Goal: Task Accomplishment & Management: Manage account settings

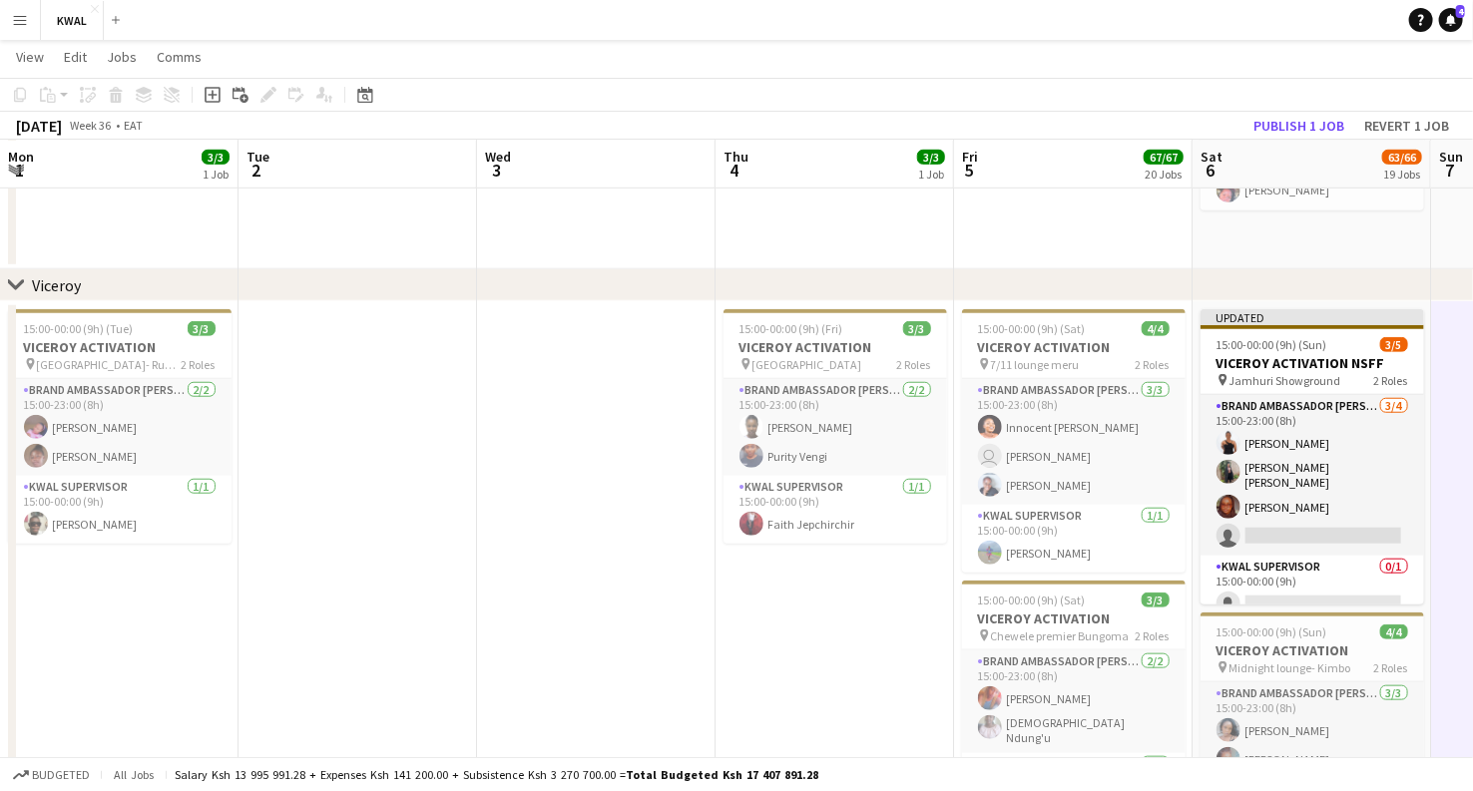
scroll to position [0, 418]
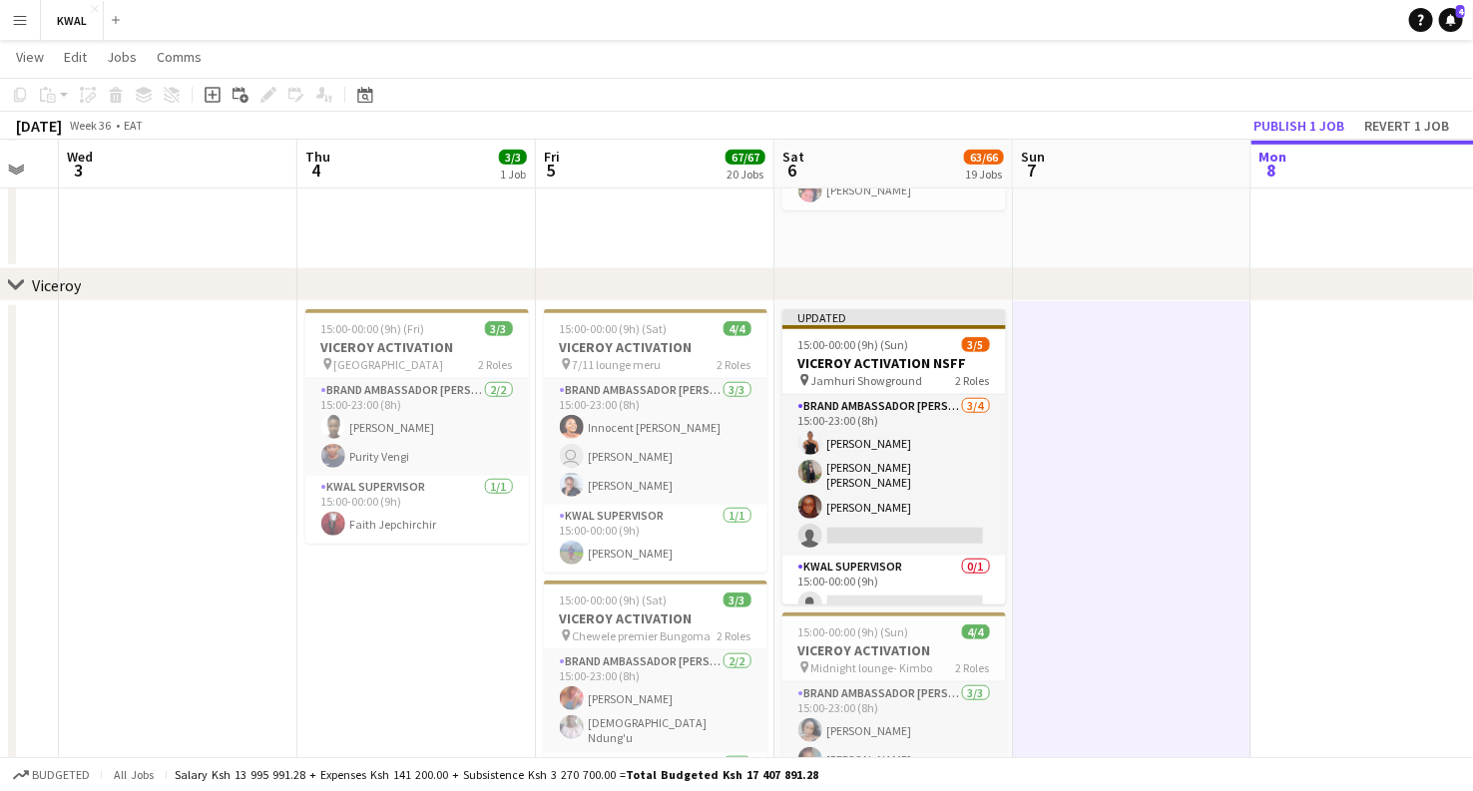
click at [21, 24] on app-icon "Menu" at bounding box center [20, 20] width 16 height 16
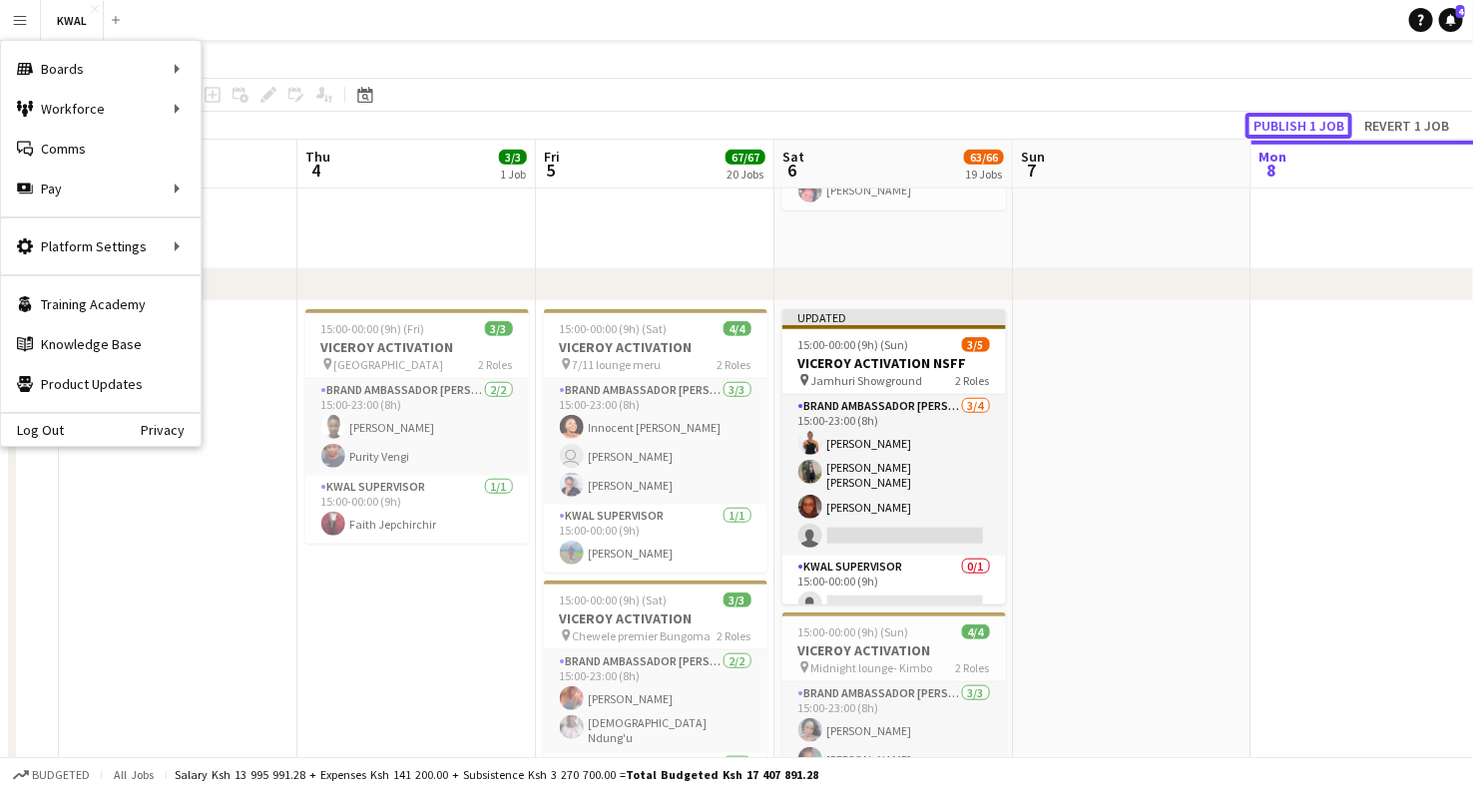
click at [1296, 123] on button "Publish 1 job" at bounding box center [1298, 126] width 107 height 26
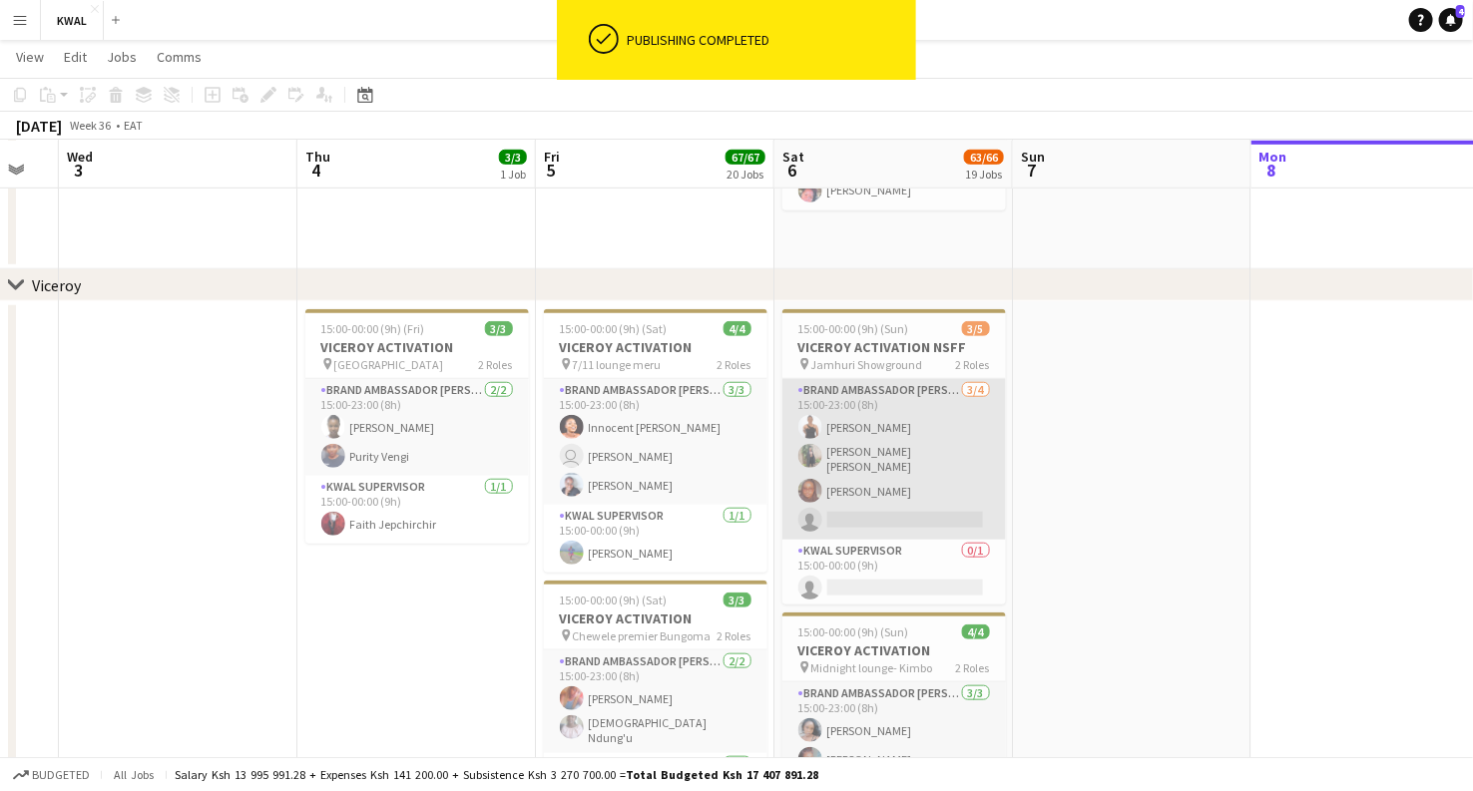
click at [883, 464] on app-card-role "Brand Ambassador kwal 3/4 15:00-23:00 (8h) Everlyn Gathingi Mary Gorretti Owino…" at bounding box center [893, 459] width 223 height 161
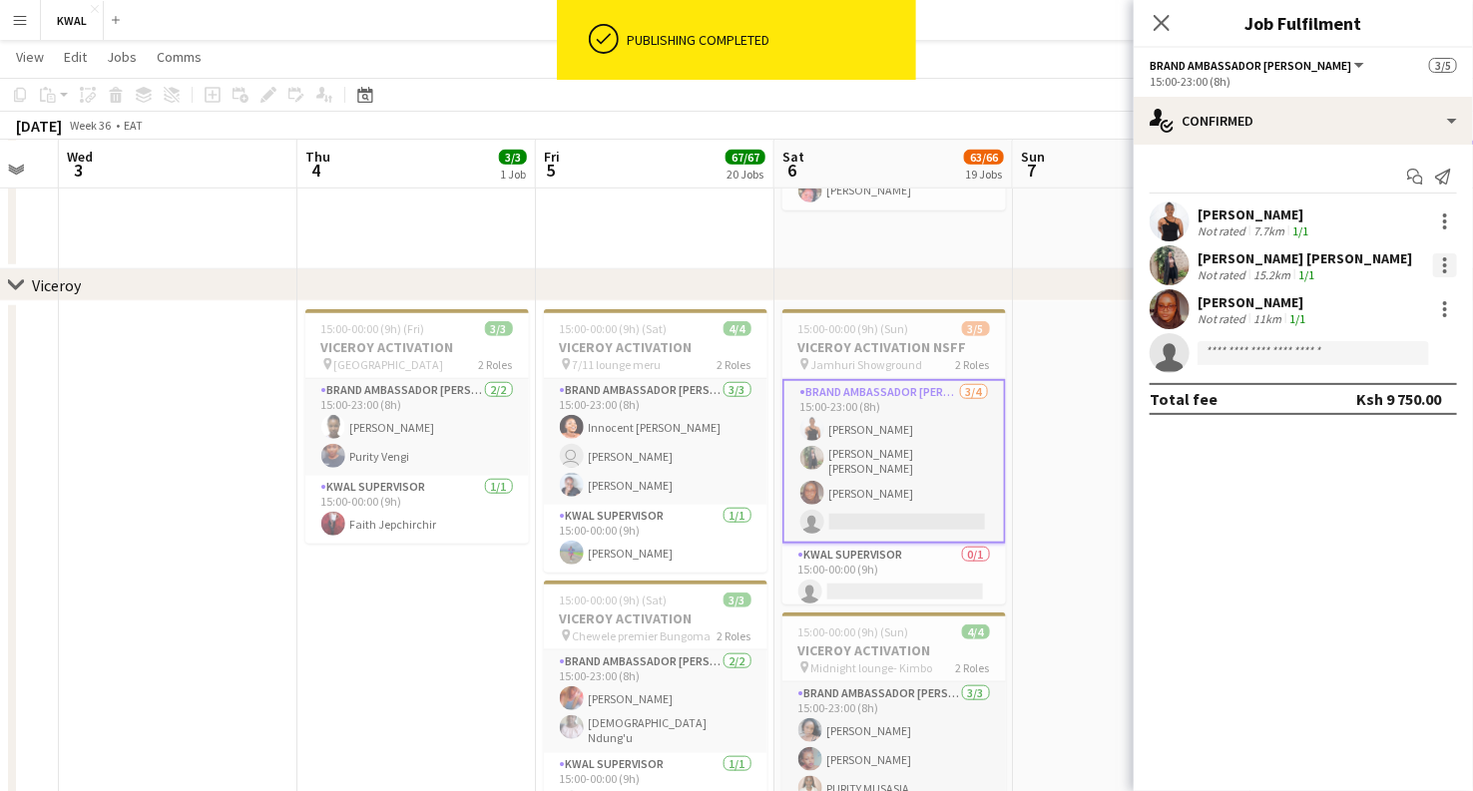
click at [1444, 262] on div at bounding box center [1445, 265] width 24 height 24
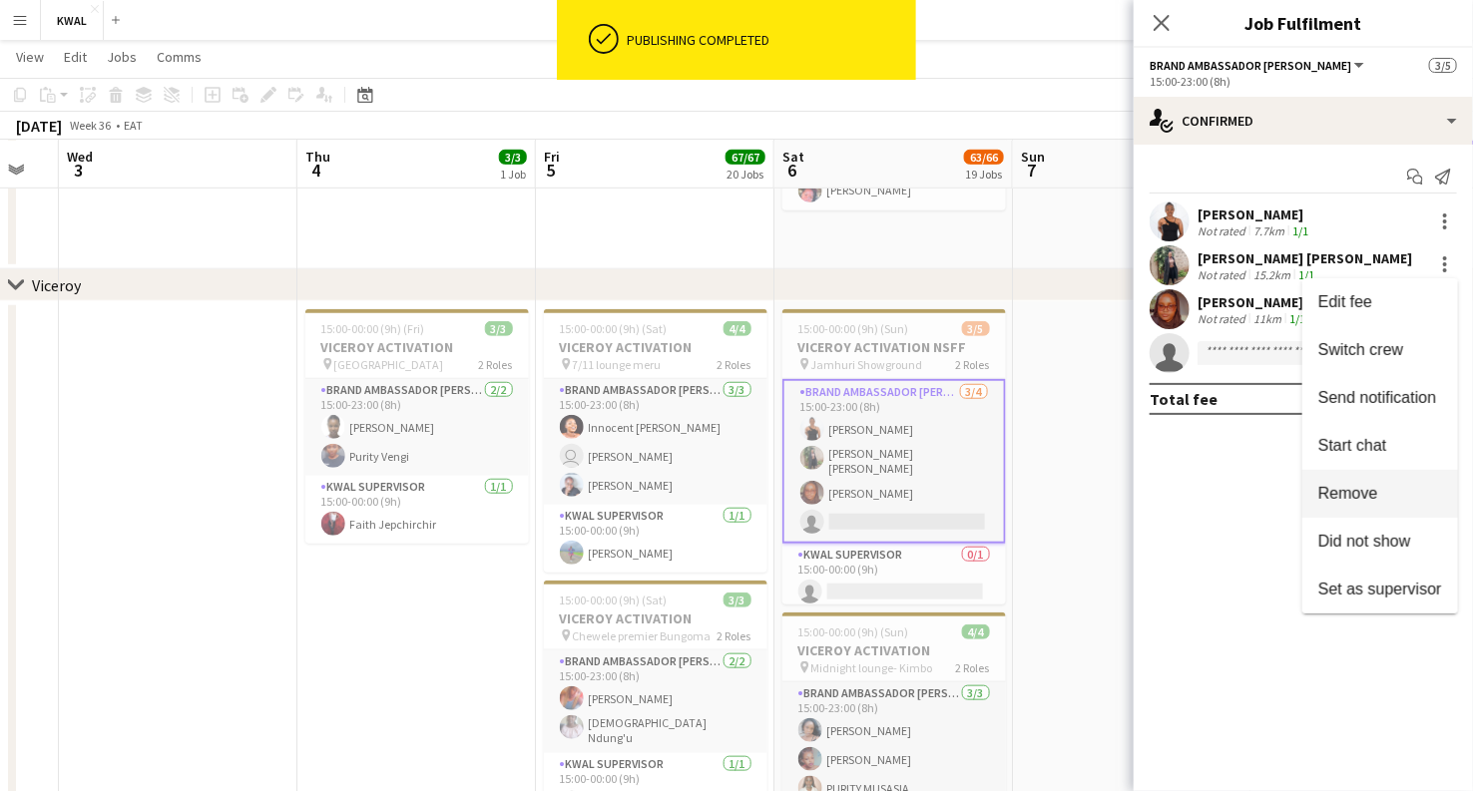
click at [1361, 492] on span "Remove" at bounding box center [1348, 493] width 60 height 17
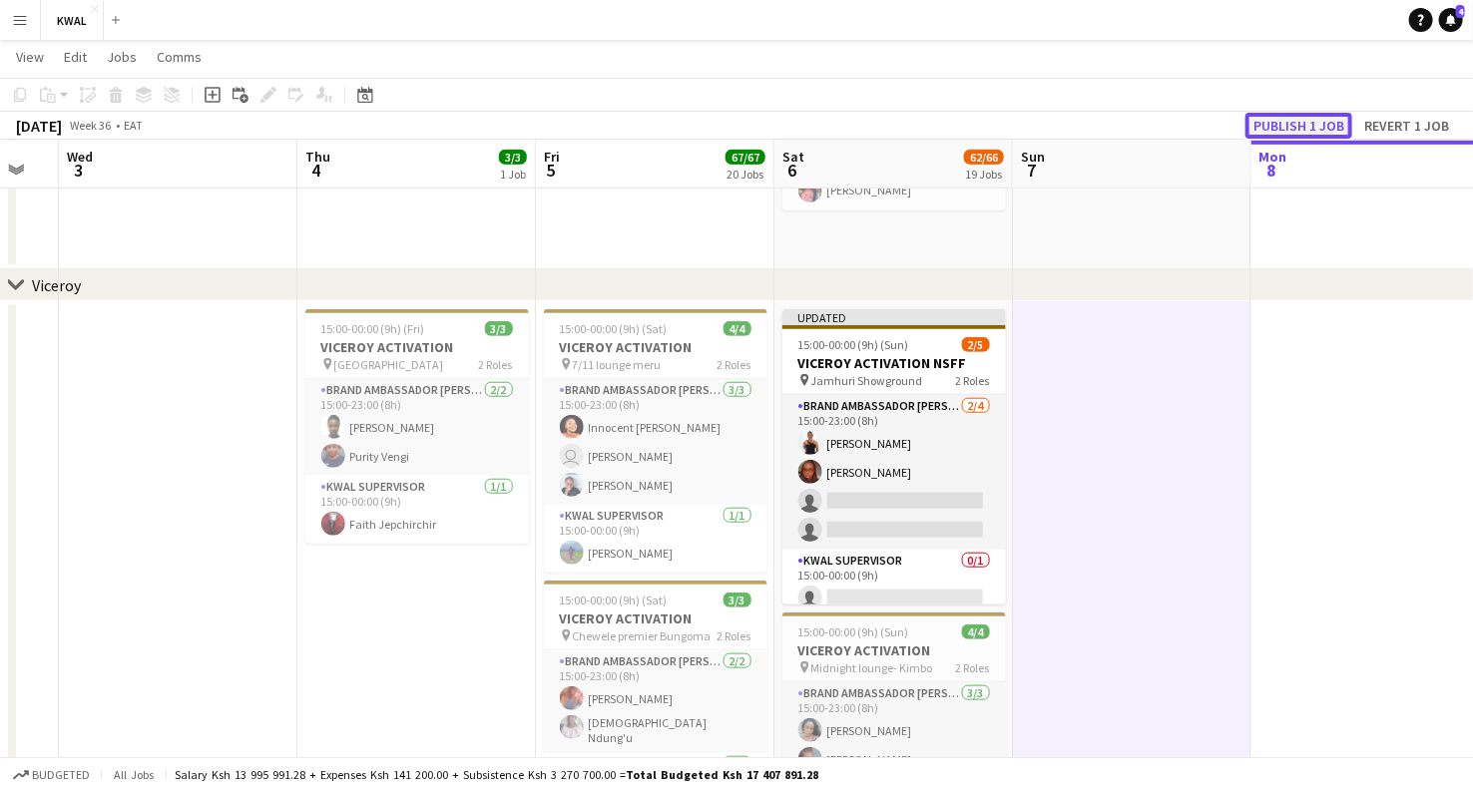
click at [1314, 124] on button "Publish 1 job" at bounding box center [1298, 126] width 107 height 26
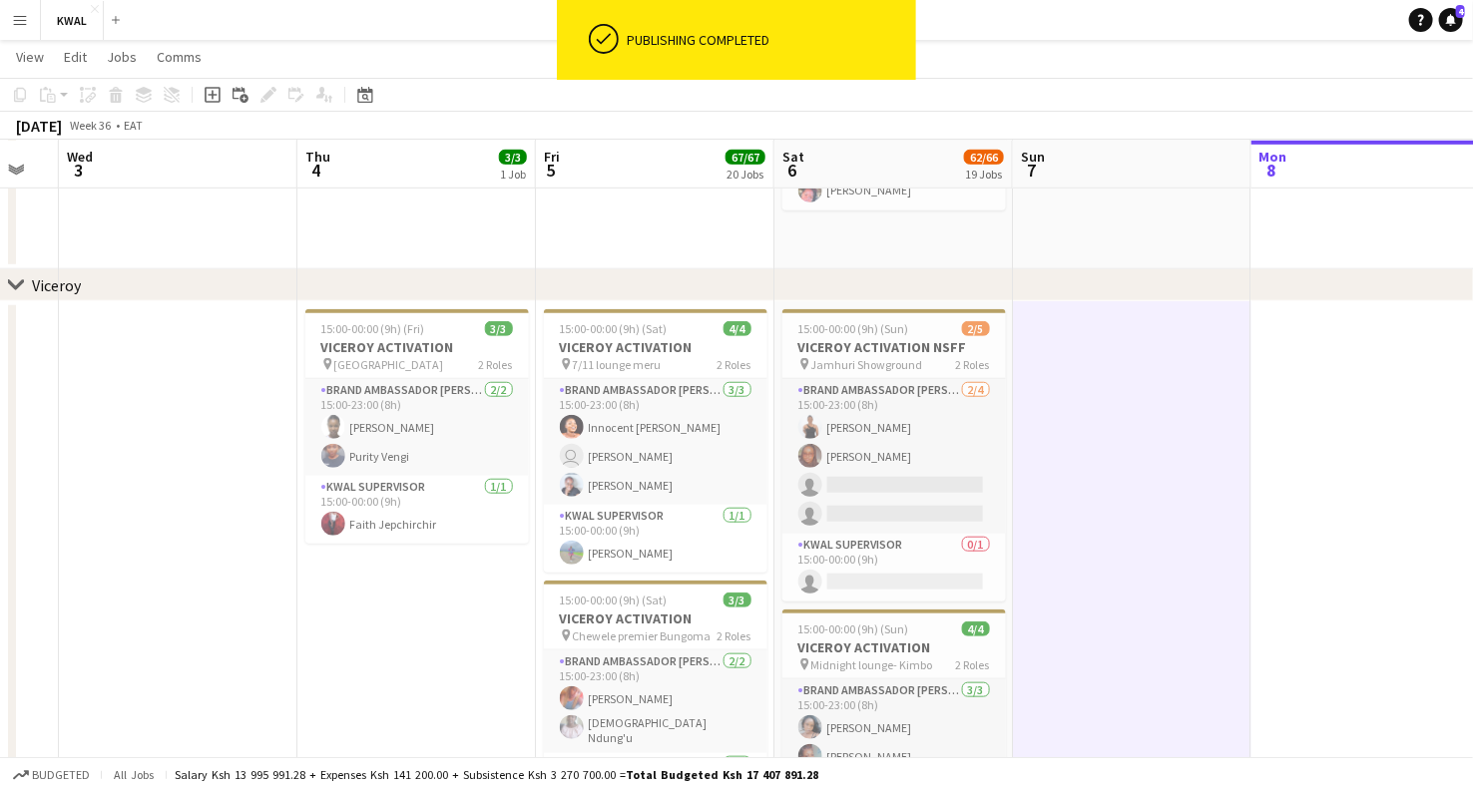
click at [25, 13] on app-icon "Menu" at bounding box center [20, 20] width 16 height 16
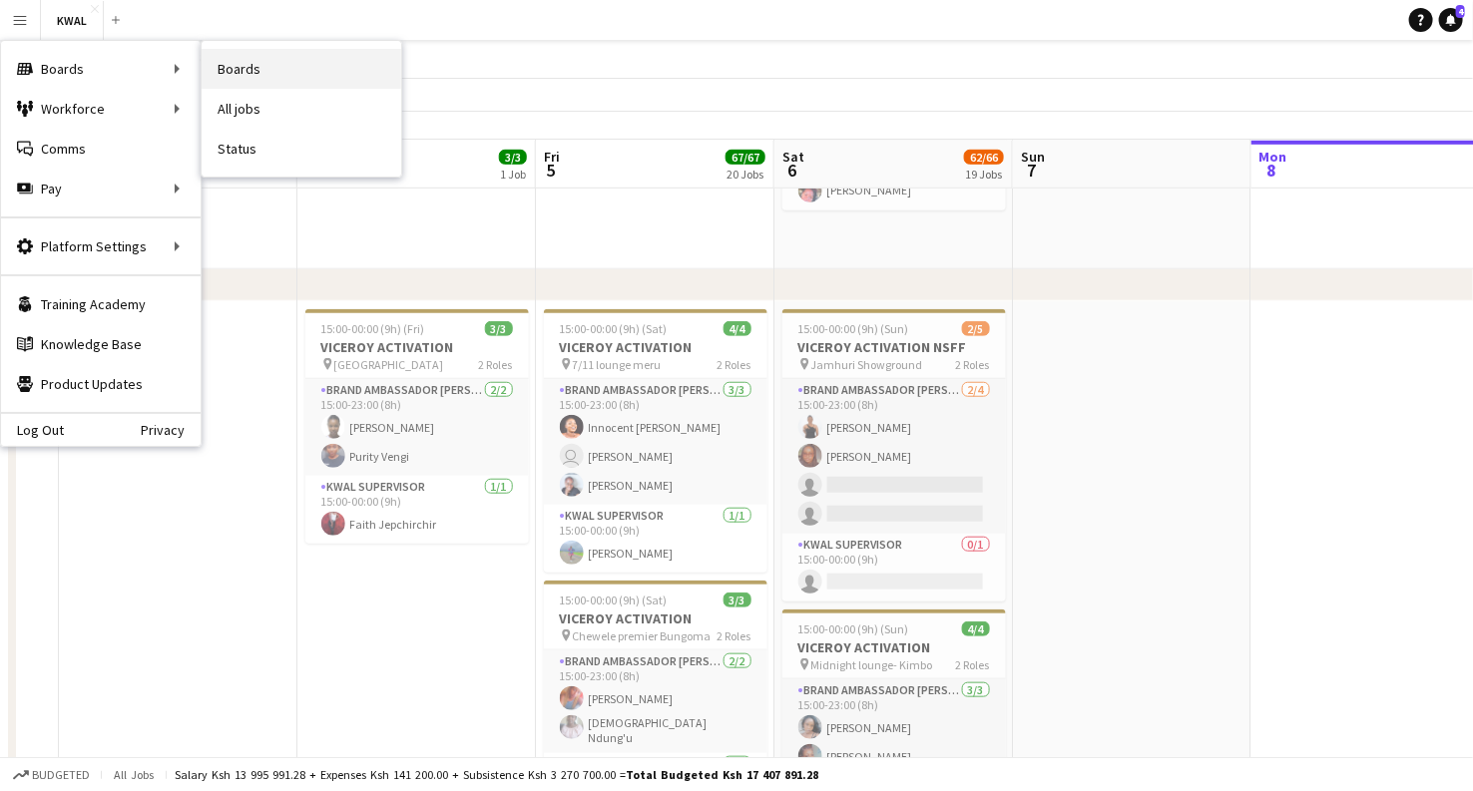
click at [241, 72] on link "Boards" at bounding box center [302, 69] width 200 height 40
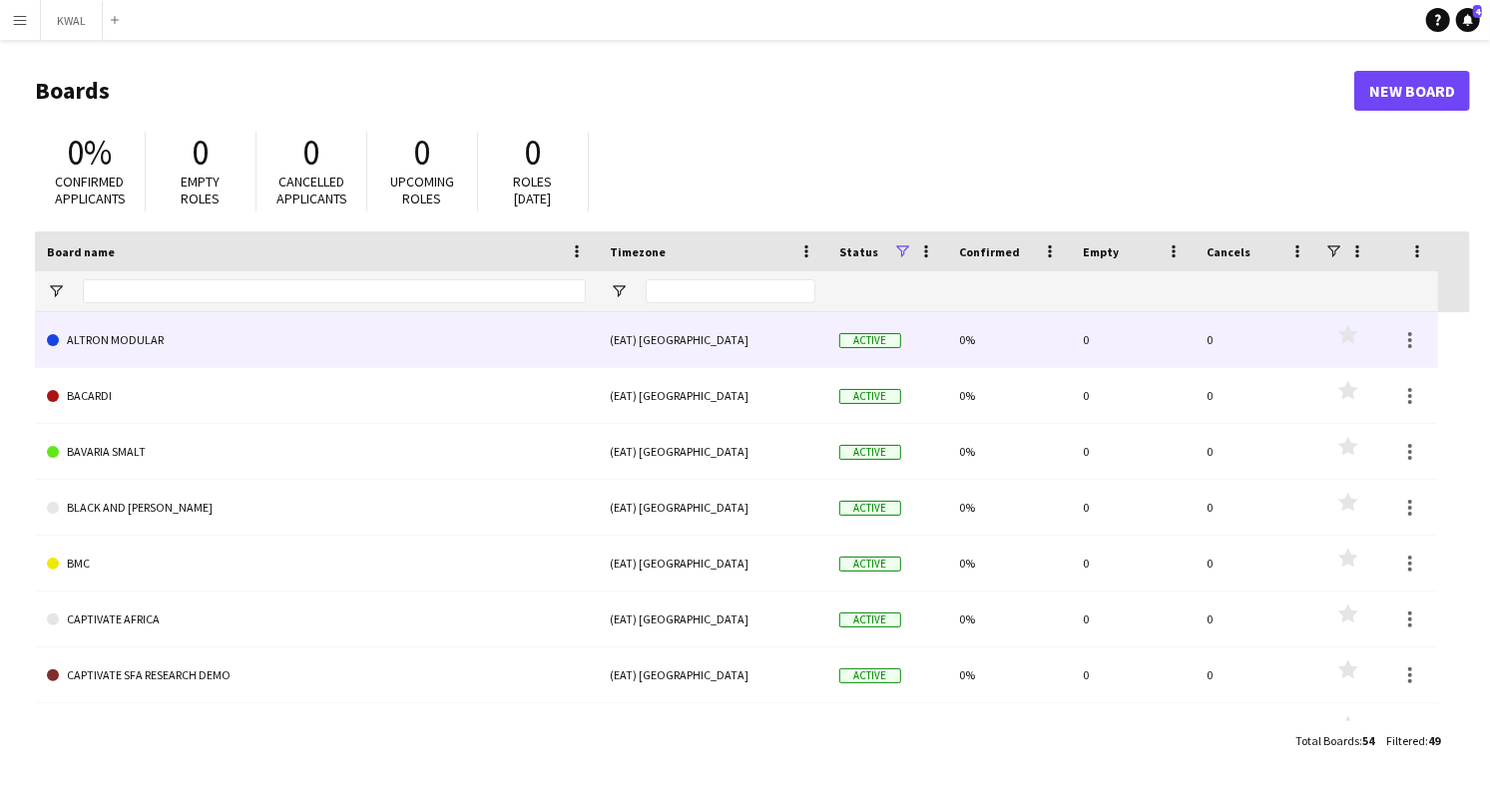
click at [197, 336] on link "ALTRON MODULAR" at bounding box center [316, 340] width 539 height 56
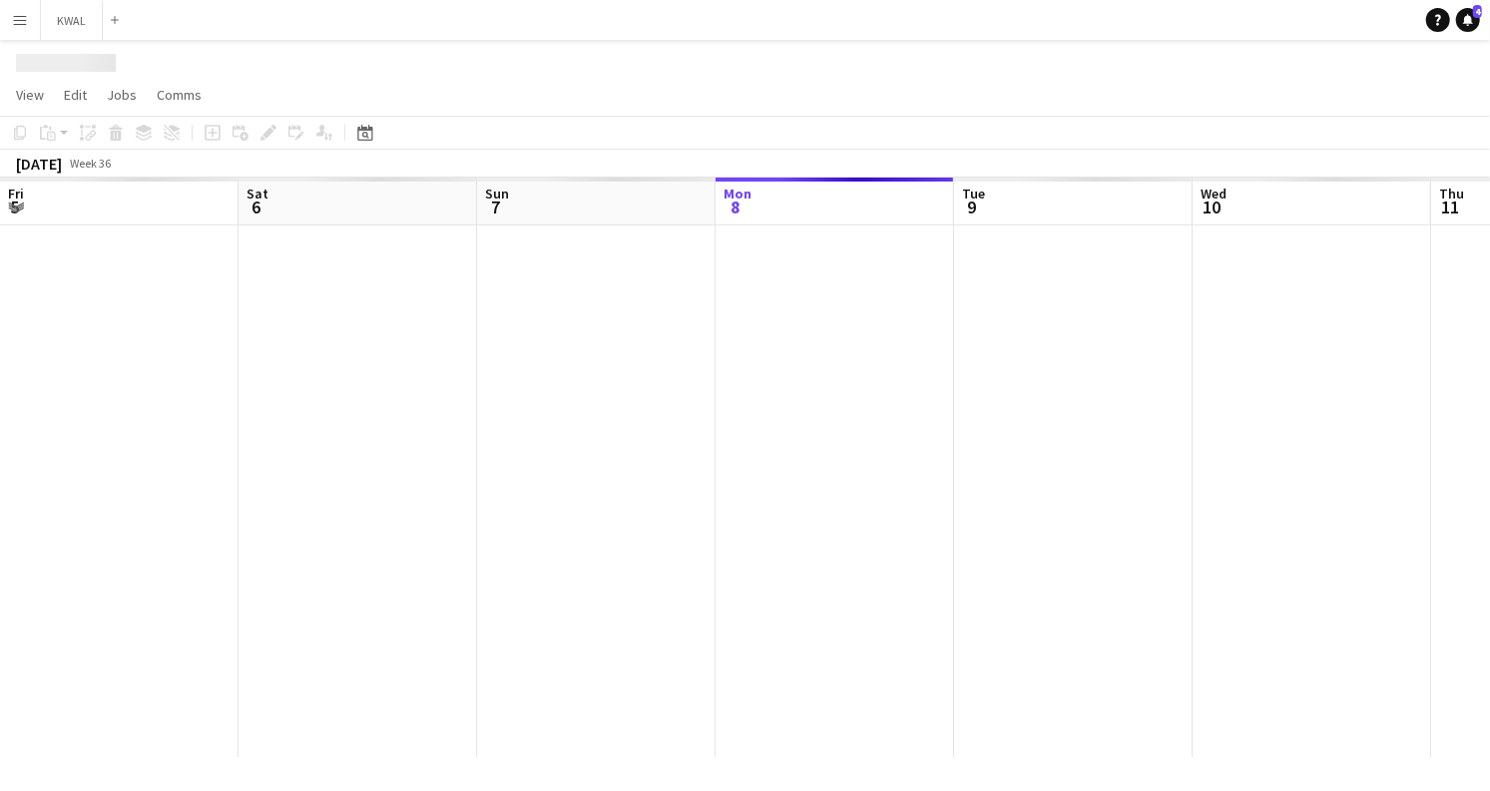
scroll to position [0, 477]
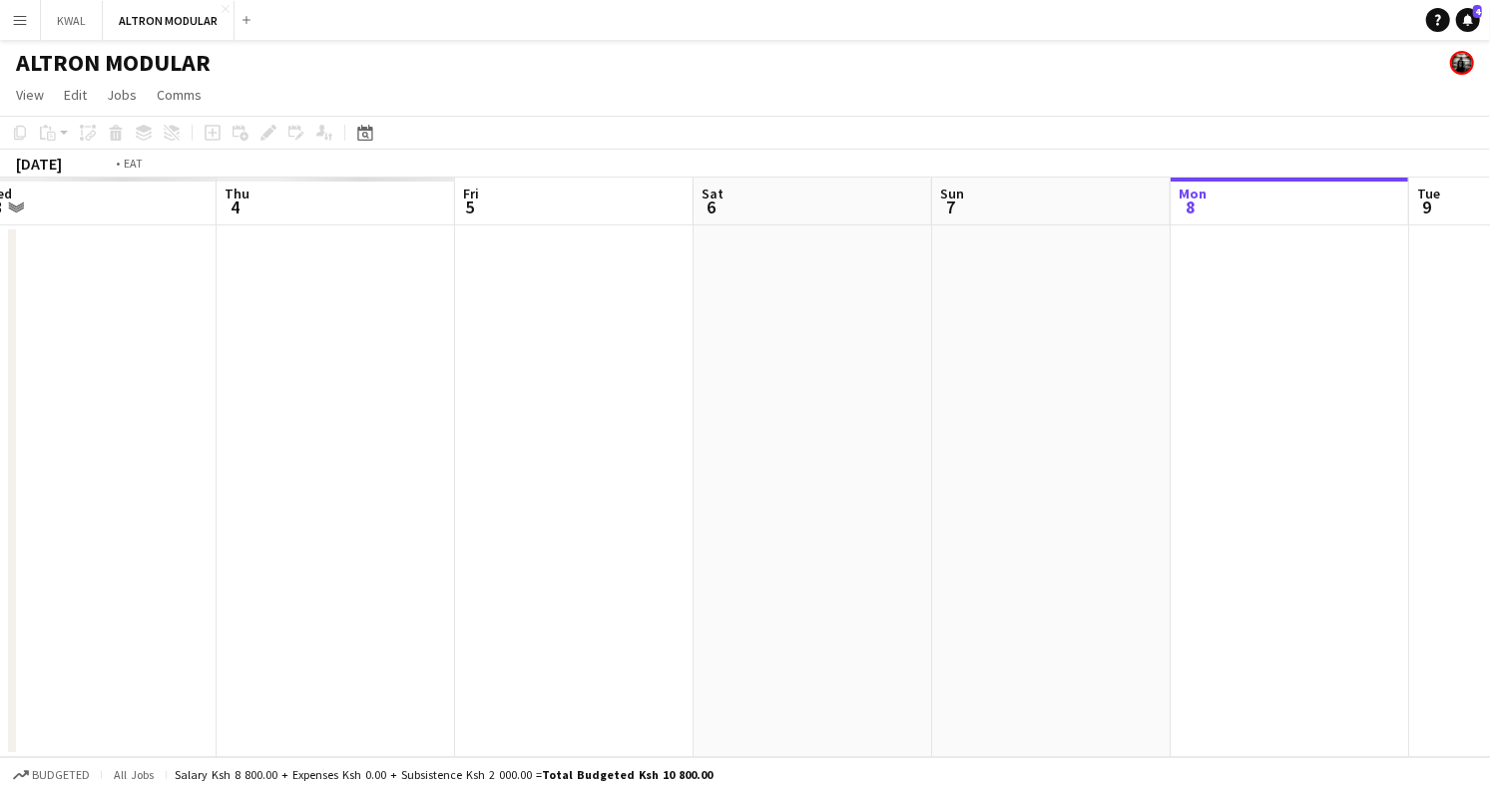
drag, startPoint x: 24, startPoint y: 431, endPoint x: 1489, endPoint y: 479, distance: 1465.4
click at [1472, 479] on app-calendar-viewport "Mon 1 Tue 2 Wed 3 Thu 4 Fri 5 Sat 6 Sun 7 Mon 8 Tue 9 Wed 10 Thu 11 Fri 12" at bounding box center [745, 468] width 1490 height 580
drag, startPoint x: 299, startPoint y: 387, endPoint x: 878, endPoint y: 490, distance: 587.7
click at [1343, 500] on app-calendar-viewport "Tue 26 Wed 27 Thu 28 Fri 29 Sat 30 Sun 31 Mon 1 Tue 2 Wed 3 Thu 4 Fri 5 Sat 6" at bounding box center [745, 468] width 1490 height 580
drag, startPoint x: 203, startPoint y: 425, endPoint x: 694, endPoint y: 515, distance: 500.0
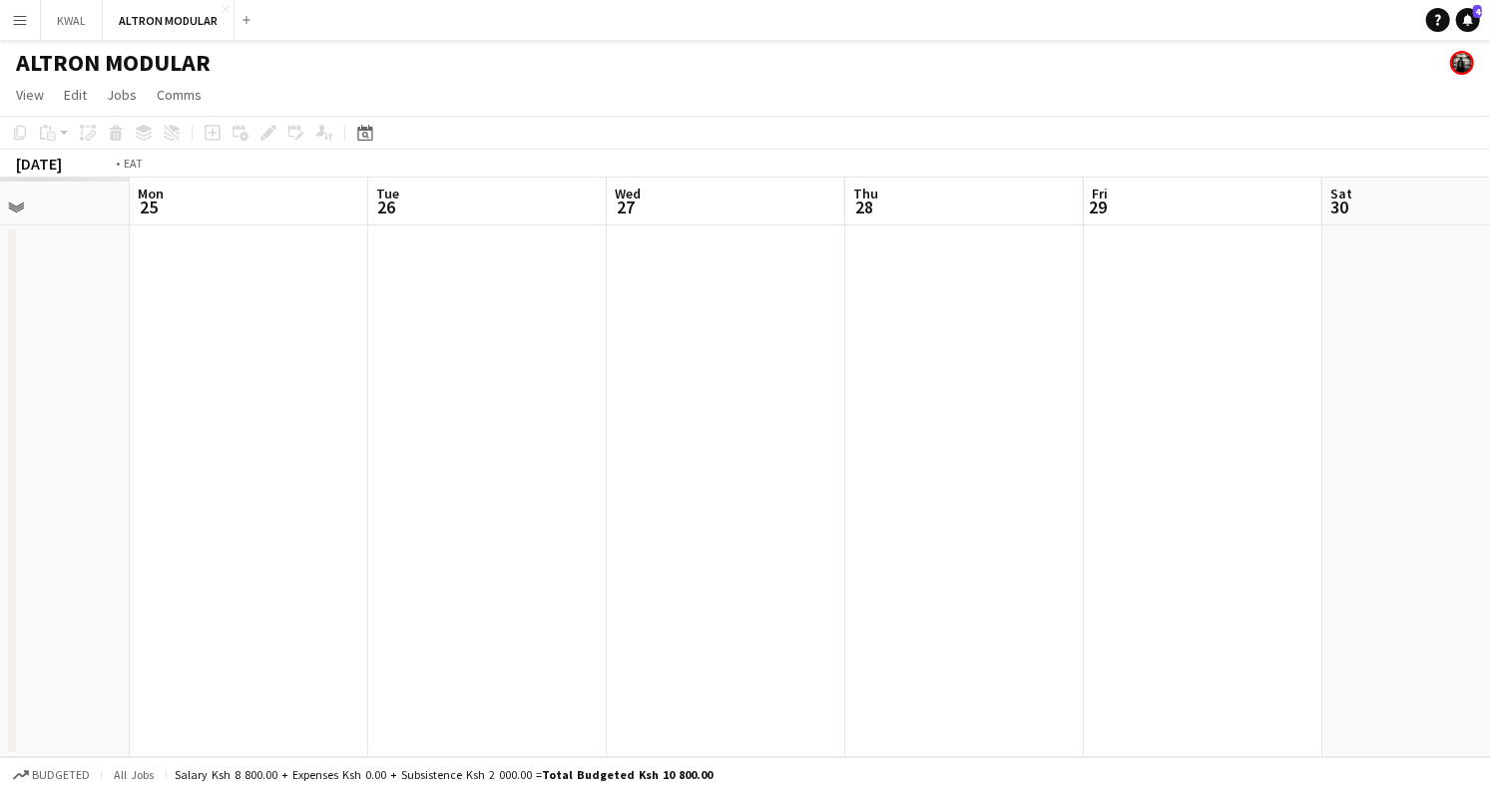
click at [1472, 572] on app-calendar-viewport "Sat 23 Sun 24 Mon 25 Tue 26 Wed 27 Thu 28 Fri 29 Sat 30 Sun 31 Mon 1 Tue 2 Wed 3" at bounding box center [745, 468] width 1490 height 580
drag, startPoint x: 156, startPoint y: 453, endPoint x: 1468, endPoint y: 569, distance: 1317.1
click at [1472, 552] on app-calendar-viewport "Tue 19 Wed 20 Thu 21 Fri 22 Sat 23 Sun 24 Mon 25 Tue 26 Wed 27 Thu 28 Fri 29 Sa…" at bounding box center [745, 468] width 1490 height 580
drag, startPoint x: 47, startPoint y: 388, endPoint x: 1250, endPoint y: 465, distance: 1205.7
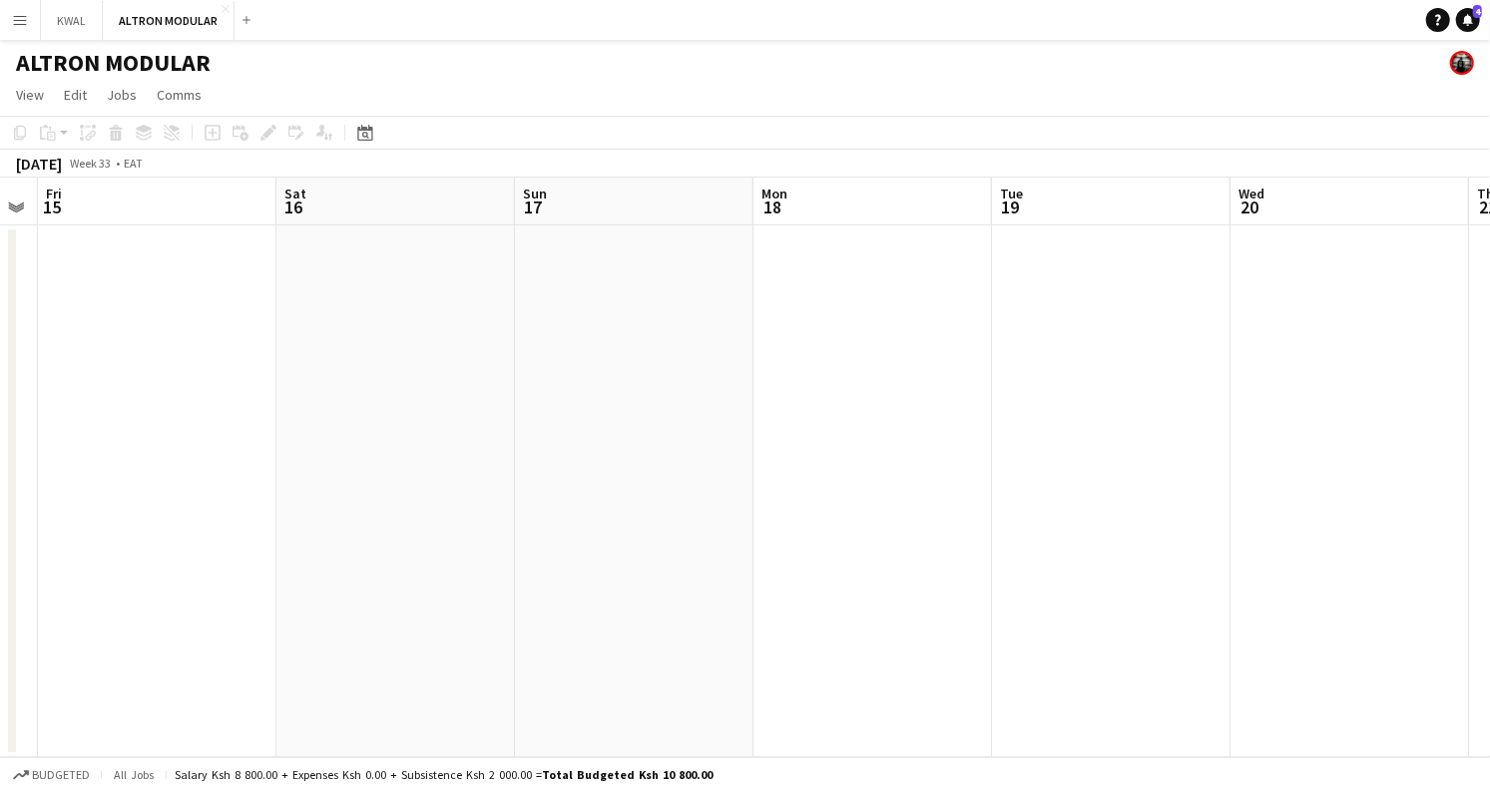
click at [1250, 465] on app-calendar-viewport "Tue 12 Wed 13 Thu 14 Fri 15 Sat 16 Sun 17 Mon 18 Tue 19 Wed 20 Thu 21 Fri 22 Sa…" at bounding box center [745, 468] width 1490 height 580
drag, startPoint x: 53, startPoint y: 437, endPoint x: 1306, endPoint y: 572, distance: 1260.4
click at [1472, 577] on app-calendar-viewport "Thu 7 Fri 8 Sat 9 Sun 10 Mon 11 Tue 12 Wed 13 Thu 14 Fri 15 Sat 16 Sun 17 Mon 18" at bounding box center [745, 468] width 1490 height 580
drag, startPoint x: 139, startPoint y: 500, endPoint x: 1481, endPoint y: 512, distance: 1342.0
click at [1472, 512] on app-calendar-viewport "Mon 28 Tue 29 Wed 30 Thu 31 Fri 1 Sat 2 Sun 3 Mon 4 Tue 5 Wed 6 Thu 7 Fri 8" at bounding box center [745, 468] width 1490 height 580
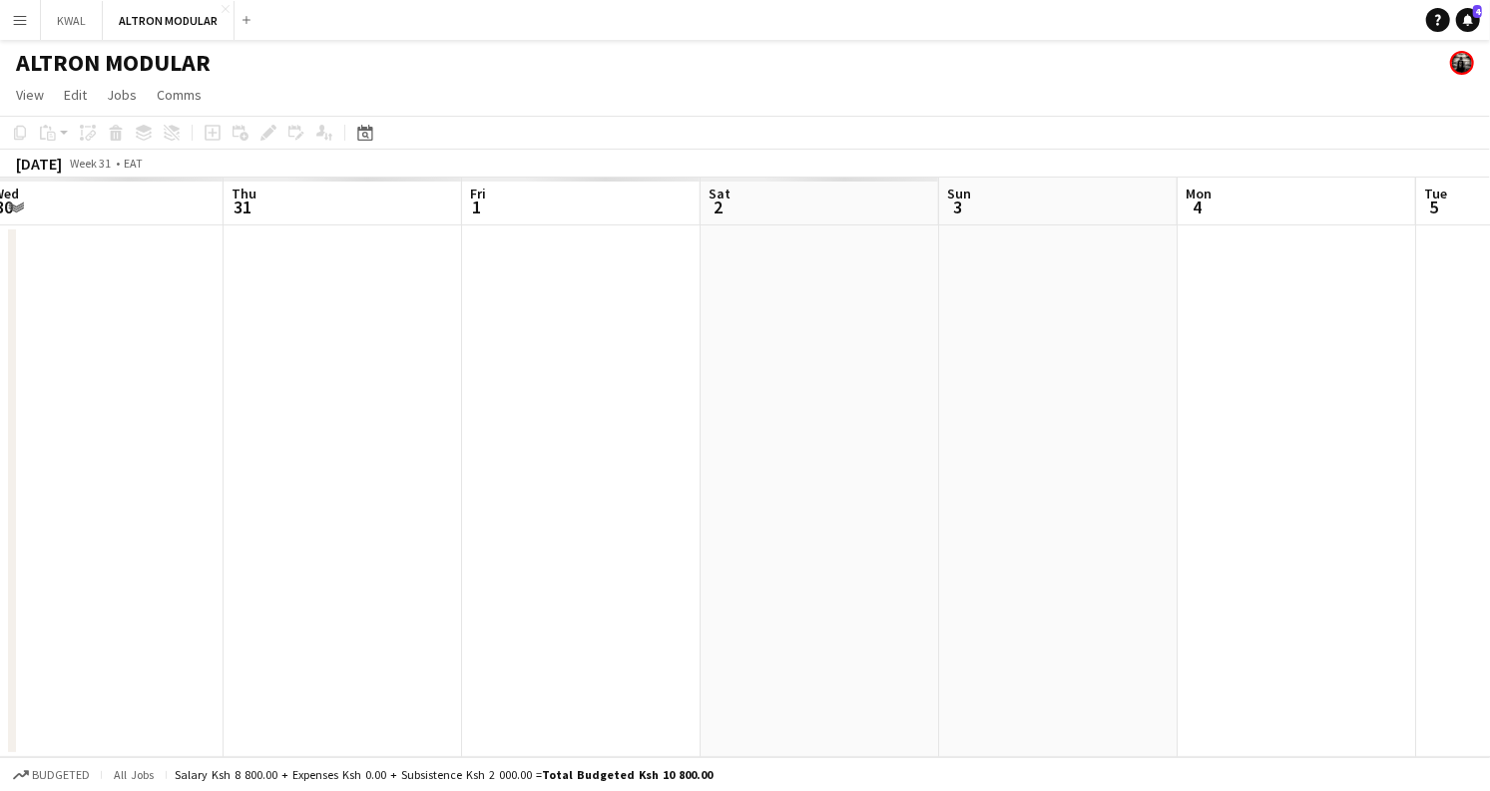
scroll to position [0, 500]
drag, startPoint x: 53, startPoint y: 396, endPoint x: 1203, endPoint y: 417, distance: 1150.6
click at [1203, 416] on app-calendar-viewport "Mon 28 Tue 29 Wed 30 Thu 31 Fri 1 Sat 2 Sun 3 Mon 4 Tue 5 Wed 6 Thu 7 Fri 8" at bounding box center [745, 468] width 1490 height 580
drag, startPoint x: 279, startPoint y: 462, endPoint x: 1381, endPoint y: 396, distance: 1103.4
click at [1472, 393] on app-calendar-viewport "Wed 23 Thu 24 Fri 25 Sat 26 Sun 27 Mon 28 Tue 29 Wed 30 Thu 31 Fri 1 Sat 2 Sun 3" at bounding box center [745, 468] width 1490 height 580
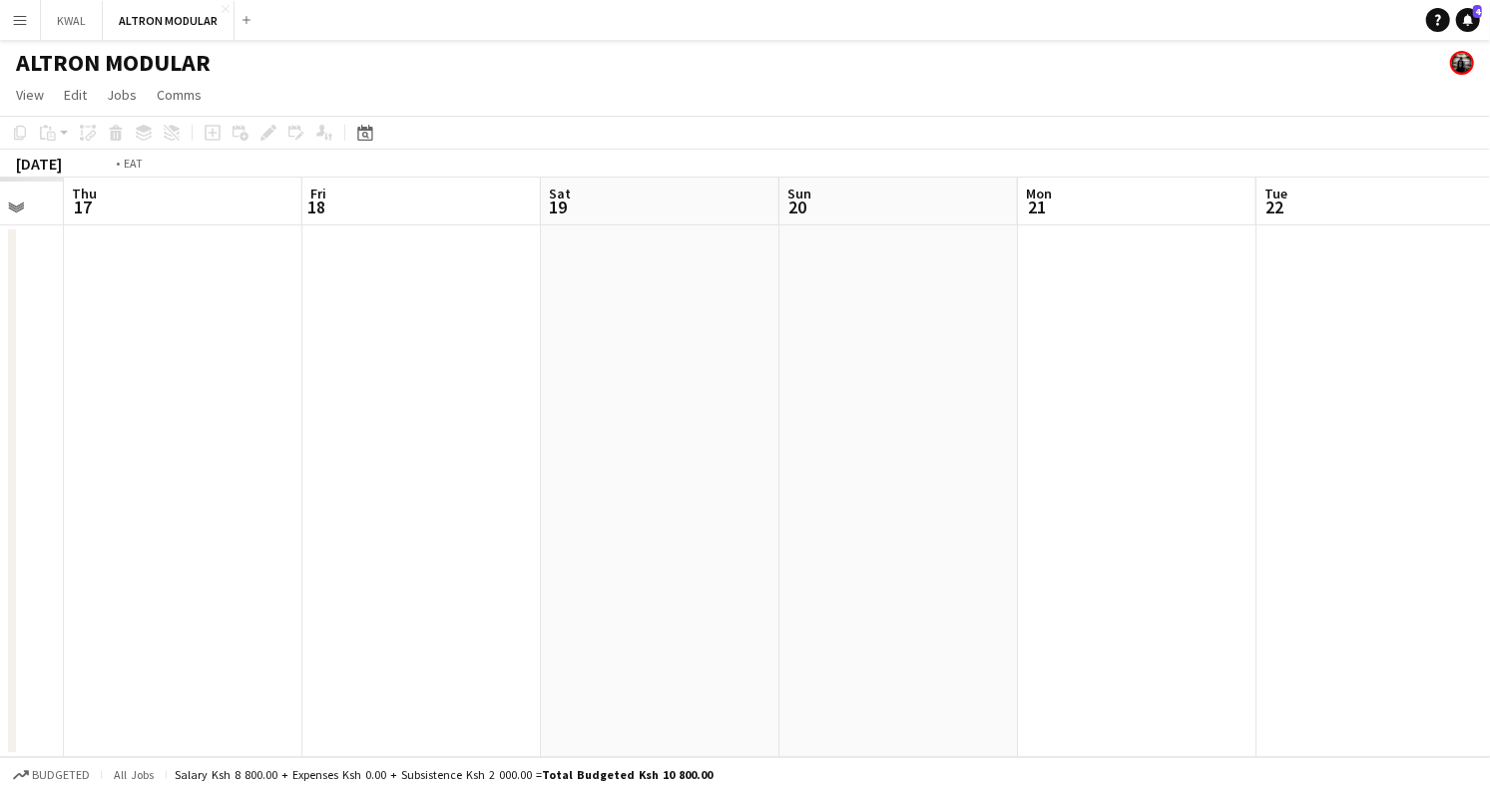
drag, startPoint x: 90, startPoint y: 479, endPoint x: 1373, endPoint y: 372, distance: 1287.5
click at [1472, 372] on app-calendar-viewport "Mon 14 Tue 15 Wed 16 Thu 17 Fri 18 Sat 19 Sun 20 Mon 21 Tue 22 Wed 23 Thu 24 Fr…" at bounding box center [745, 468] width 1490 height 580
drag, startPoint x: 88, startPoint y: 429, endPoint x: 1489, endPoint y: 341, distance: 1403.5
click at [1472, 341] on app-calendar-viewport "Fri 11 Sat 12 Sun 13 Mon 14 Tue 15 Wed 16 Thu 17 Fri 18 Sat 19 Sun 20 Mon 21 Tu…" at bounding box center [745, 468] width 1490 height 580
drag, startPoint x: 25, startPoint y: 415, endPoint x: 1448, endPoint y: 290, distance: 1428.2
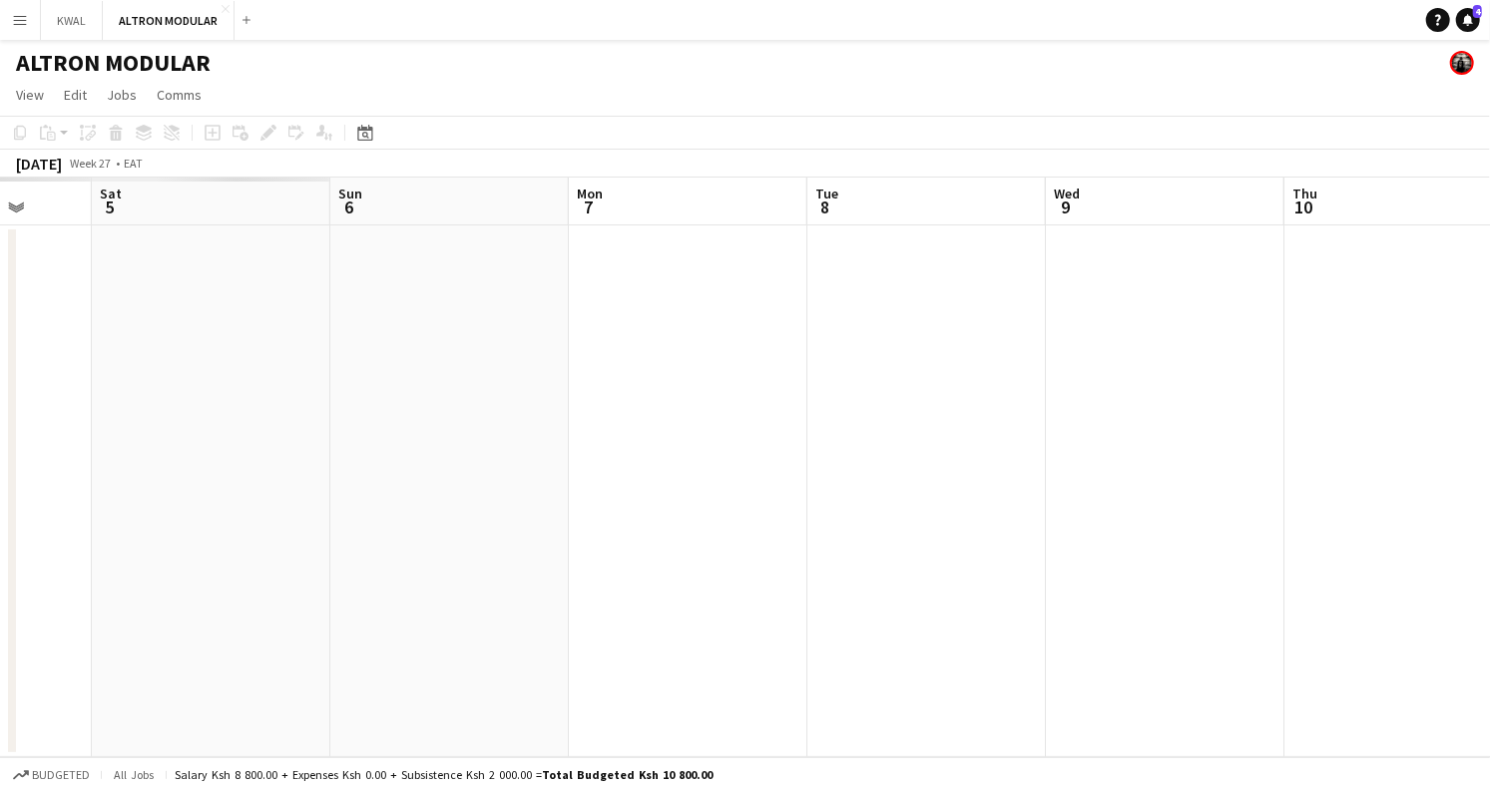
click at [1472, 286] on app-calendar-viewport "Wed 2 Thu 3 Fri 4 Sat 5 Sun 6 Mon 7 Tue 8 Wed 9 Thu 10 Fri 11 Sat 12 Sun 13" at bounding box center [745, 468] width 1490 height 580
drag, startPoint x: 41, startPoint y: 395, endPoint x: 1471, endPoint y: 343, distance: 1430.7
click at [1472, 342] on app-calendar-viewport "Mon 23 Tue 24 Wed 25 Thu 26 Fri 27 Sat 28 Sun 29 Mon 30 Tue 1 Wed 2 Thu 3 Fri 4" at bounding box center [745, 468] width 1490 height 580
drag, startPoint x: 0, startPoint y: 421, endPoint x: 1434, endPoint y: 425, distance: 1433.7
click at [1472, 418] on app-calendar-viewport "Tue 17 Wed 18 Thu 19 Fri 20 Sat 21 Sun 22 Mon 23 Tue 24 Wed 25 Thu 26 Fri 27 Sa…" at bounding box center [745, 468] width 1490 height 580
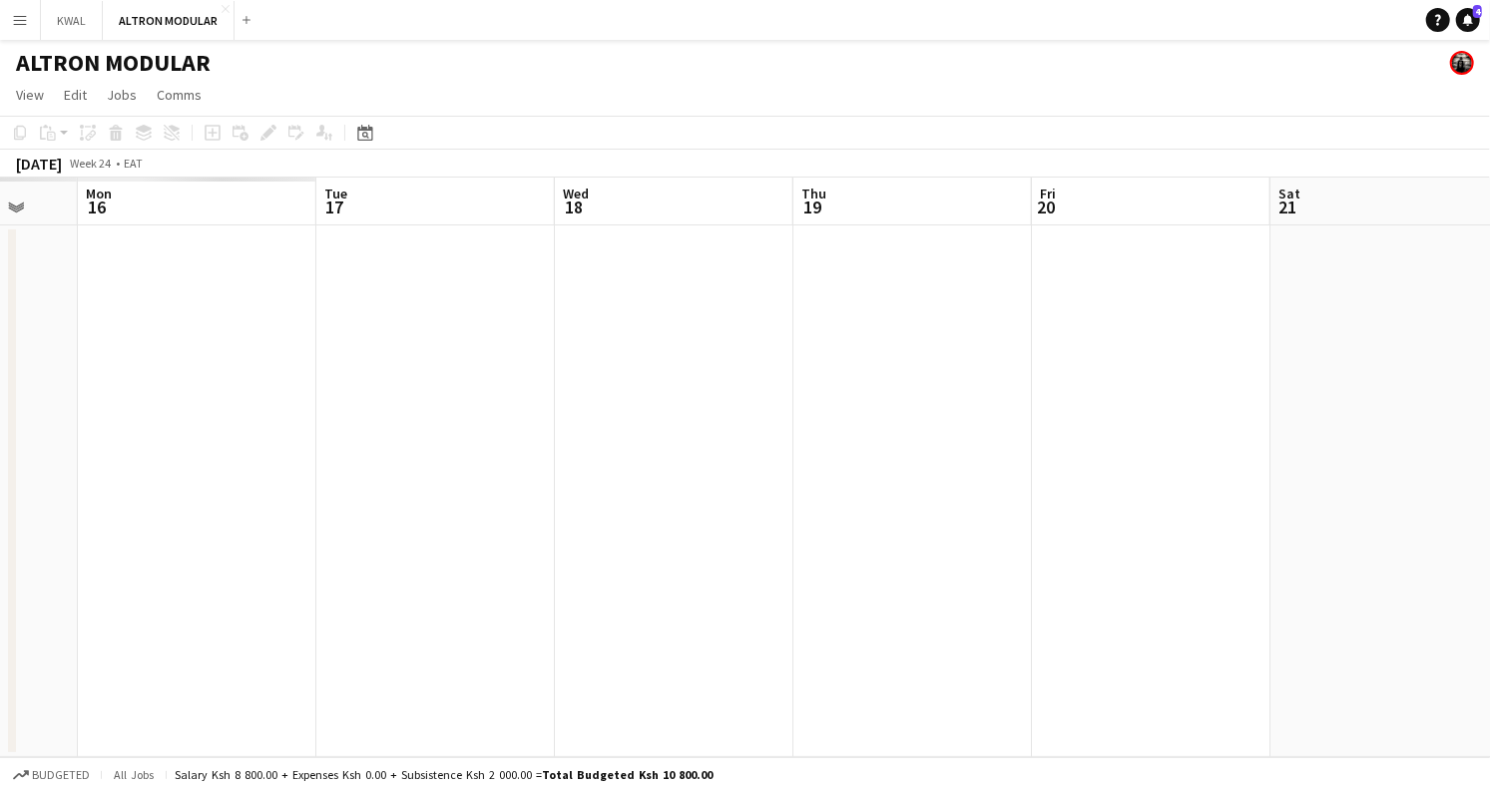
drag, startPoint x: 1489, startPoint y: 412, endPoint x: 1113, endPoint y: 425, distance: 375.4
click at [1472, 413] on app-calendar-viewport "Fri 13 Sat 14 Sun 15 Mon 16 Tue 17 Wed 18 Thu 19 Fri 20 Sat 21 Sun 22 Mon 23 Tu…" at bounding box center [745, 468] width 1490 height 580
drag, startPoint x: 3, startPoint y: 457, endPoint x: 1429, endPoint y: 442, distance: 1425.8
click at [1472, 430] on app-calendar-viewport "Thu 5 Fri 6 Sat 7 Sun 8 Mon 9 Tue 10 Wed 11 Thu 12 Fri 13 Sat 14 Sun 15 Mon 16" at bounding box center [745, 468] width 1490 height 580
drag, startPoint x: 92, startPoint y: 470, endPoint x: 1345, endPoint y: 409, distance: 1254.6
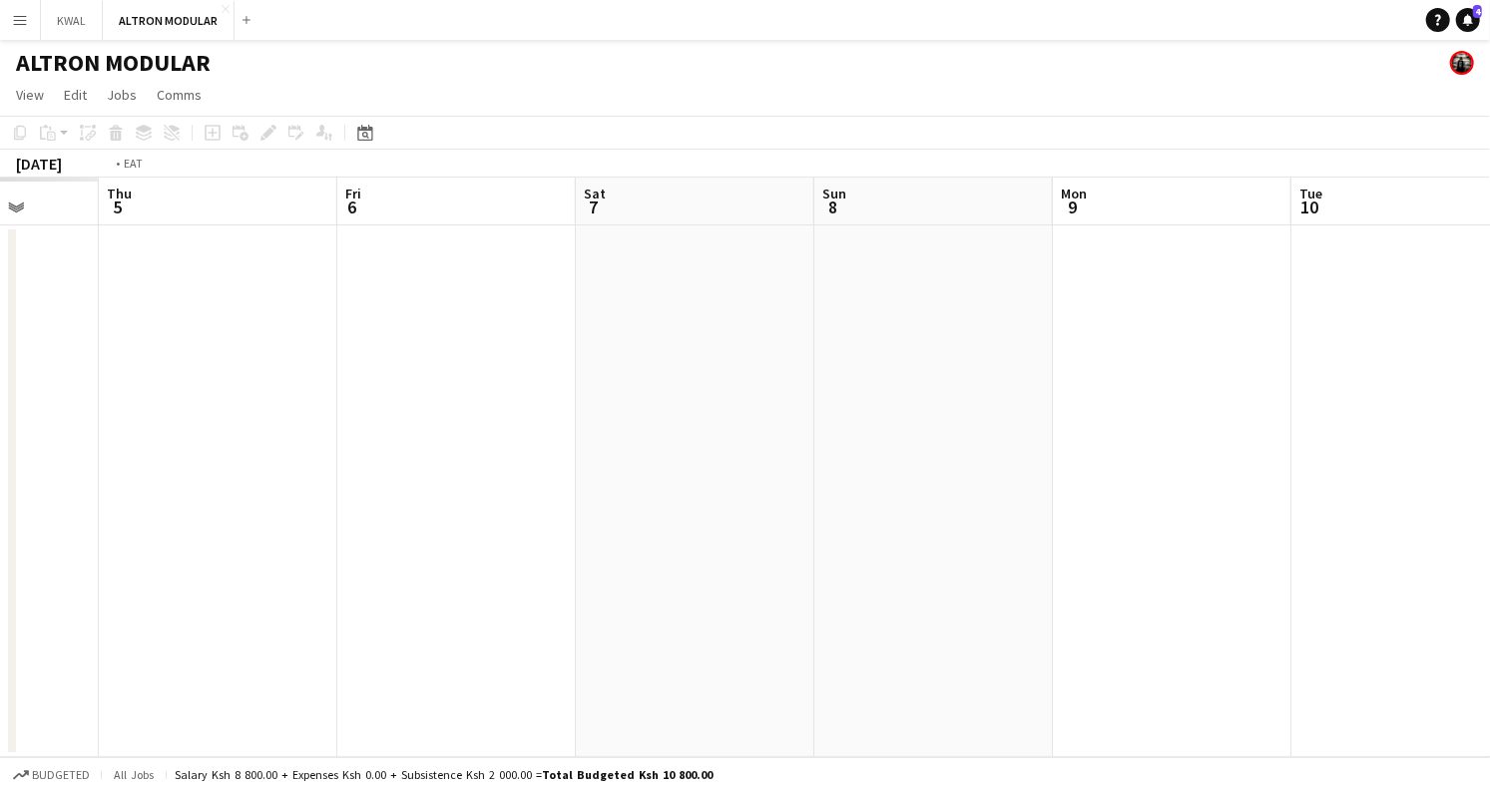
click at [1472, 405] on app-calendar-viewport "Mon 2 Tue 3 Wed 4 Thu 5 Fri 6 Sat 7 Sun 8 Mon 9 Tue 10 Wed 11 Thu 12 Fri 13" at bounding box center [745, 468] width 1490 height 580
drag, startPoint x: 111, startPoint y: 430, endPoint x: 1405, endPoint y: 371, distance: 1295.4
click at [1445, 368] on app-calendar-viewport "Fri 30 Sat 31 Sun 1 Mon 2 Tue 3 Wed 4 Thu 5 Fri 6 Sat 7 Sun 8 Mon 9 Tue 10" at bounding box center [745, 468] width 1490 height 580
drag, startPoint x: 53, startPoint y: 400, endPoint x: 1170, endPoint y: 420, distance: 1117.6
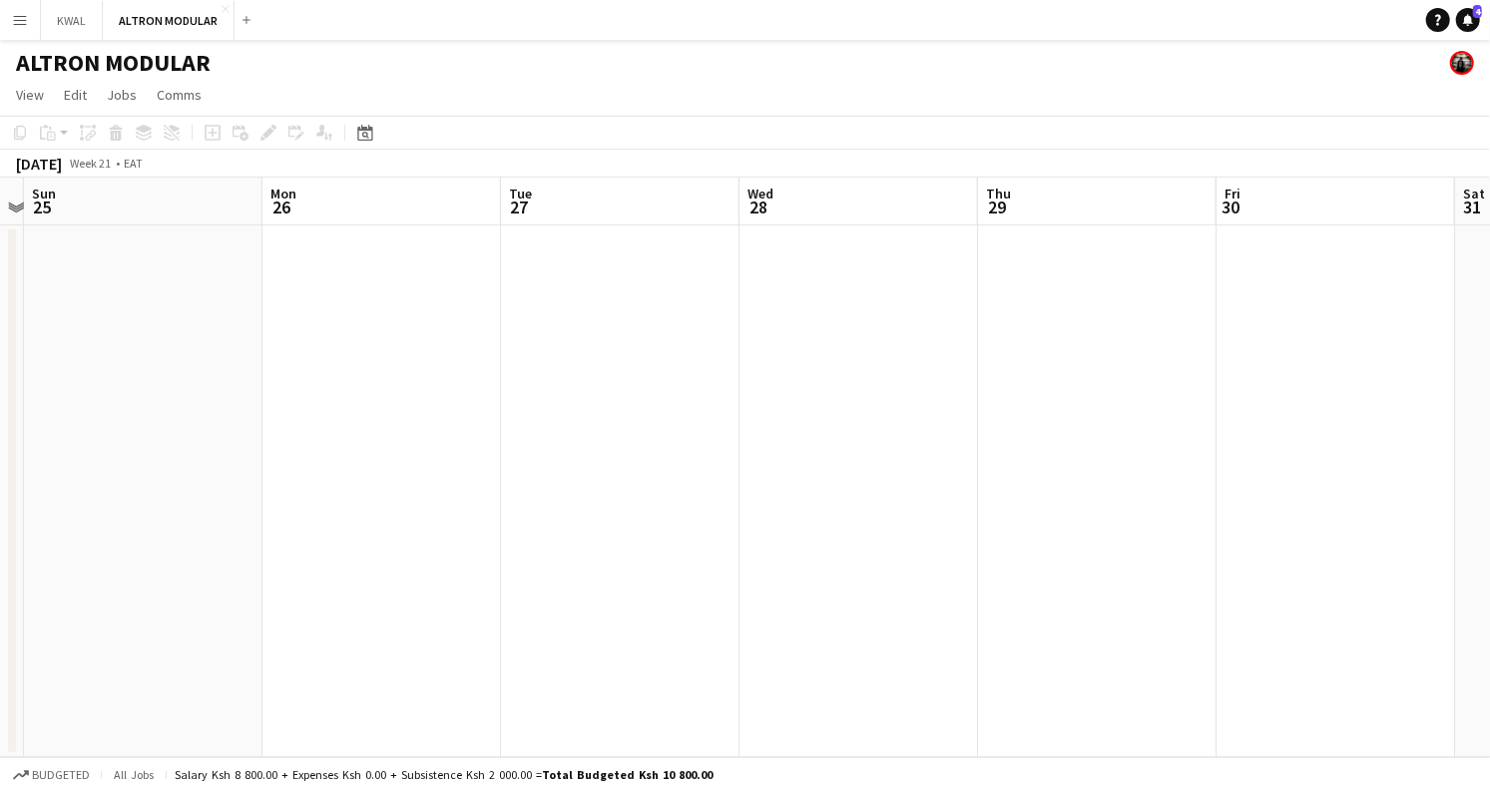
click at [1472, 403] on app-calendar-viewport "Thu 22 Fri 23 Sat 24 Sun 25 Mon 26 Tue 27 Wed 28 Thu 29 Fri 30 Sat 31 Sun 1 Mon…" at bounding box center [745, 468] width 1490 height 580
drag, startPoint x: 89, startPoint y: 449, endPoint x: 1391, endPoint y: 441, distance: 1302.0
click at [1472, 441] on app-calendar-viewport "Sun 18 Mon 19 Tue 20 Wed 21 Thu 22 Fri 23 Sat 24 Sun 25 Mon 26 Tue 27 Wed 28 Th…" at bounding box center [745, 468] width 1490 height 580
drag, startPoint x: 96, startPoint y: 459, endPoint x: 897, endPoint y: 450, distance: 801.2
click at [1472, 447] on app-calendar-viewport "Wed 7 Thu 8 Fri 9 Sat 10 Sun 11 Mon 12 Tue 13 Wed 14 Thu 15 Fri 16 Sat 17 Sun 18" at bounding box center [745, 468] width 1490 height 580
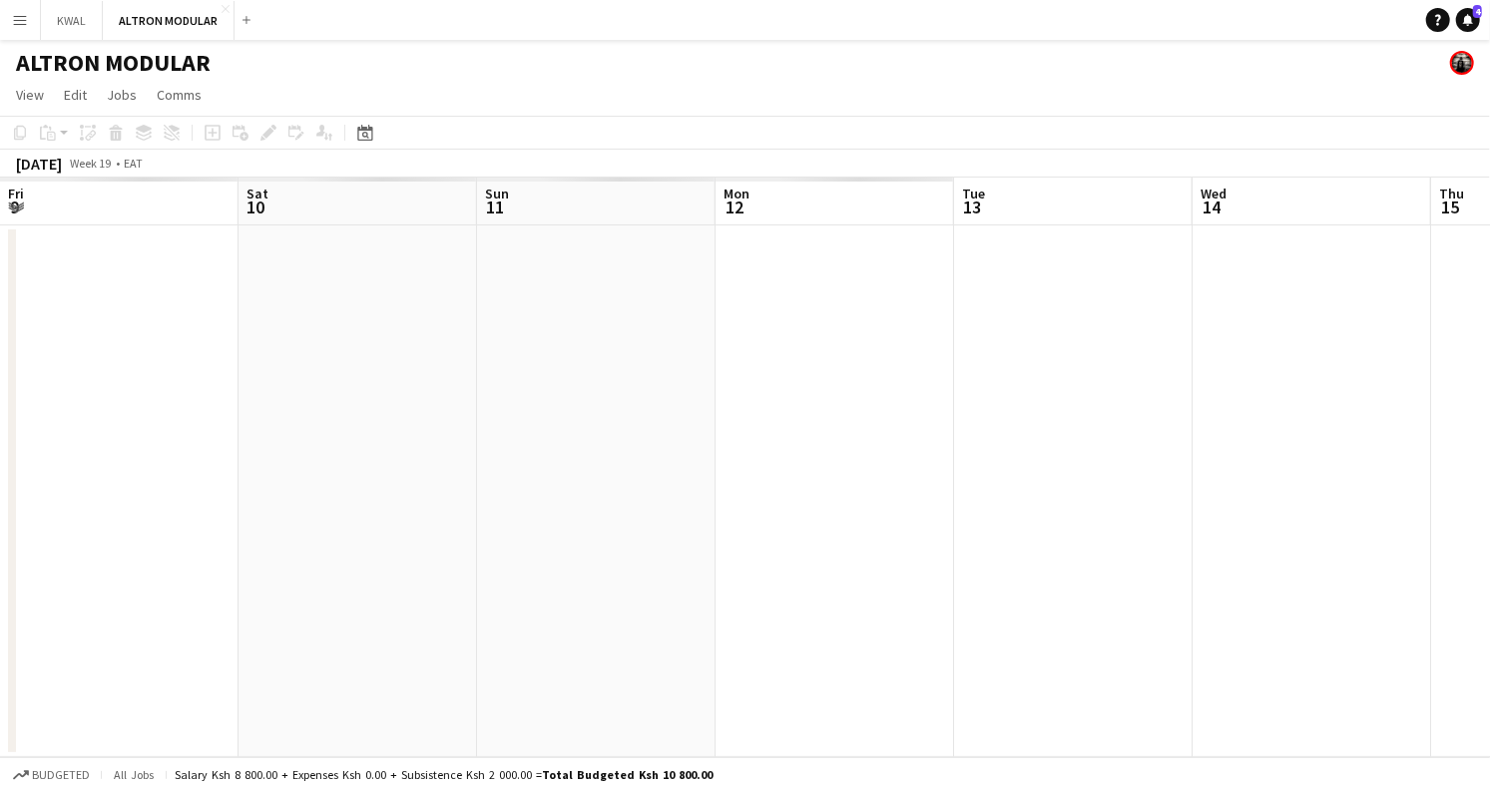
scroll to position [0, 527]
drag, startPoint x: 800, startPoint y: 442, endPoint x: 1485, endPoint y: 446, distance: 684.4
click at [1472, 446] on div "Wed 7 Thu 8 Fri 9 Sat 10 Sun 11 Mon 12 Tue 13 Wed 14 Thu 15 Fri 16 Sat 17 Sun 18" at bounding box center [745, 468] width 1490 height 580
drag, startPoint x: 790, startPoint y: 474, endPoint x: 1489, endPoint y: 462, distance: 698.5
click at [1472, 462] on app-calendar-viewport "Wed 7 Thu 8 Fri 9 Sat 10 Sun 11 Mon 12 Tue 13 Wed 14 Thu 15 Fri 16 Sat 17 Sun 18" at bounding box center [745, 468] width 1490 height 580
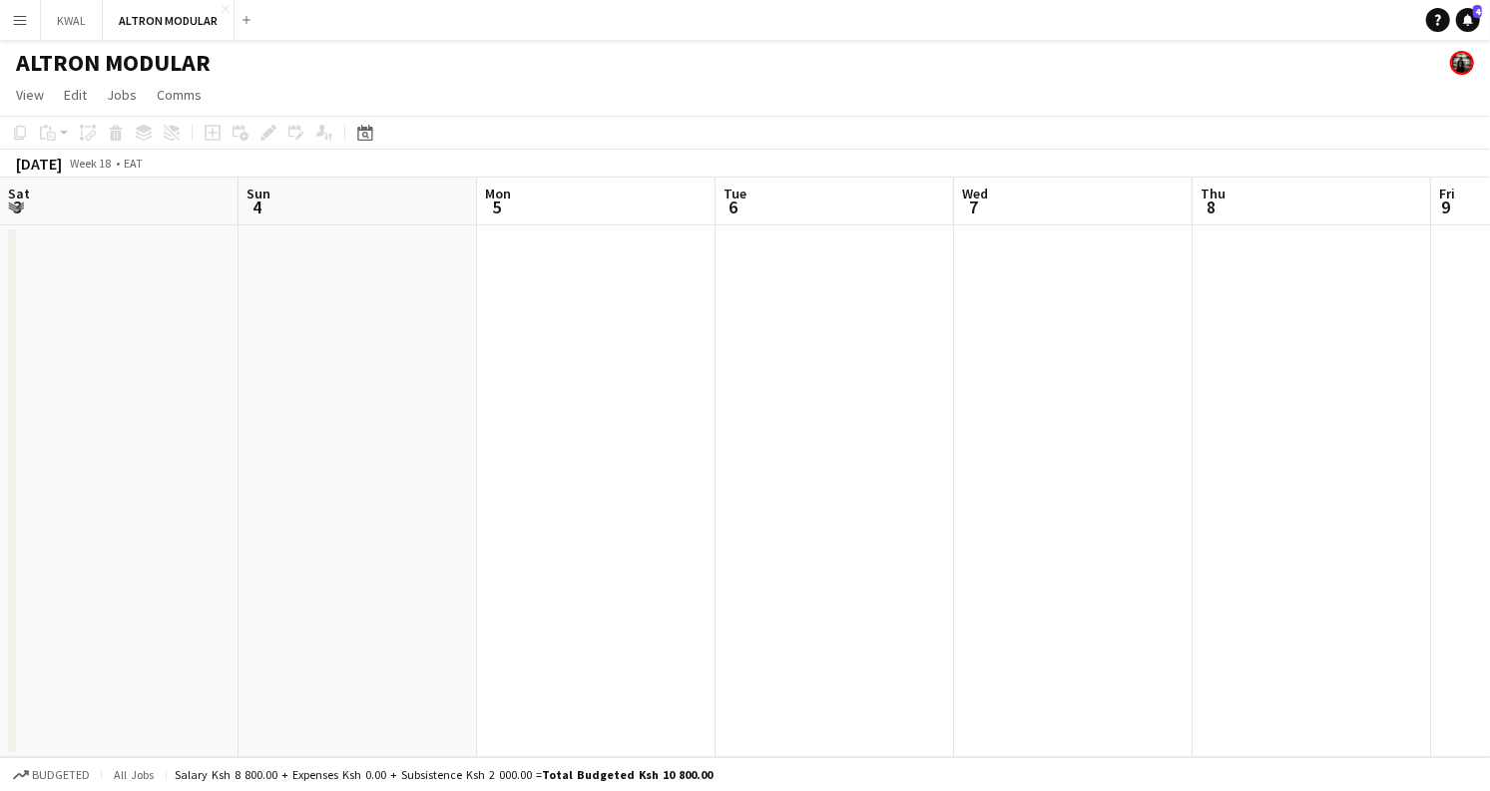
drag, startPoint x: 102, startPoint y: 486, endPoint x: 933, endPoint y: 511, distance: 831.5
click at [1472, 524] on app-calendar-viewport "Thu 1 Fri 2 Sat 3 Sun 4 Mon 5 Tue 6 Wed 7 Thu 8 Fri 9 Sat 10 Sun 11 Mon 12" at bounding box center [745, 468] width 1490 height 580
drag, startPoint x: 143, startPoint y: 485, endPoint x: 1384, endPoint y: 537, distance: 1242.2
click at [1472, 533] on app-calendar-viewport "Sat 26 Sun 27 Mon 28 Tue 29 Wed 30 Thu 1 Fri 2 Sat 3 Sun 4 Mon 5 Tue 6 Wed 7" at bounding box center [745, 468] width 1490 height 580
drag, startPoint x: 209, startPoint y: 516, endPoint x: 1474, endPoint y: 562, distance: 1265.9
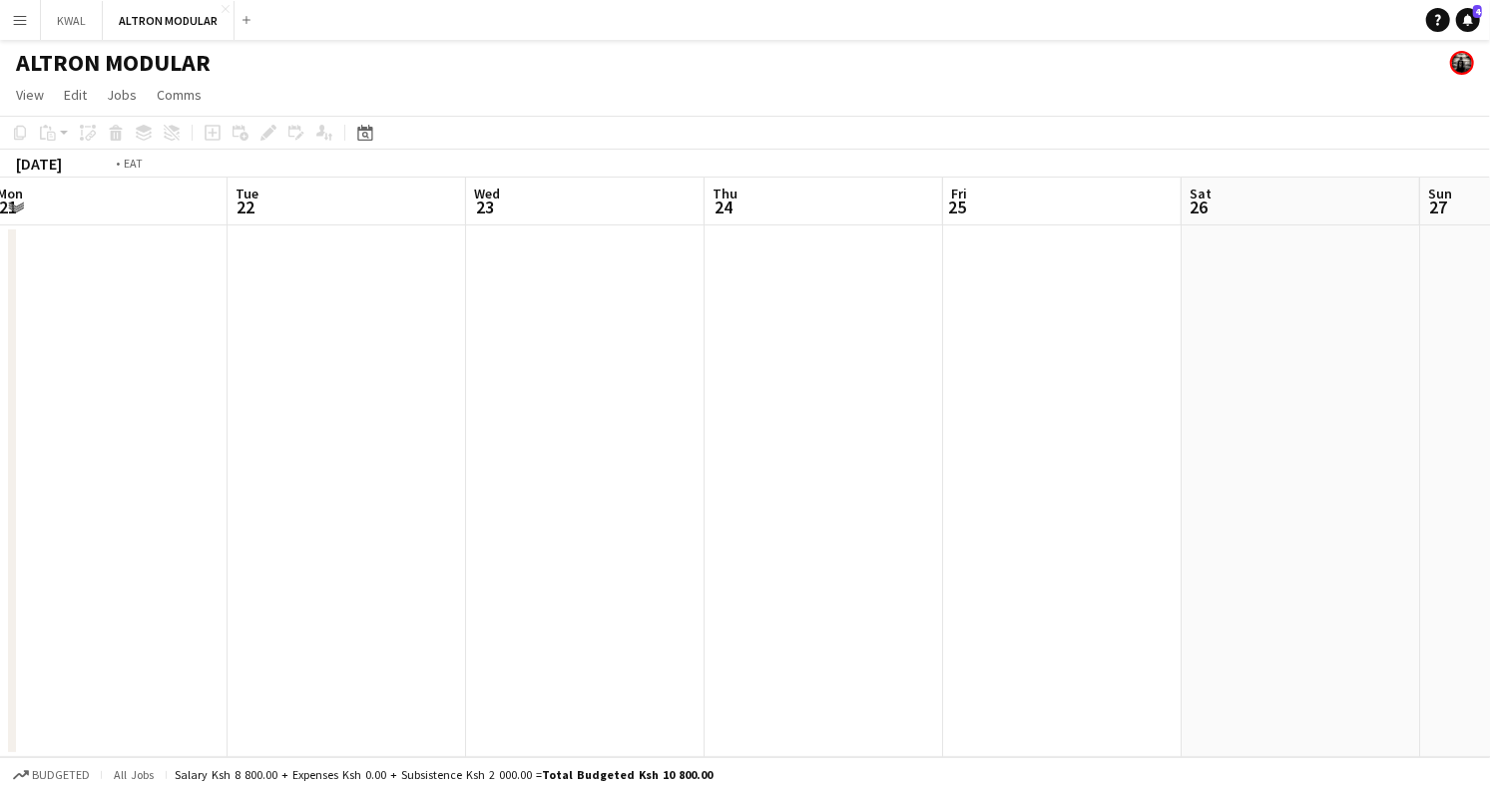
click at [1472, 562] on app-calendar-viewport "Sun 20 Mon 21 Tue 22 Wed 23 Thu 24 Fri 25 Sat 26 Sun 27 Mon 28 Tue 29 Wed 30 Th…" at bounding box center [745, 468] width 1490 height 580
drag, startPoint x: 180, startPoint y: 522, endPoint x: 1437, endPoint y: 578, distance: 1258.4
click at [1472, 573] on app-calendar-viewport "Tue 15 Wed 16 Thu 17 Fri 18 Sat 19 Sun 20 Mon 21 Tue 22 Wed 23 Thu 24 Fri 25 Sa…" at bounding box center [745, 468] width 1490 height 580
drag, startPoint x: 203, startPoint y: 547, endPoint x: 1489, endPoint y: 589, distance: 1286.7
click at [1472, 577] on app-calendar-viewport "Wed 9 Thu 10 Fri 11 Sat 12 Sun 13 Mon 14 Tue 15 Wed 16 Thu 17 Fri 18 Sat 19 Sun…" at bounding box center [745, 468] width 1490 height 580
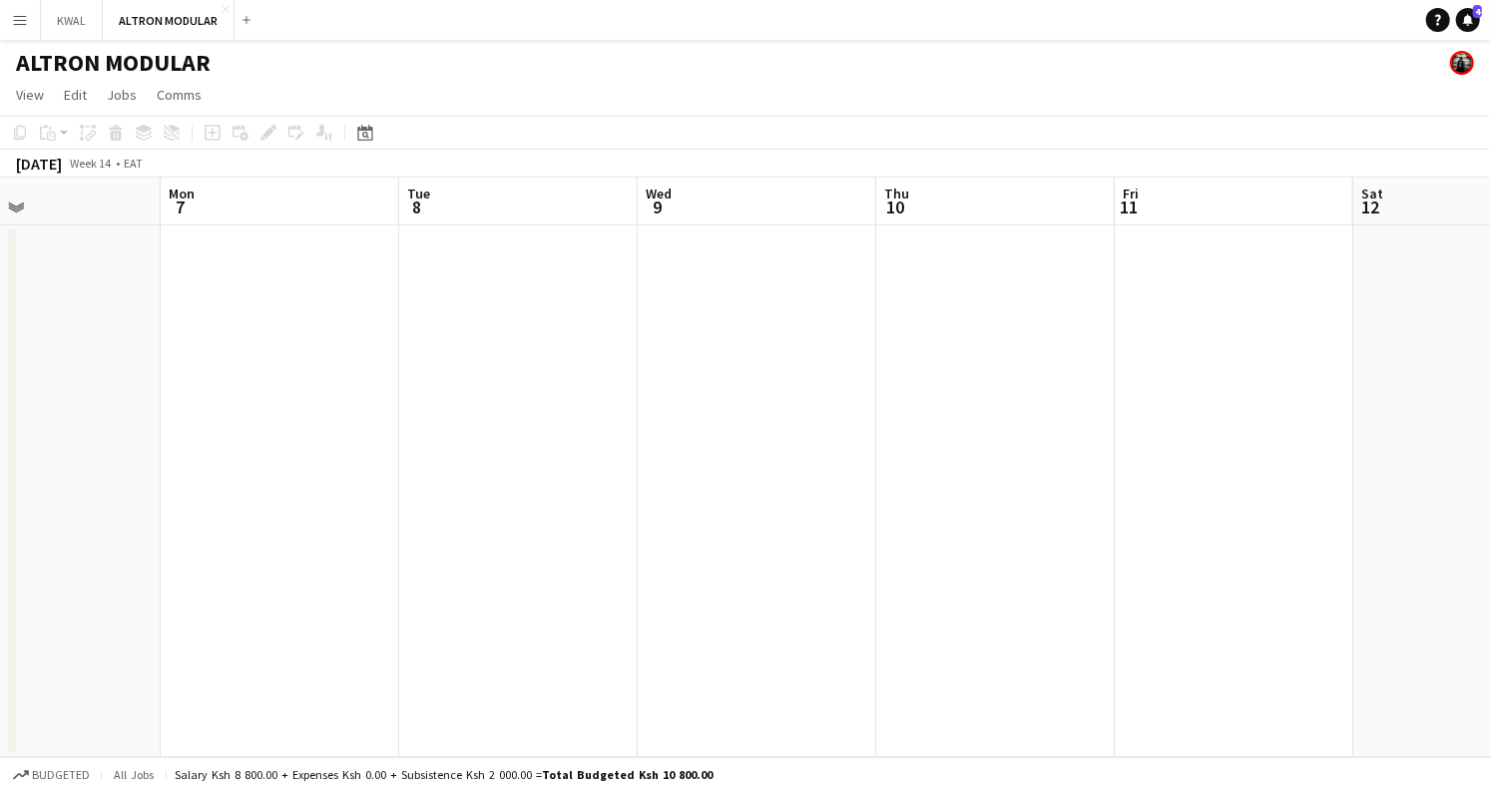
drag, startPoint x: 267, startPoint y: 546, endPoint x: 1489, endPoint y: 563, distance: 1221.3
click at [1472, 554] on app-calendar-viewport "Fri 4 Sat 5 Sun 6 Mon 7 Tue 8 Wed 9 Thu 10 Fri 11 Sat 12 Sun 13 Mon 14 Tue 15" at bounding box center [745, 468] width 1490 height 580
drag, startPoint x: 14, startPoint y: 520, endPoint x: 1029, endPoint y: 542, distance: 1014.9
click at [1127, 540] on div "Sun 30 Mon 31 Tue 1 Wed 2 Thu 3 Fri 4 Sat 5 Sun 6 Mon 7 Tue 8 Wed 9 Thu 10" at bounding box center [745, 468] width 1490 height 580
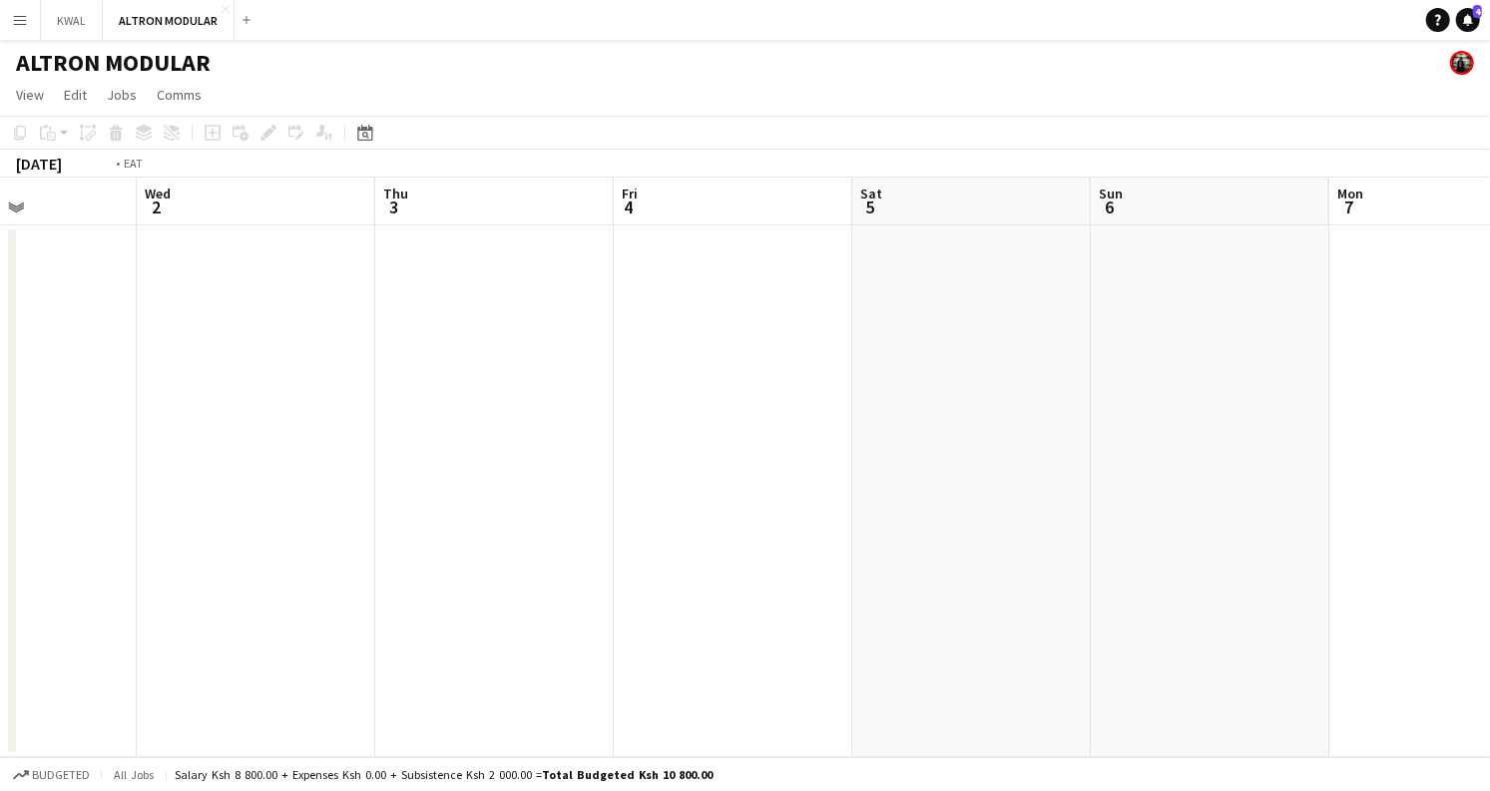
drag
click at [1472, 564] on app-calendar-viewport "Sun 30 Mon 31 Tue 1 Wed 2 Thu 3 Fri 4 Sat 5 Sun 6 Mon 7 Tue 8 Wed 9 Thu 10" at bounding box center [745, 468] width 1490 height 580
click at [1472, 531] on app-calendar-viewport "Mon 24 Tue 25 Wed 26 Thu 27 Fri 28 Sat 29 Sun 30 Mon 31 Tue 1 Wed 2 Thu 3 Fri 4" at bounding box center [745, 468] width 1490 height 580
click at [1469, 536] on app-calendar-viewport "Tue 18 Wed 19 Thu 20 Fri 21 Sat 22 Sun 23 Mon 24 Tue 25 Wed 26 Thu 27 Fri 28 Sa…" at bounding box center [745, 468] width 1490 height 580
click at [1472, 529] on app-calendar-viewport "Thu 13 Fri 14 Sat 15 Sun 16 Mon 17 Tue 18 Wed 19 Thu 20 Fri 21 Sat 22 Sun 23 Mo…" at bounding box center [745, 468] width 1490 height 580
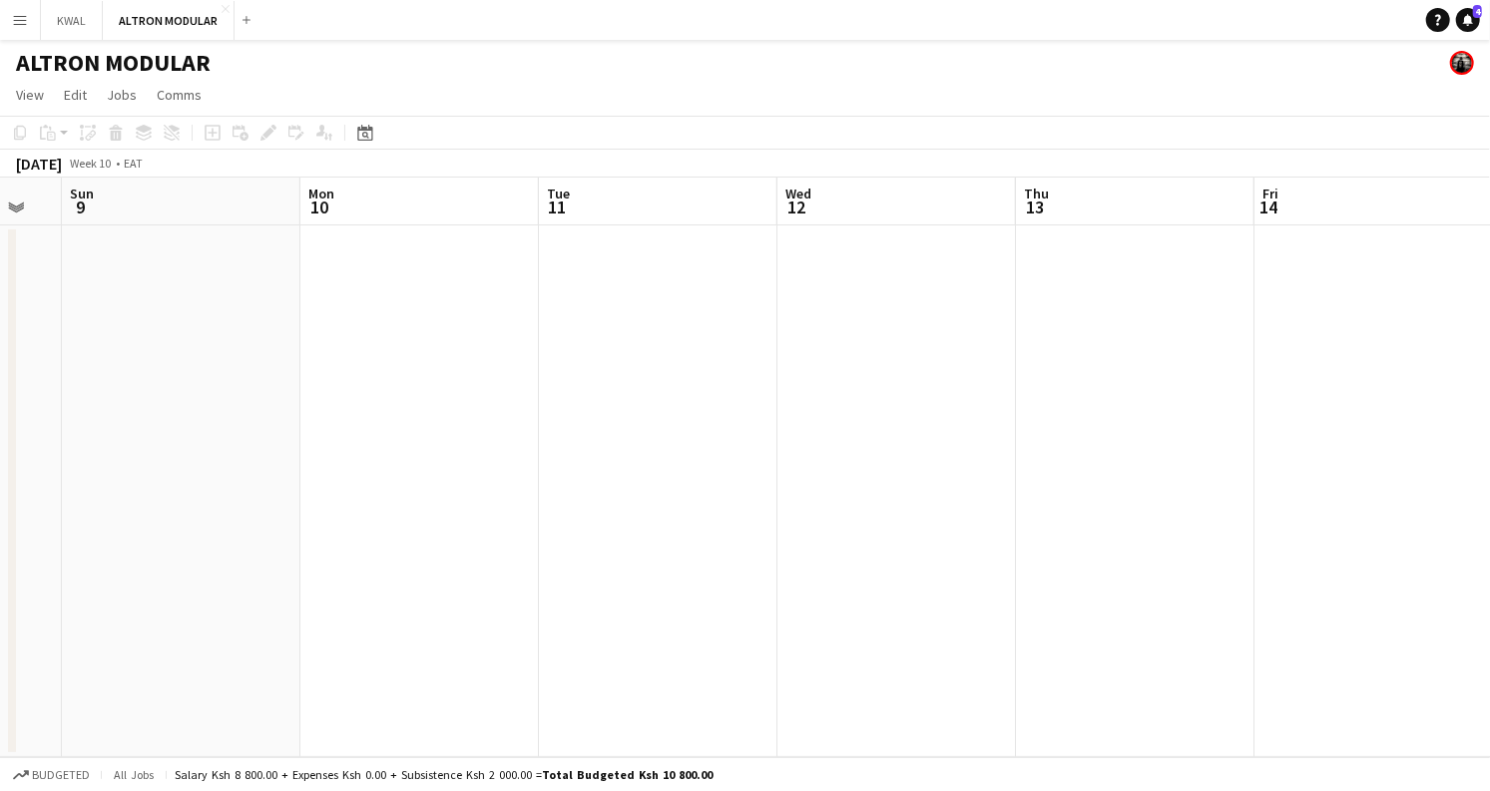
click at [1472, 520] on app-calendar-viewport "Fri 7 Sat 8 Sun 9 Mon 10 Tue 11 Wed 12 Thu 13 Fri 14 Sat 15 Sun 16 Mon 17 Tue 18" at bounding box center [745, 468] width 1490 height 580
click at [1377, 544] on app-calendar-viewport "Sat 1 Sun 2 Mon 3 Tue 4 Wed 5 Thu 6 Fri 7 Sat 8 Sun 9 Mon 10 Tue 11 Wed 12" at bounding box center [745, 468] width 1490 height 580
click at [1173, 545] on app-calendar-viewport "Sat 22 Sun 23 Mon 24 Tue 25 Wed 26 Thu 27 Fri 28 Sat 1 Sun 2 Mon 3 Tue 4 Wed 5" at bounding box center [745, 468] width 1490 height 580
click at [1384, 567] on app-calendar-viewport "Wed 19 Thu 20 Fri 21 Sat 22 Sun 23 Mon 24 Tue 25 Wed 26 Thu 27 Fri 28 Sat 1 Sun…" at bounding box center [745, 468] width 1490 height 580
click at [1162, 553] on app-calendar-viewport "Mon 17 Tue 18 Wed 19 Thu 20 Fri 21 Sat 22 Sun 23 Mon 24 Tue 25 Wed 26 Thu 27 Fr…" at bounding box center [745, 468] width 1490 height 580
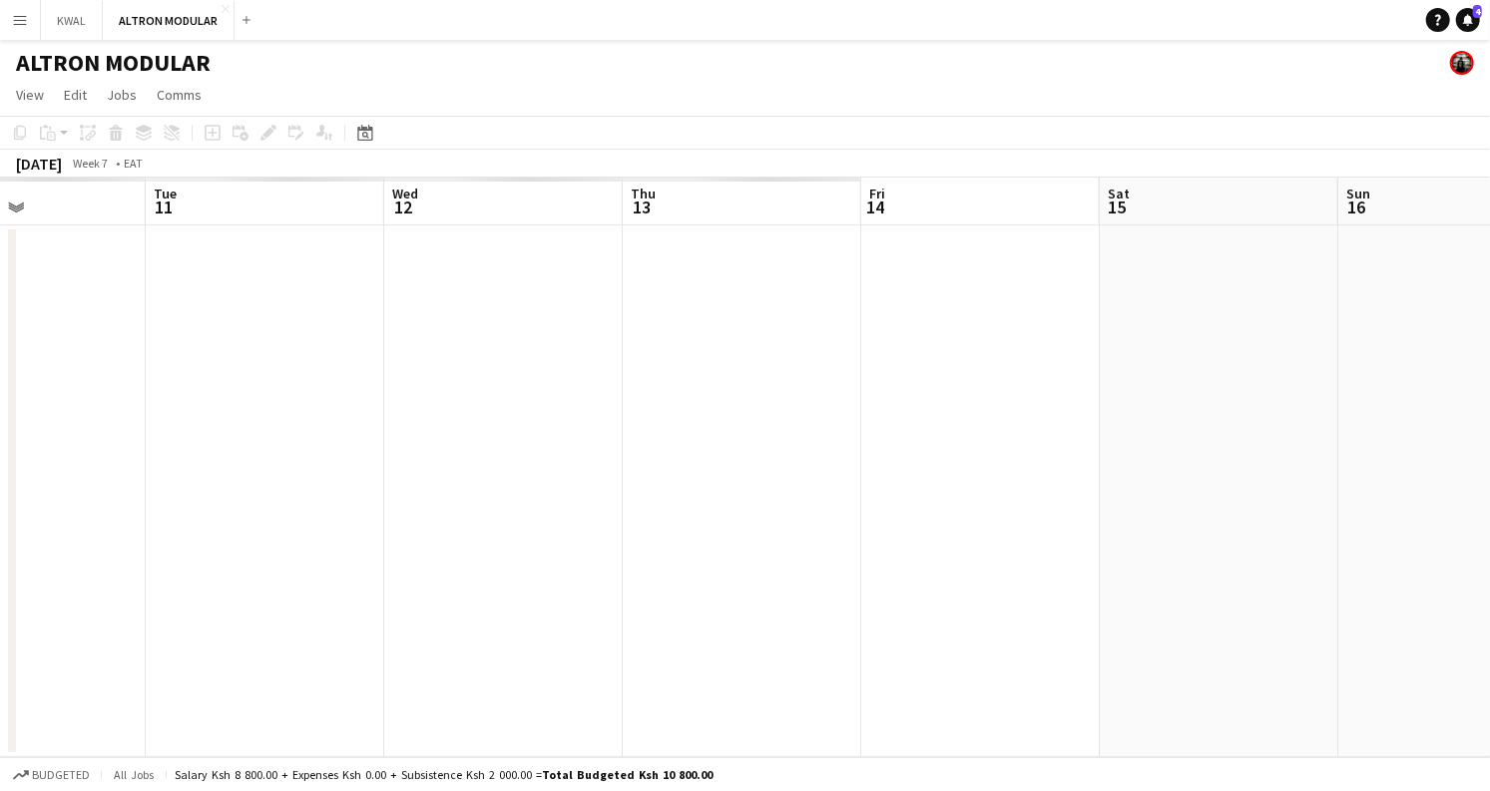
click at [1472, 572] on app-calendar-viewport "Sat 8 Sun 9 Mon 10 Tue 11 Wed 12 Thu 13 Fri 14 Sat 15 Sun 16 Mon 17 Tue 18 Wed …" at bounding box center [745, 468] width 1490 height 580
click at [1472, 595] on app-calendar-viewport "Mon 3 Tue 4 Wed 5 Thu 6 Fri 7 Sat 8 Sun 9 Mon 10 Tue 11 Wed 12 Thu 13 Fri 14" at bounding box center [745, 468] width 1490 height 580
click at [1472, 599] on app-calendar-viewport "Mon 3 Tue 4 Wed 5 Thu 6 Fri 7 Sat 8 Sun 9 Mon 10 Tue 11 Wed 12 Thu 13 Fri 14" at bounding box center [745, 468] width 1490 height 580
click at [1332, 567] on app-calendar-viewport "Wed 29 Thu 30 Fri 31 Sat 1 Sun 2 Mon 3 Tue 4 Wed 5 Thu 6 Fri 7 Sat 8 Sun 9" at bounding box center [745, 468] width 1490 height 580
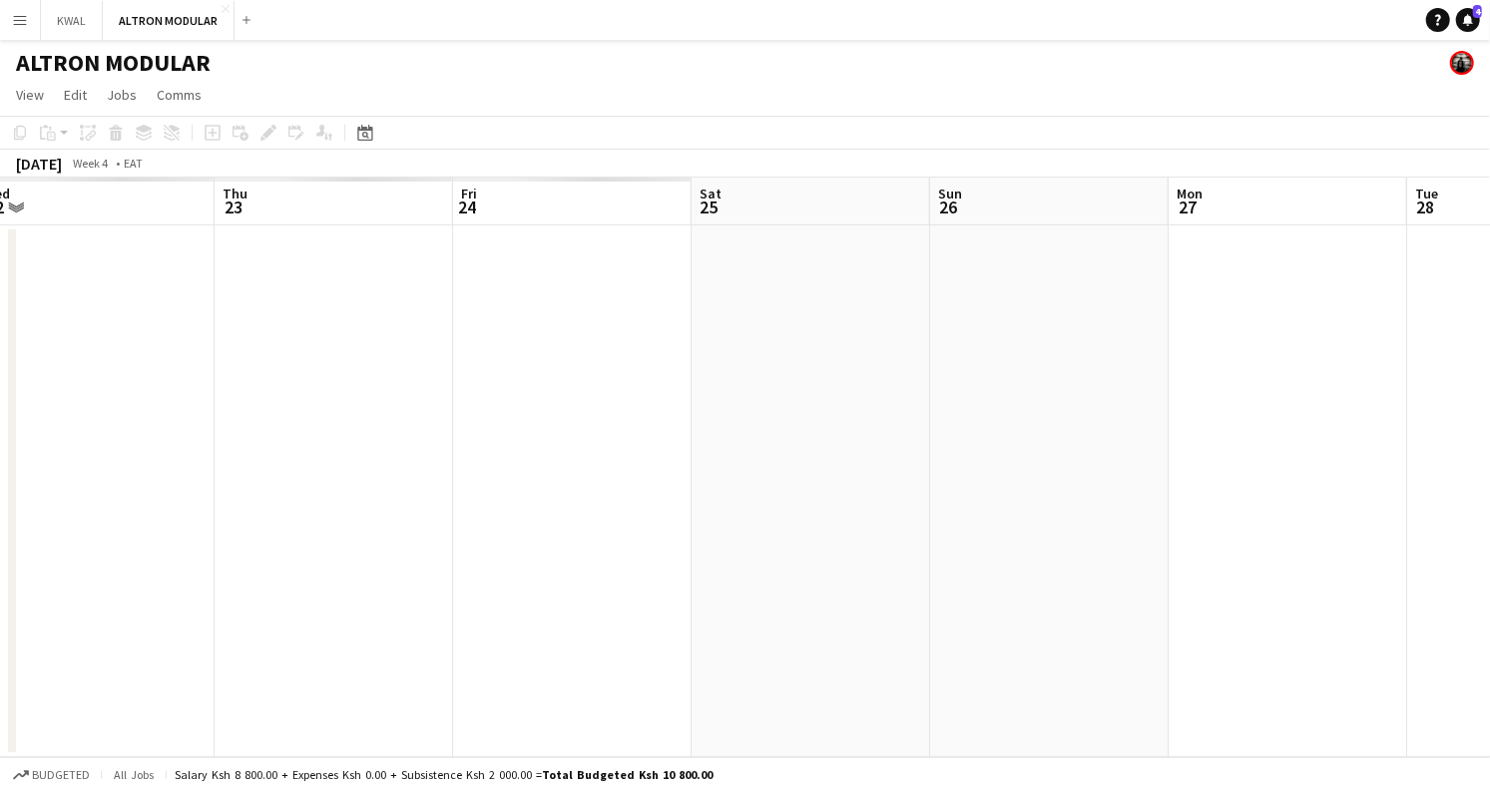
click at [1472, 553] on app-calendar-viewport "Mon 20 Tue 21 Wed 22 Thu 23 Fri 24 Sat 25 Sun 26 Mon 27 Tue 28 Wed 29 Thu 30 Fr…" at bounding box center [745, 468] width 1490 height 580
click at [1472, 475] on app-calendar-viewport "Sat 18 Sun 19 Mon 20 Tue 21 Wed 22 Thu 23 Fri 24 Sat 25 Sun 26 Mon 27 Tue 28 We…" at bounding box center [745, 468] width 1490 height 580
click at [1282, 506] on app-calendar-viewport "Sat 11 Sun 12 Mon 13 Tue 14 Wed 15 Thu 16 Fri 17 Sat 18 Sun 19 Mon 20 Tue 21 We…" at bounding box center [745, 468] width 1490 height 580
click at [1184, 345] on app-calendar-viewport "Mon 6 Tue 7 Wed 8 Thu 9 Fri 10 Sat 11 Sun 12 Mon 13 Tue 14 Wed 15 Thu 16 Fri 17" at bounding box center [745, 468] width 1490 height 580
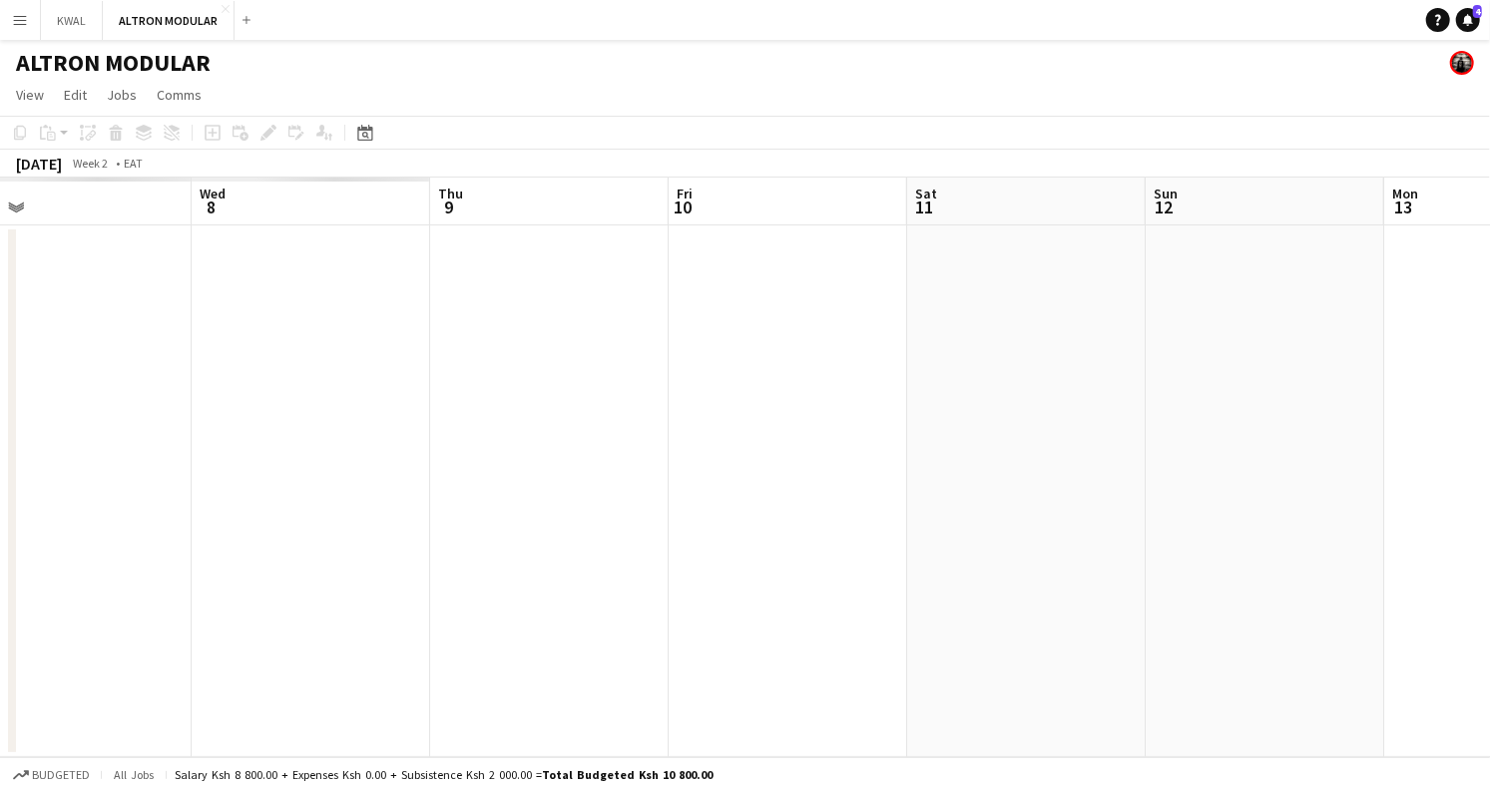
scroll to position [0, 681]
click at [1472, 289] on app-calendar-viewport "Sat 4 Sun 5 Mon 6 Tue 7 Wed 8 Thu 9 Fri 10 Sat 11 Sun 12 Mon 13 Tue 14 Wed 15" at bounding box center [745, 468] width 1490 height 580
click at [1472, 329] on app-calendar-viewport "Mon 30 Tue 31 Wed 1 Thu 2 Fri 3 Sat 4 Sun 5 Mon 6 Tue 7 Wed 8 Thu 9 Fri 10" at bounding box center [745, 468] width 1490 height 580
click at [196, 391] on app-calendar-viewport "Tue 24 Wed 25 Thu 26 Fri 27 Sat 28 Sun 29 Mon 30 Tue 31 Wed 1 Thu 2 Fri 3 Sat 4" at bounding box center [745, 468] width 1490 height 580
click at [1472, 419] on app-calendar-viewport "Wed 18 Thu 19 Fri 20 Sat 21 Sun 22 Mon 23 Tue 24 Wed 25 Thu 26 Fri 27 Sat 28 Su…" at bounding box center [745, 468] width 1490 height 580
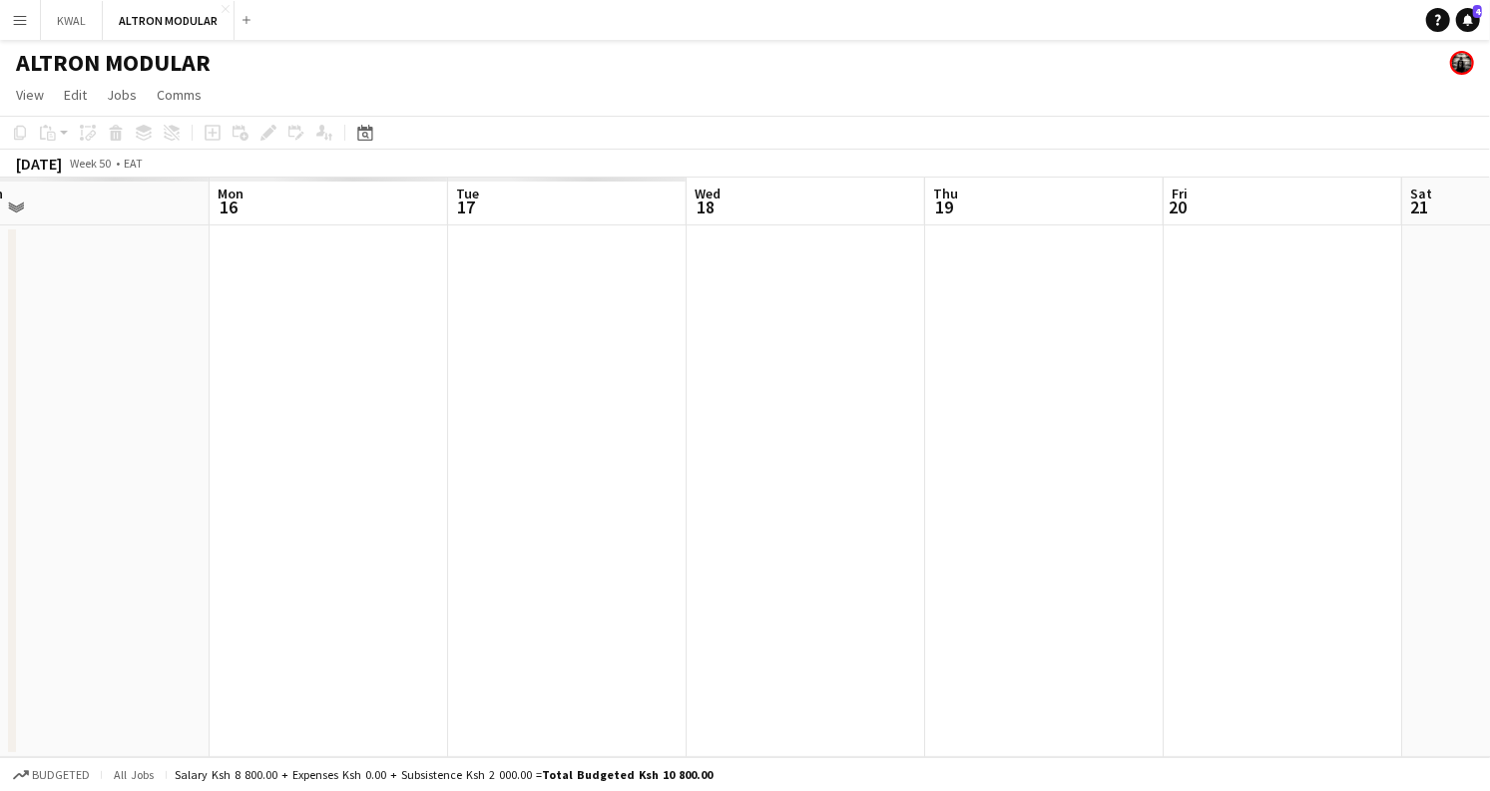
click at [1472, 434] on app-calendar-viewport "Fri 13 Sat 14 Sun 15 Mon 16 Tue 17 Wed 18 Thu 19 Fri 20 Sat 21 Sun 22 Mon 23 Tu…" at bounding box center [745, 468] width 1490 height 580
click at [1448, 424] on app-calendar-viewport "Fri 13 Sat 14 Sun 15 Mon 16 Tue 17 Wed 18 Thu 19 Fri 20 Sat 21 Sun 22 Mon 23 Tu…" at bounding box center [745, 468] width 1490 height 580
click at [1472, 436] on app-calendar-viewport "Sat 7 Sun 8 Mon 9 Tue 10 Wed 11 Thu 12 Fri 13 Sat 14 Sun 15 Mon 16 Tue 17 Wed 18" at bounding box center [745, 468] width 1490 height 580
click at [1472, 447] on app-calendar-viewport "Sun 1 Mon 2 Tue 3 Wed 4 Thu 5 Fri 6 Sat 7 Sun 8 Mon 9 Tue 10 Wed 11 Thu 12" at bounding box center [745, 468] width 1490 height 580
click at [1472, 449] on app-calendar-viewport "Fri 22 Sat 23 Sun 24 Mon 25 Tue 26 Wed 27 Thu 28 Fri 29 Sat 30 Sun 1 Mon 2 Tue 3" at bounding box center [745, 468] width 1490 height 580
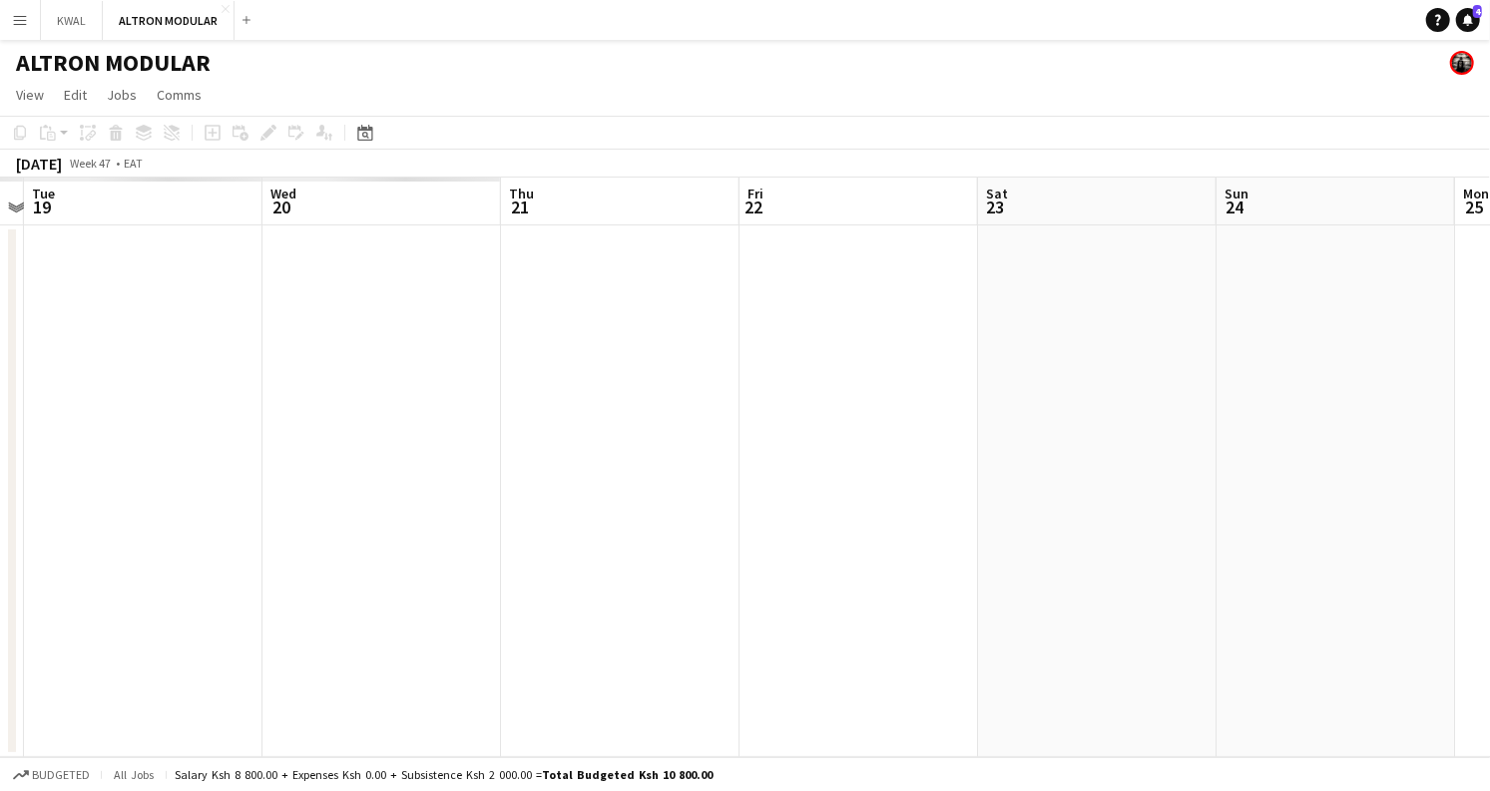
click at [1472, 449] on app-calendar-viewport "Sat 16 Sun 17 Mon 18 Tue 19 Wed 20 Thu 21 Fri 22 Sat 23 Sun 24 Mon 25 Tue 26 We…" at bounding box center [745, 468] width 1490 height 580
click at [1461, 465] on app-calendar-viewport "Wed 13 Thu 14 Fri 15 Sat 16 Sun 17 Mon 18 Tue 19 Wed 20 Thu 21 Fri 22 Sat 23 Su…" at bounding box center [745, 468] width 1490 height 580
click at [1472, 438] on app-calendar-viewport "Fri 8 Sat 9 Sun 10 Mon 11 Tue 12 Wed 13 Thu 14 Fri 15 Sat 16 Sun 17 Mon 18 Tue …" at bounding box center [745, 468] width 1490 height 580
click at [1301, 453] on app-calendar-viewport "Mon 4 Tue 5 Wed 6 Thu 7 Fri 8 Sat 9 Sun 10 Mon 11 Tue 12 Wed 13 Thu 14 Fri 15" at bounding box center [745, 468] width 1490 height 580
click at [1472, 463] on app-calendar-viewport "Mon 28 Tue 29 Wed 30 Thu 31 Fri 1 Sat 2 Sun 3 Mon 4 Tue 5 Wed 6 Thu 7 Fri 8" at bounding box center [745, 468] width 1490 height 580
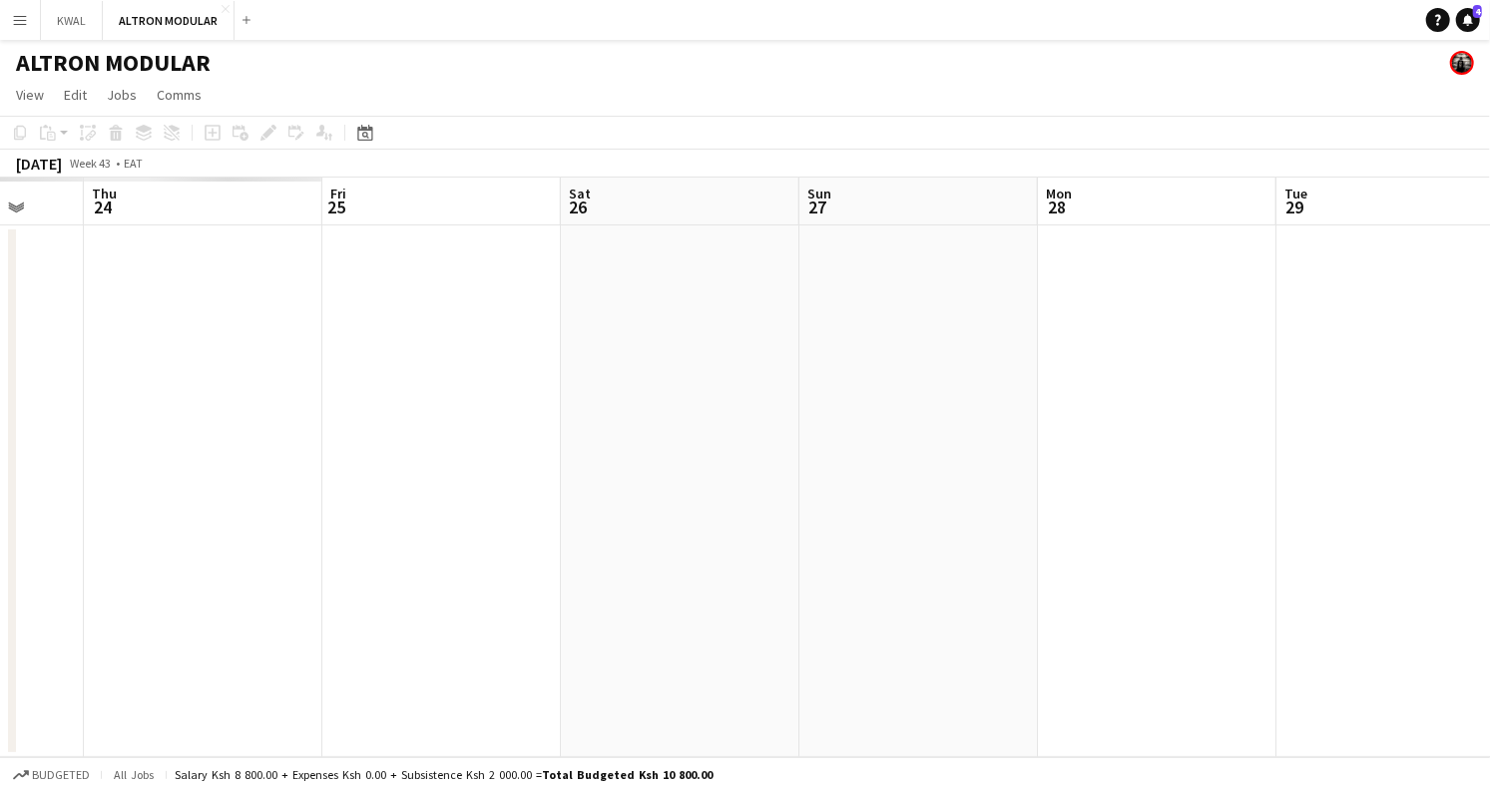
click at [1472, 490] on app-calendar-viewport "Mon 21 Tue 22 Wed 23 Thu 24 Fri 25 Sat 26 Sun 27 Mon 28 Tue 29 Wed 30 Thu 31 Fr…" at bounding box center [745, 468] width 1490 height 580
click at [1413, 432] on app-calendar-viewport "Mon 14 Tue 15 Wed 16 Thu 17 Fri 18 Sat 19 Sun 20 Mon 21 Tue 22 Wed 23 Thu 24 Fr…" at bounding box center [745, 468] width 1490 height 580
click at [1467, 395] on app-calendar-viewport "Mon 7 Tue 8 Wed 9 Thu 10 Fri 11 Sat 12 Sun 13 Mon 14 Tue 15 Wed 16 Thu 17 Fri 18" at bounding box center [745, 468] width 1490 height 580
click at [1472, 384] on app-calendar-viewport "Wed 2 Thu 3 Fri 4 Sat 5 Sun 6 Mon 7 Tue 8 Wed 9 Thu 10 Fri 11 Sat 12 Sun 13" at bounding box center [745, 468] width 1490 height 580
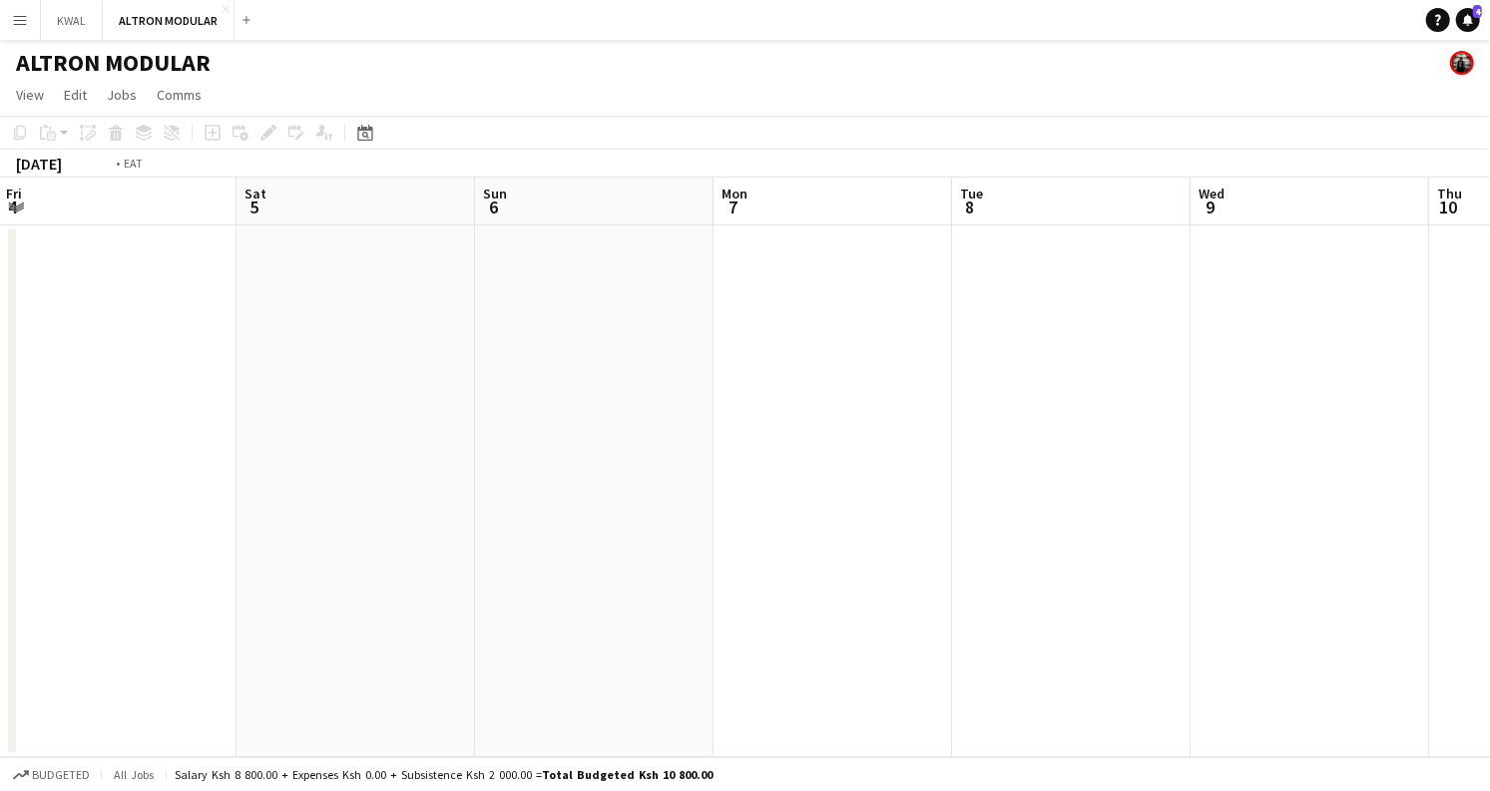
click at [1472, 430] on app-calendar-viewport "Wed 2 Thu 3 Fri 4 Sat 5 Sun 6 Mon 7 Tue 8 Wed 9 Thu 10 Fri 11 Sat 12 Sun 13" at bounding box center [745, 468] width 1490 height 580
click at [1444, 478] on app-calendar-viewport "Thu 26 Fri 27 Sat 28 Sun 29 Mon 30 Tue 1 Wed 2 Thu 3 Fri 4 Sat 5 Sun 6 Mon 7" at bounding box center [745, 468] width 1490 height 580
click at [1469, 490] on app-calendar-viewport "Sun 15 Mon 16 Tue 17 Wed 18 Thu 19 Fri 20 Sat 21 Sun 22 Mon 23 Tue 24 Wed 25 Th…" at bounding box center [745, 468] width 1490 height 580
click at [1471, 486] on app-calendar-viewport "Fri 13 Sat 14 Sun 15 Mon 16 Tue 17 Wed 18 Thu 19 Fri 20 Sat 21 Sun 22 Mon 23 Tu…" at bounding box center [745, 468] width 1490 height 580
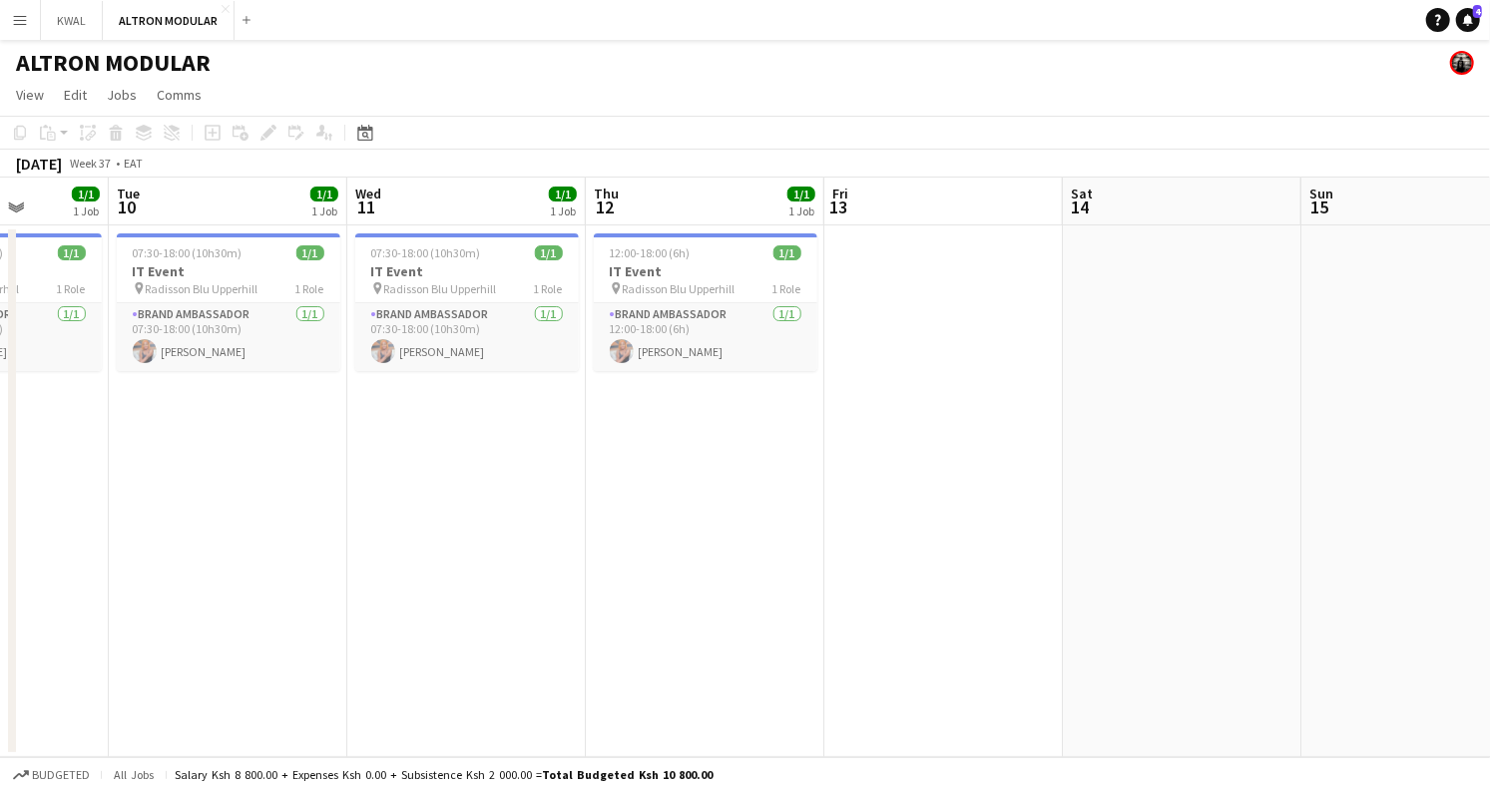
scroll to position [0, 639]
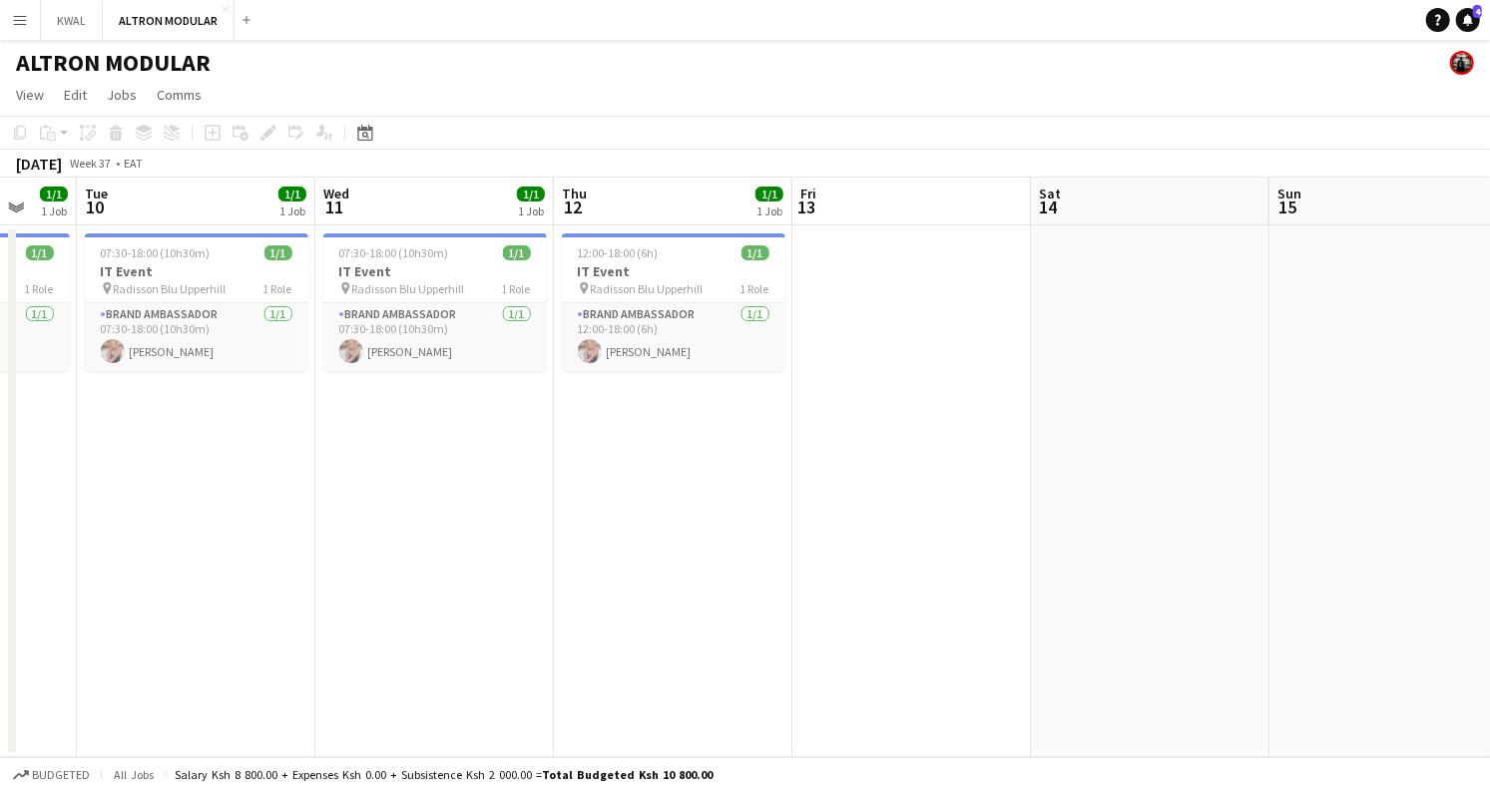
click at [830, 542] on app-calendar-viewport "Sat 7 Sun 8 Mon 9 1/1 1 Job Tue 10 1/1 1 Job Wed 11 1/1 1 Job Thu 12 1/1 1 Job …" at bounding box center [745, 468] width 1490 height 580
click at [628, 278] on h3 "IT Event" at bounding box center [673, 271] width 223 height 18
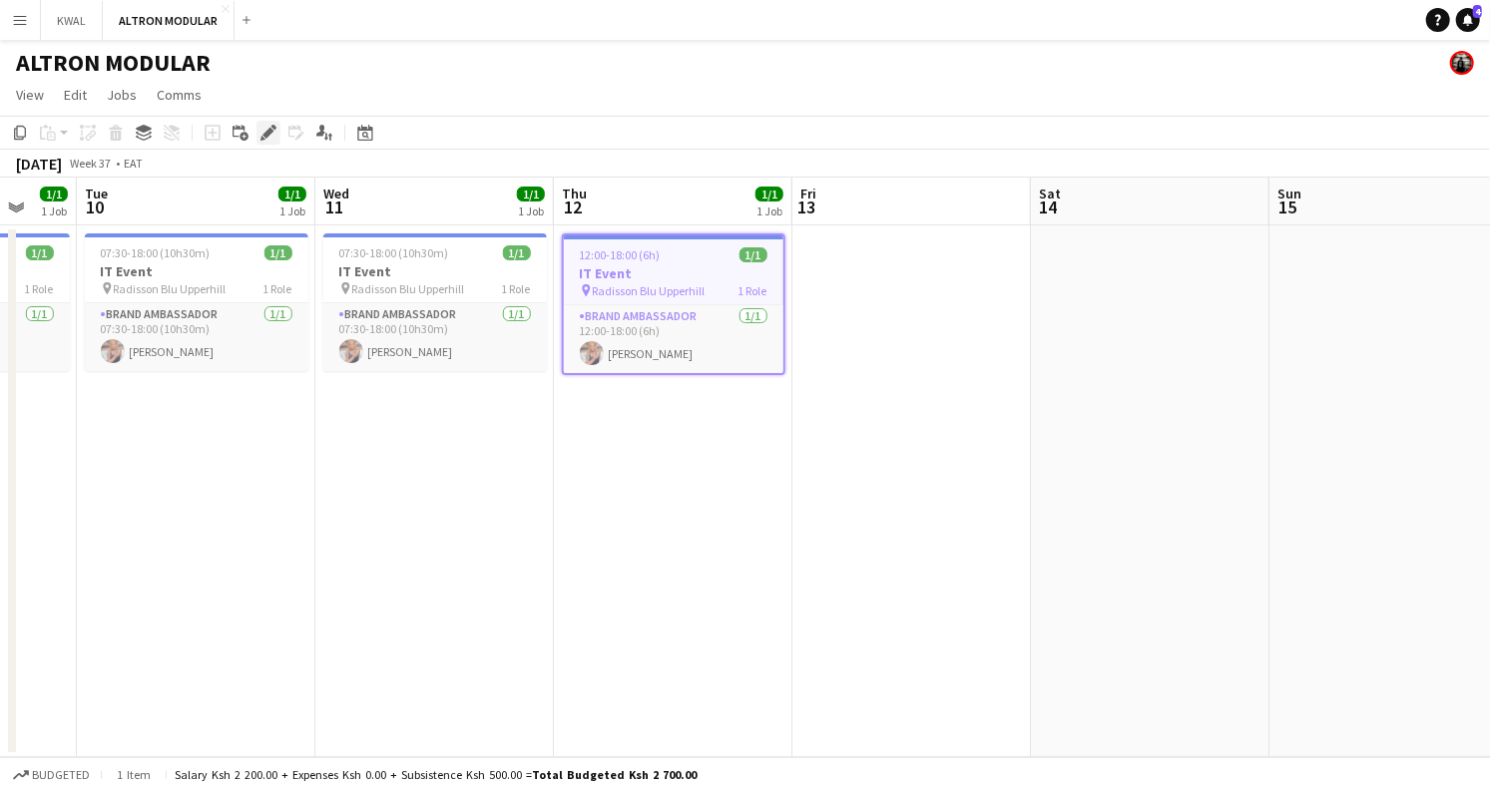
click at [260, 131] on icon "Edit" at bounding box center [268, 133] width 16 height 16
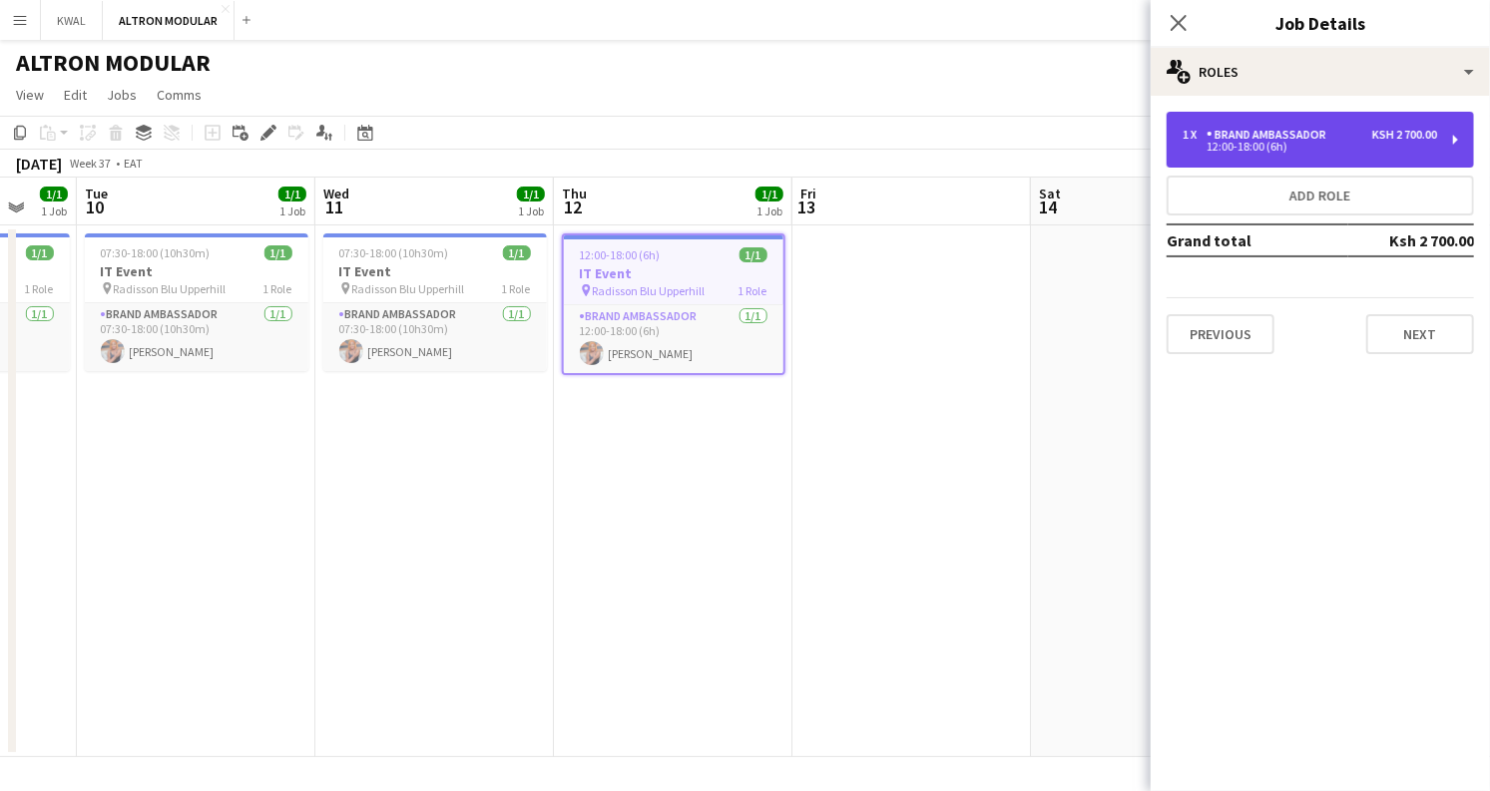
click at [1270, 140] on div "Brand Ambassador" at bounding box center [1270, 135] width 128 height 14
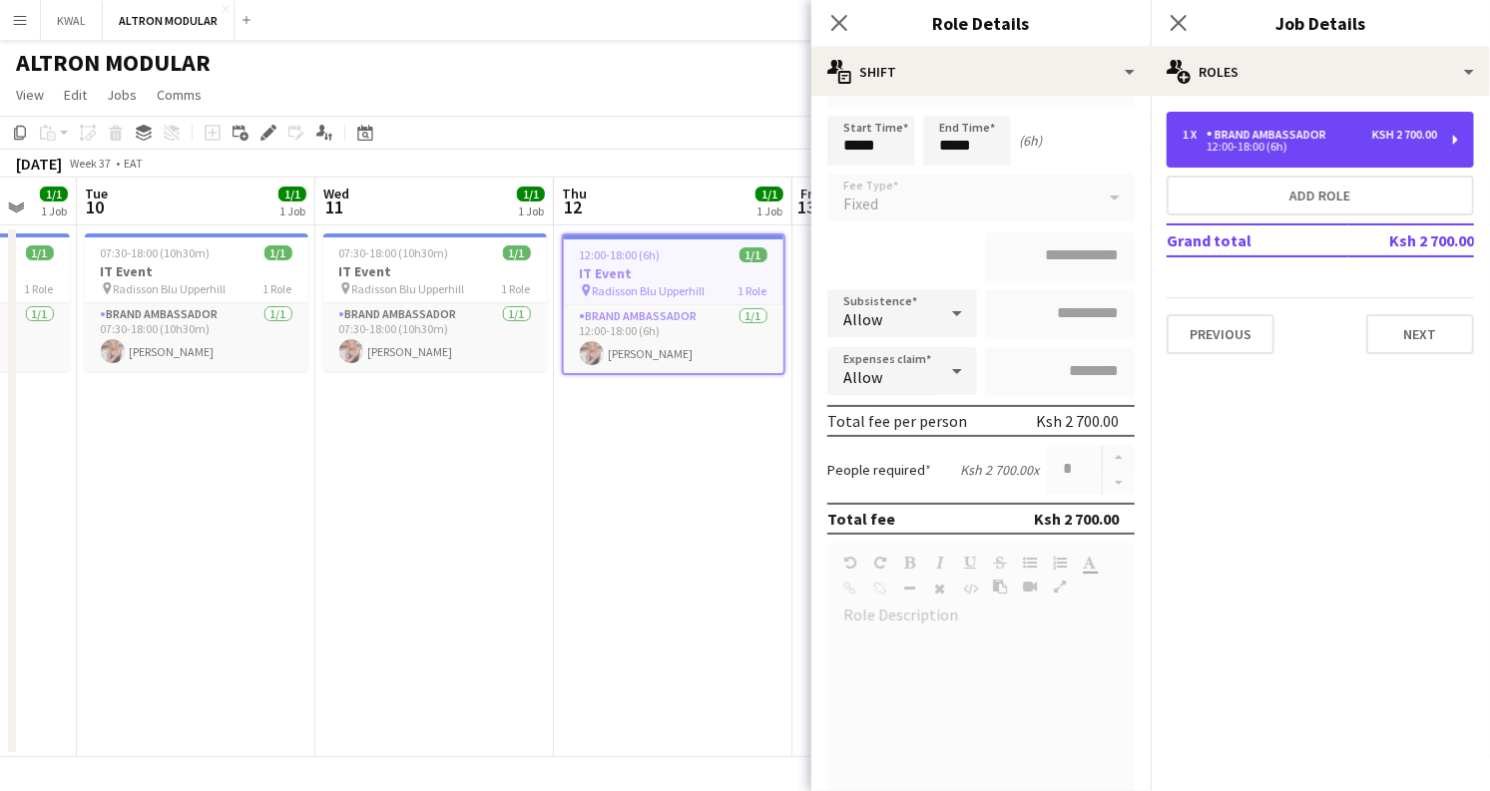
scroll to position [0, 0]
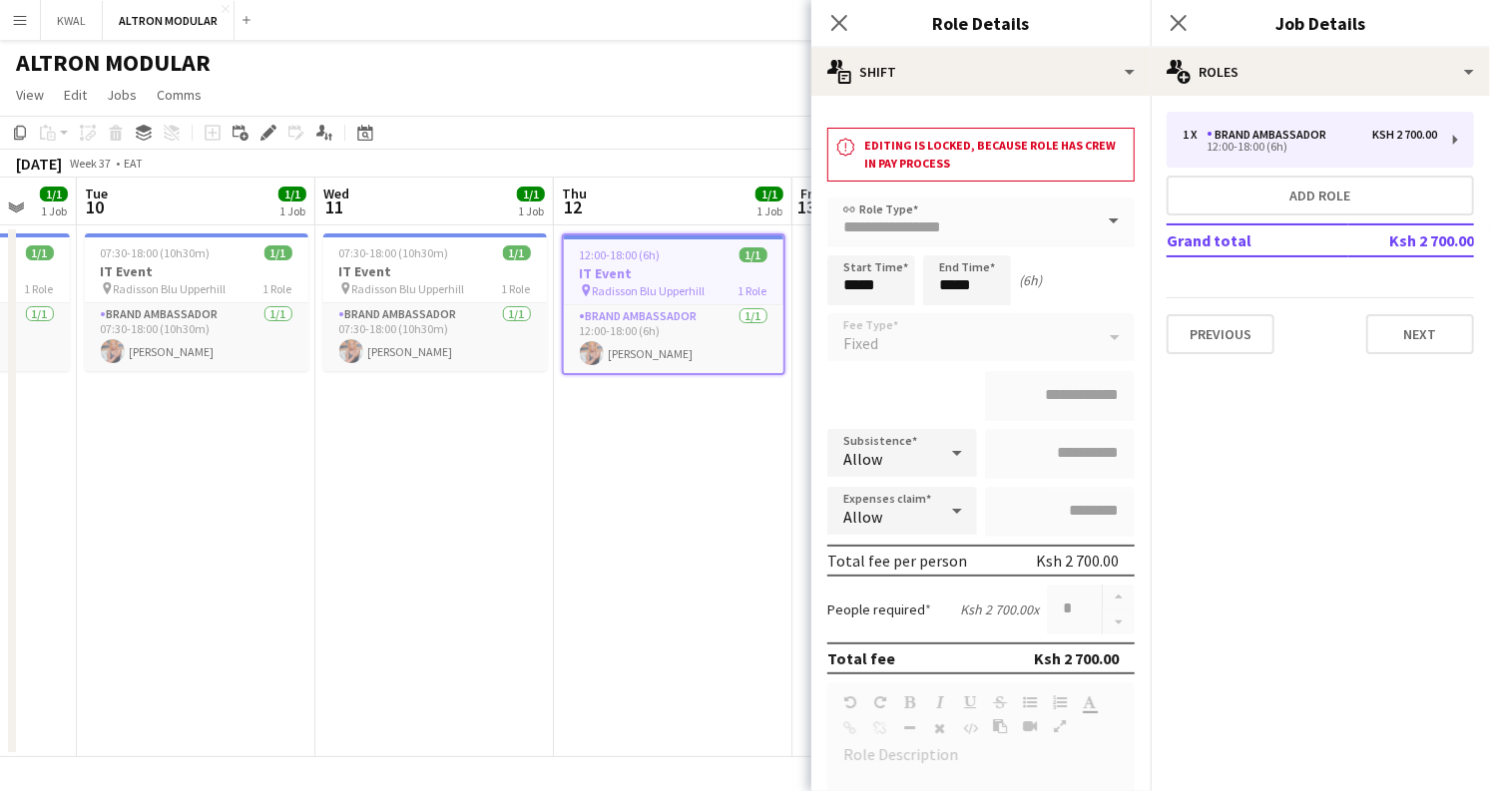
click at [629, 590] on app-date-cell "12:00-18:00 (6h) 1/1 IT Event pin Radisson Blu Upperhill 1 Role Brand Ambassado…" at bounding box center [673, 491] width 238 height 532
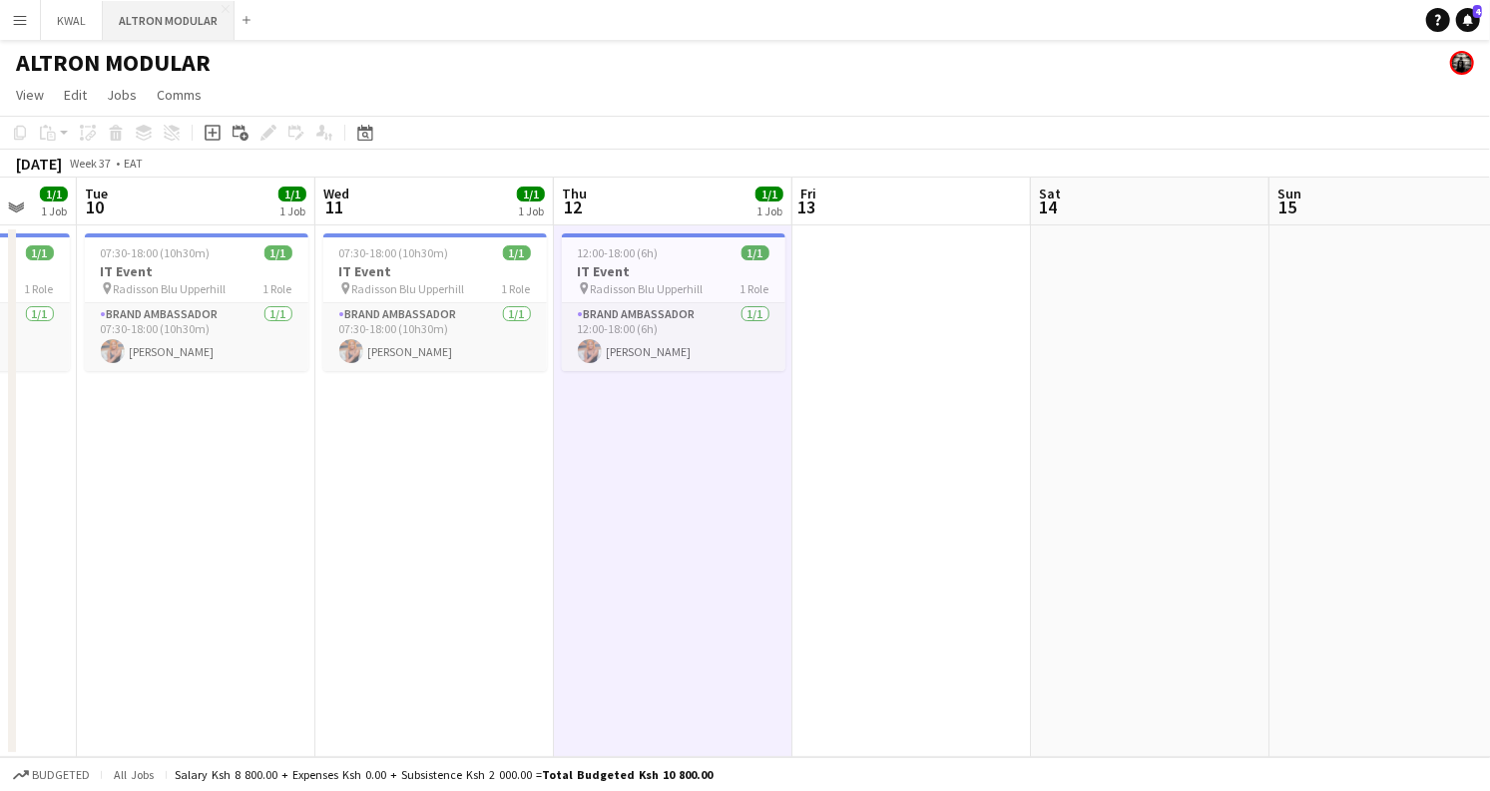
click at [158, 14] on button "ALTRON MODULAR Close" at bounding box center [169, 20] width 132 height 39
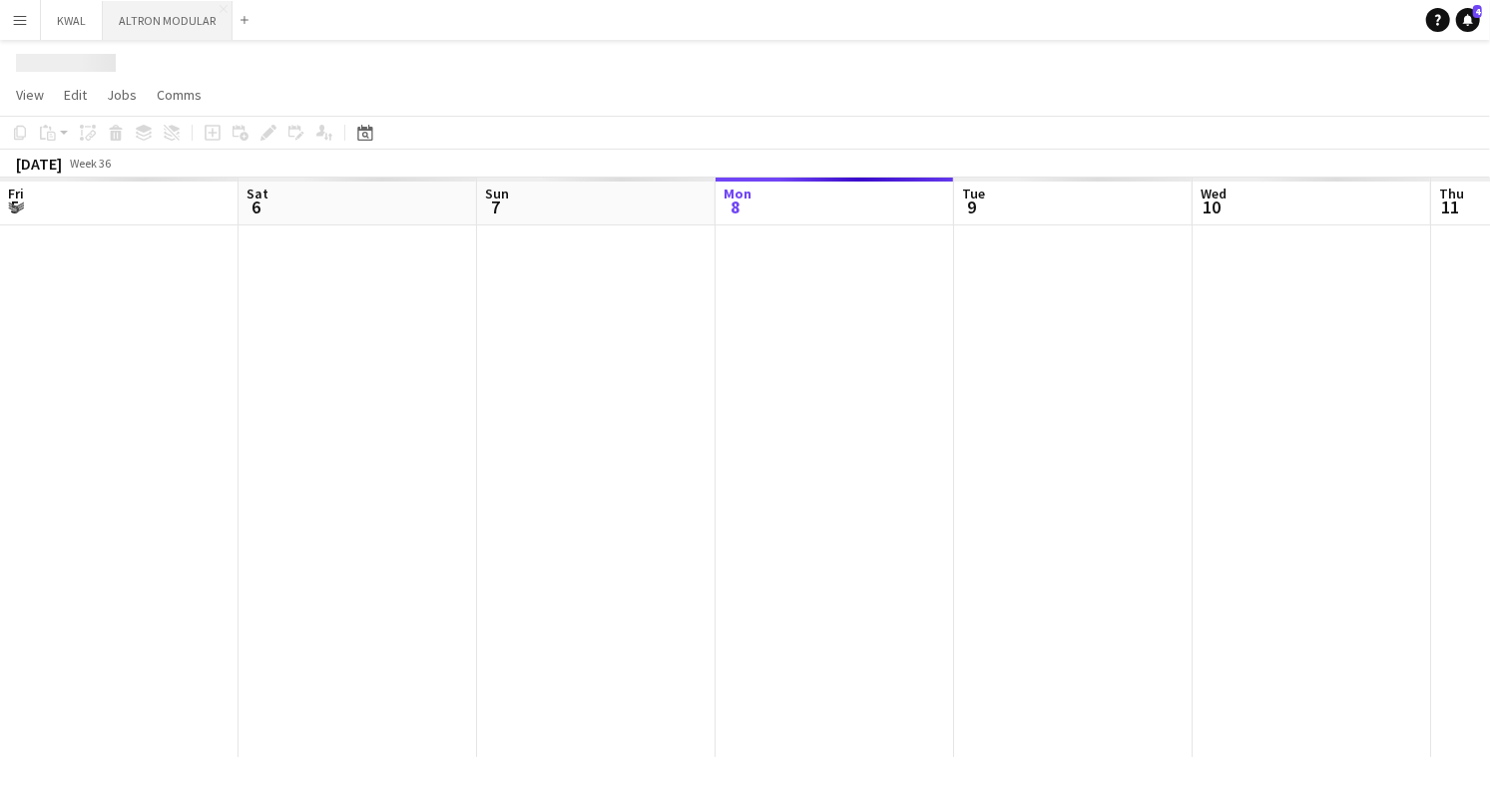
scroll to position [0, 477]
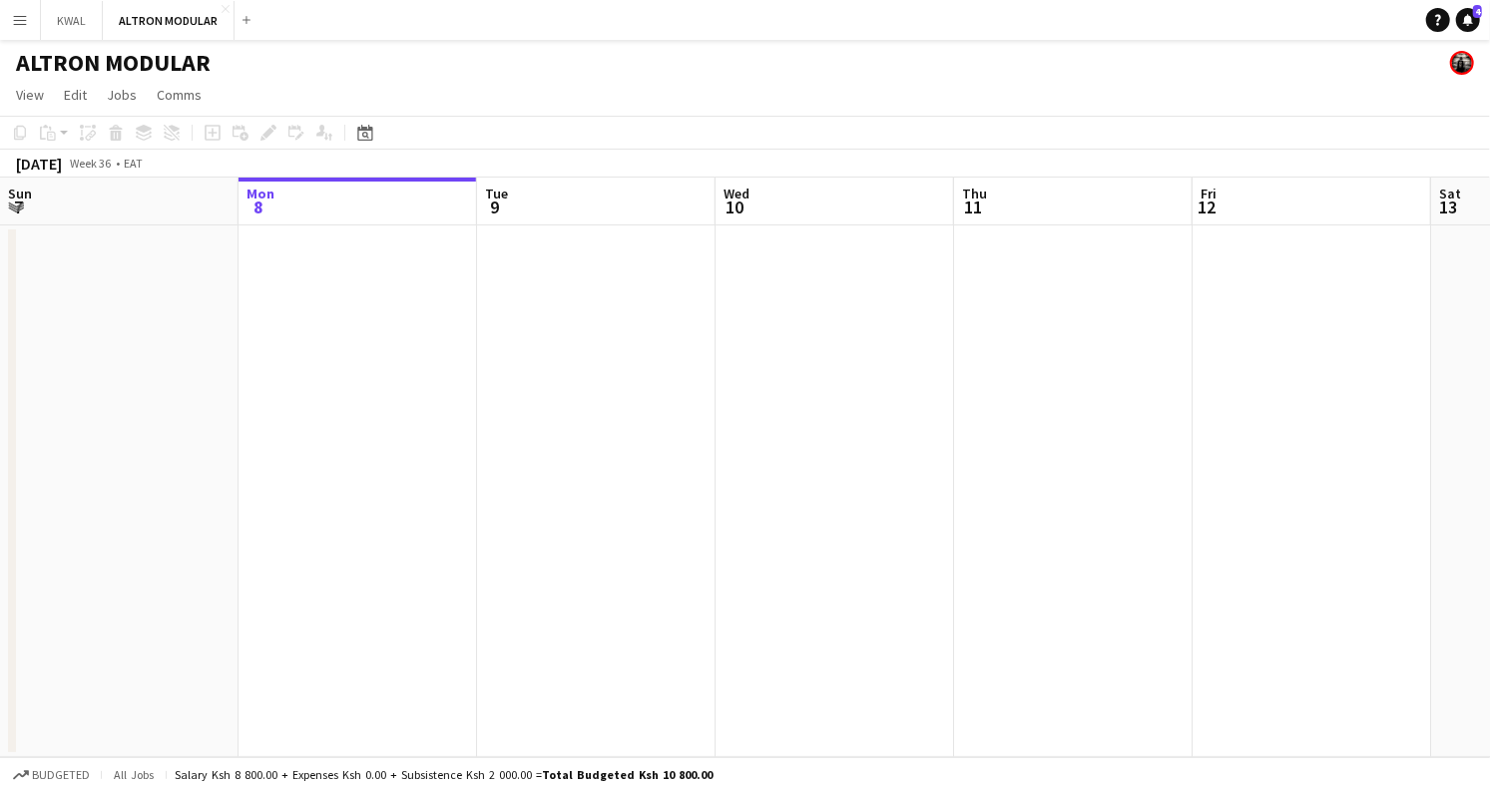
click at [632, 299] on app-date-cell at bounding box center [596, 491] width 238 height 532
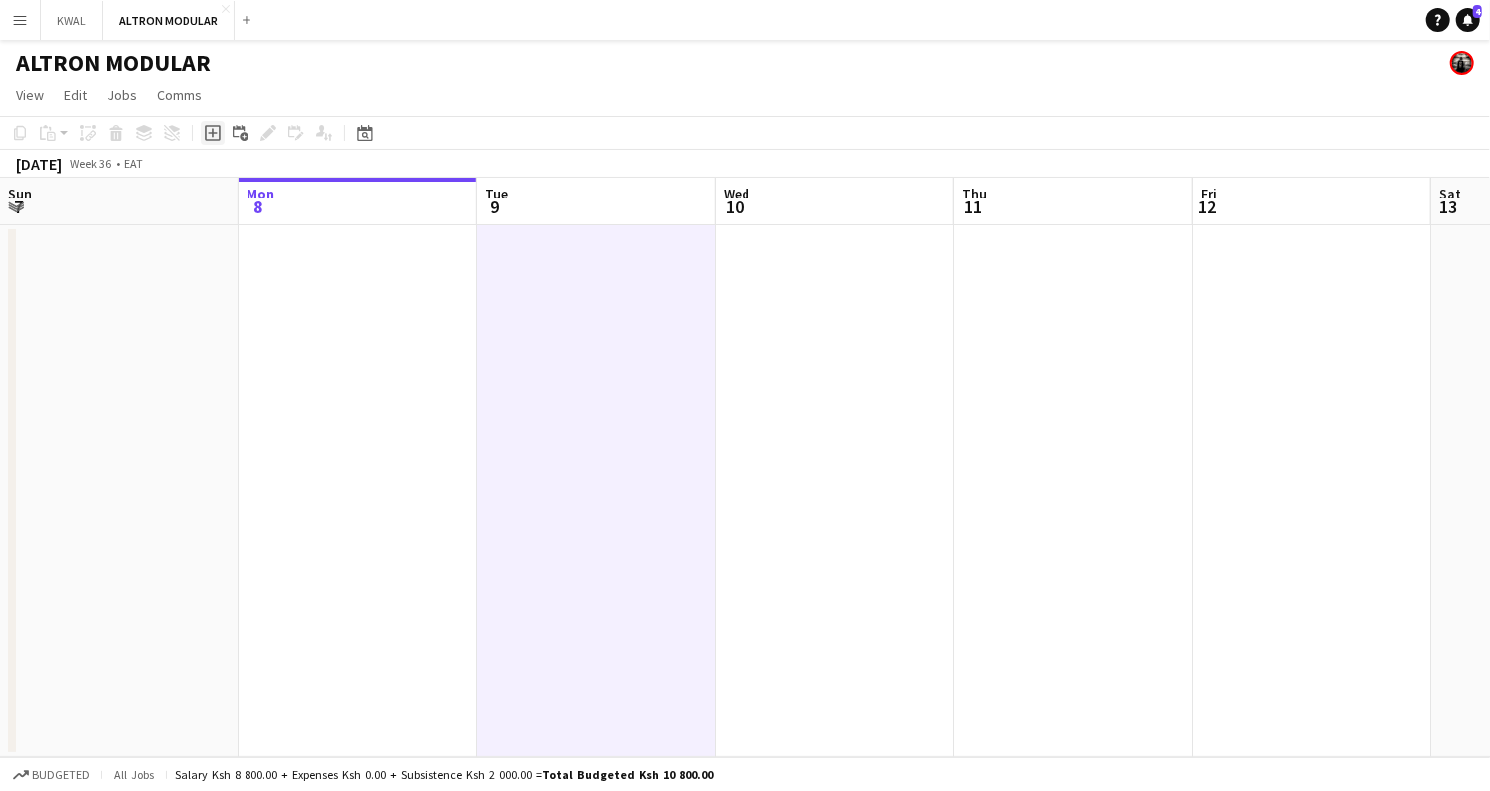
click at [213, 126] on icon at bounding box center [213, 133] width 16 height 16
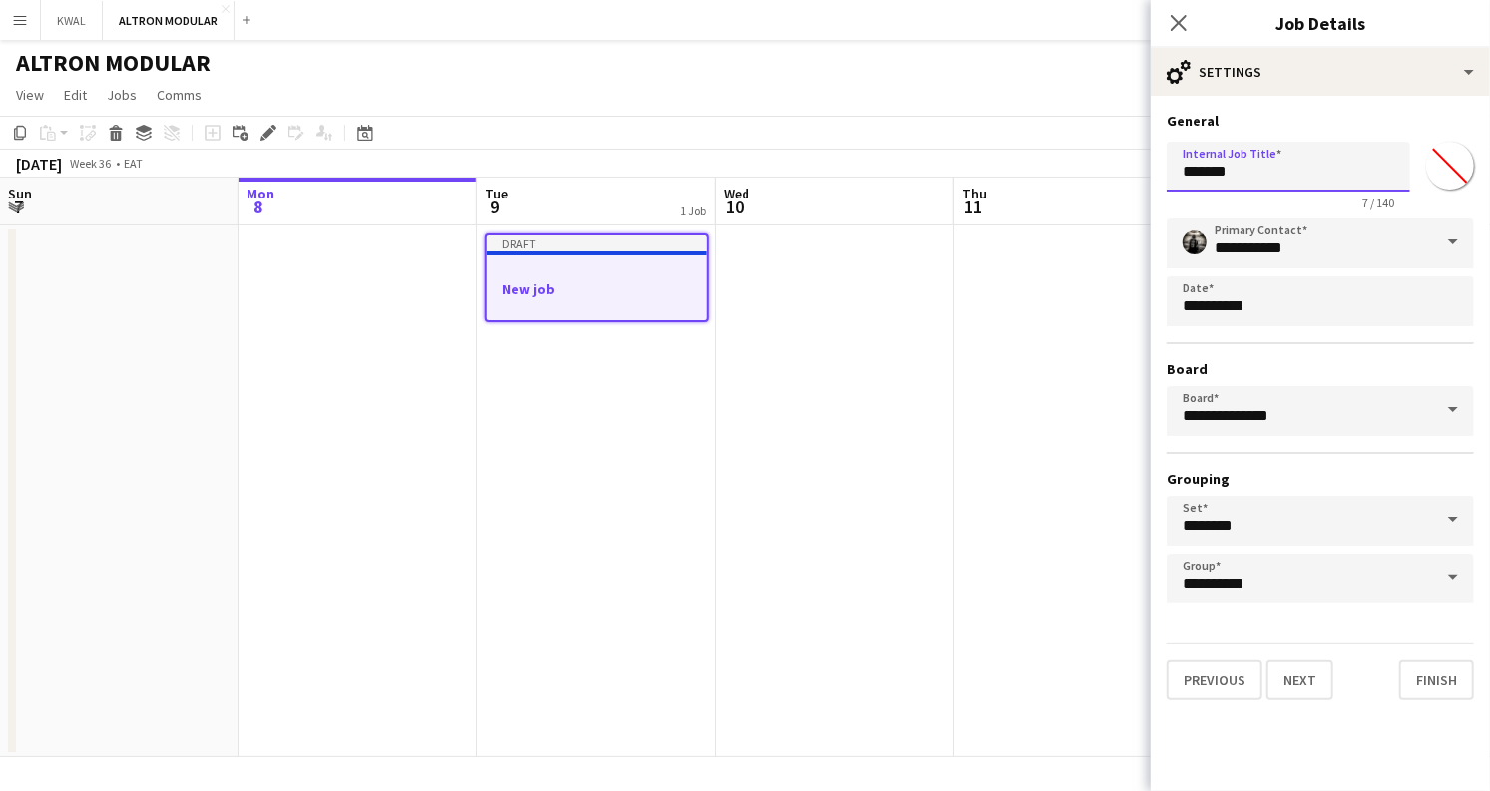
click at [1096, 176] on body "Menu Boards Boards Boards All jobs Status Workforce Workforce My Workforce Recr…" at bounding box center [745, 395] width 1490 height 791
type input "**********"
click at [1445, 180] on input "*******" at bounding box center [1450, 166] width 72 height 72
type input "*******"
click at [1301, 681] on button "Next" at bounding box center [1299, 680] width 67 height 40
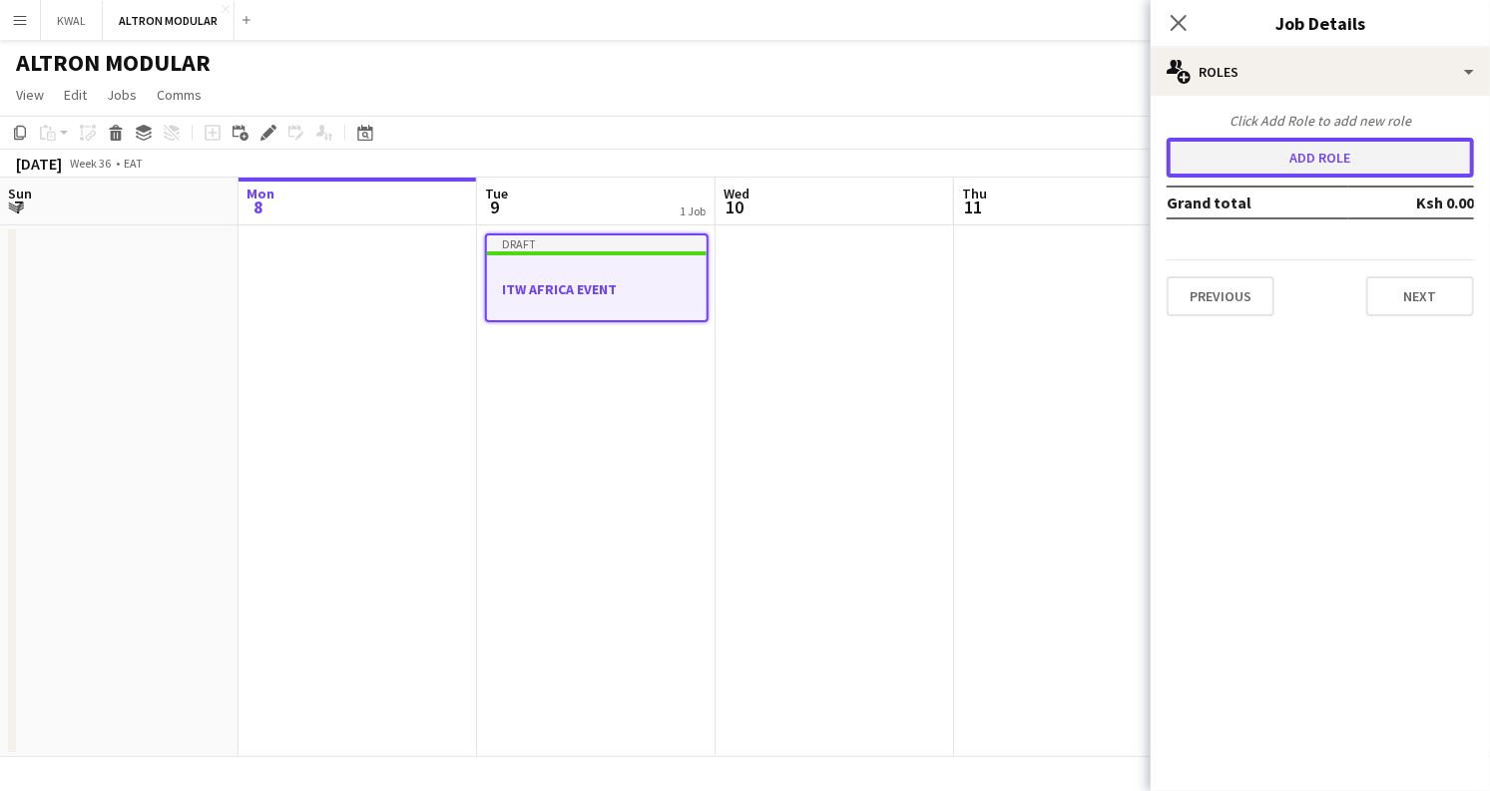
click at [1323, 156] on button "Add role" at bounding box center [1319, 158] width 307 height 40
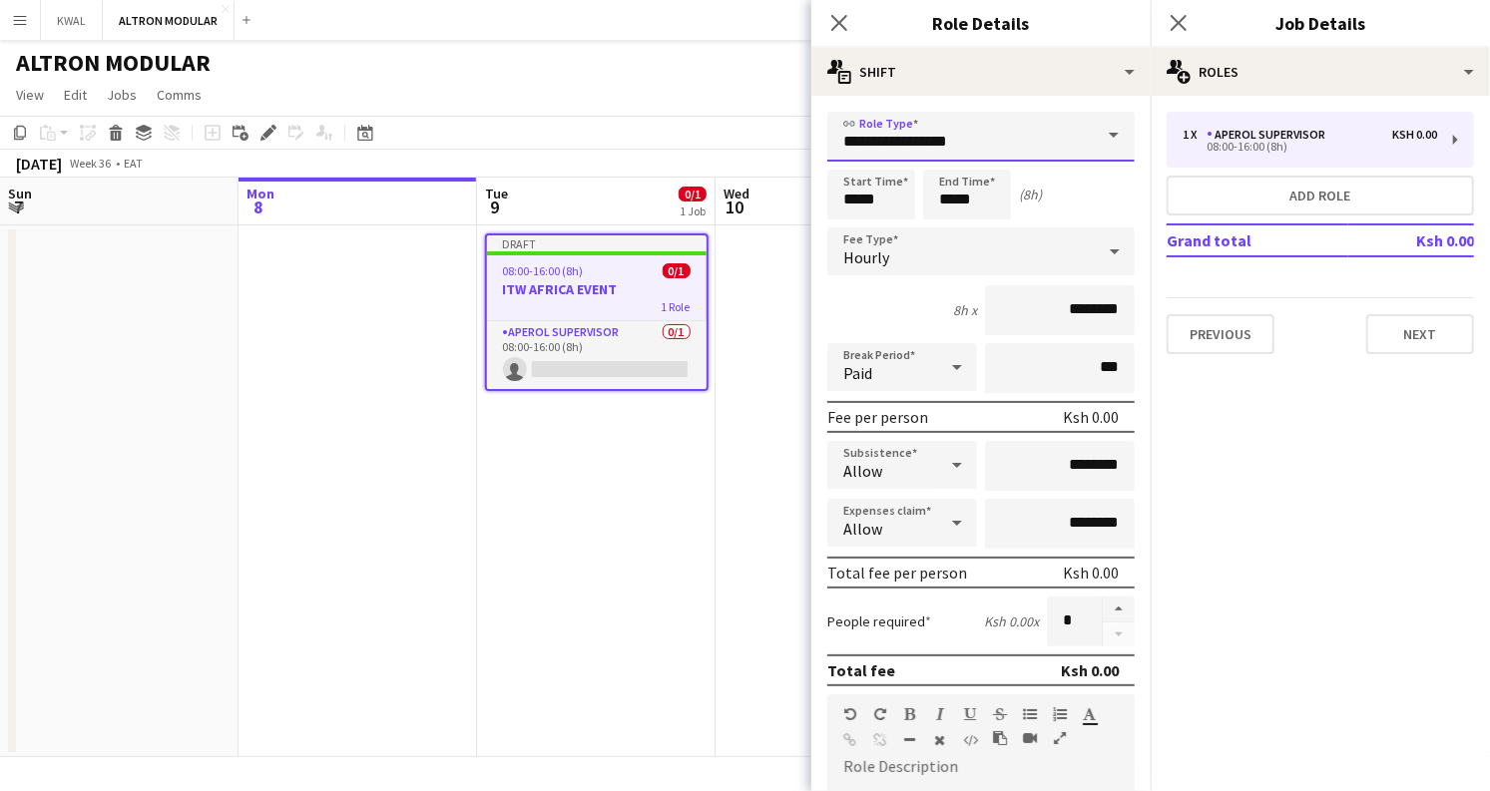
click at [965, 126] on input "**********" at bounding box center [980, 137] width 307 height 50
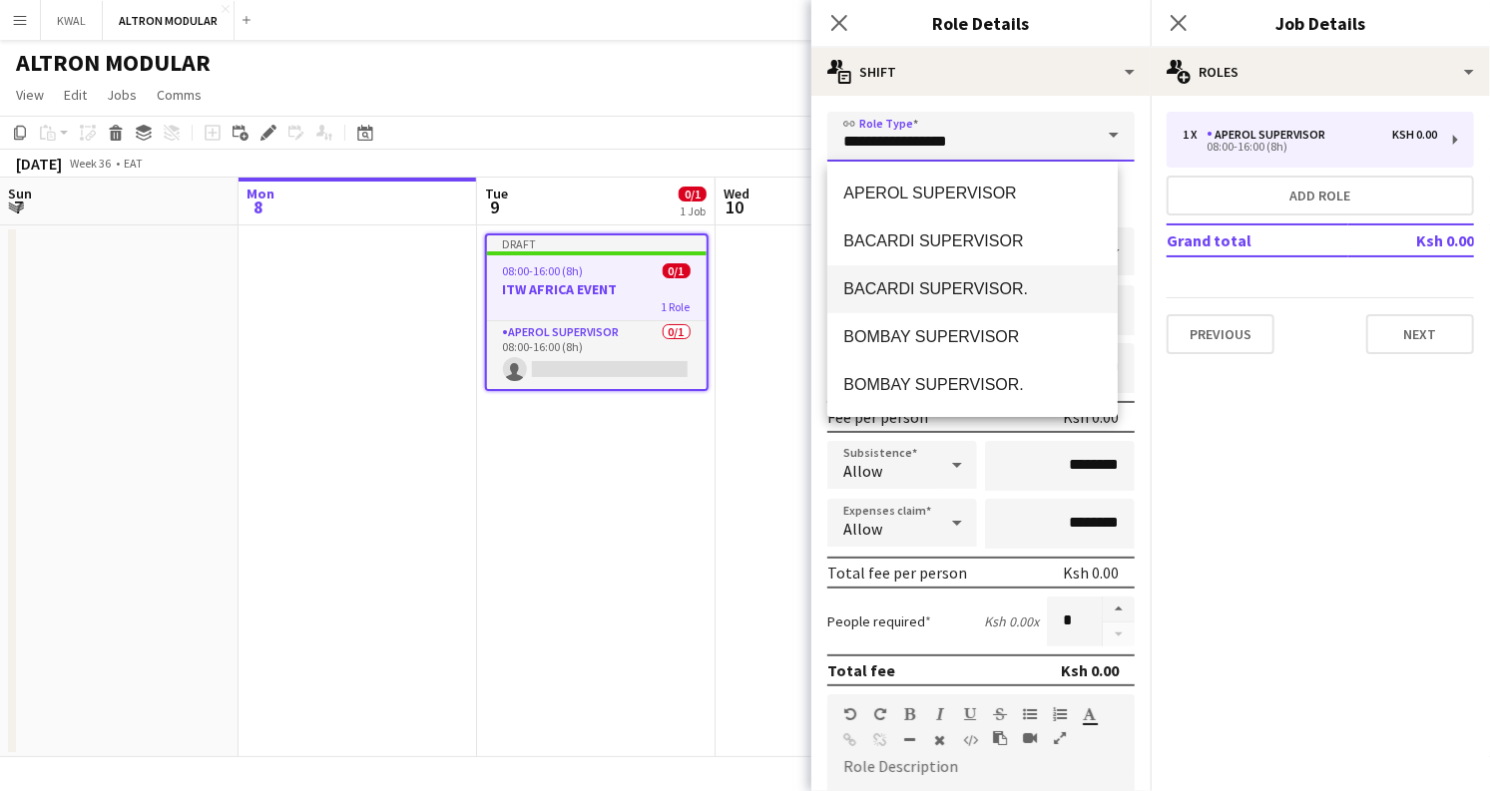
scroll to position [111, 0]
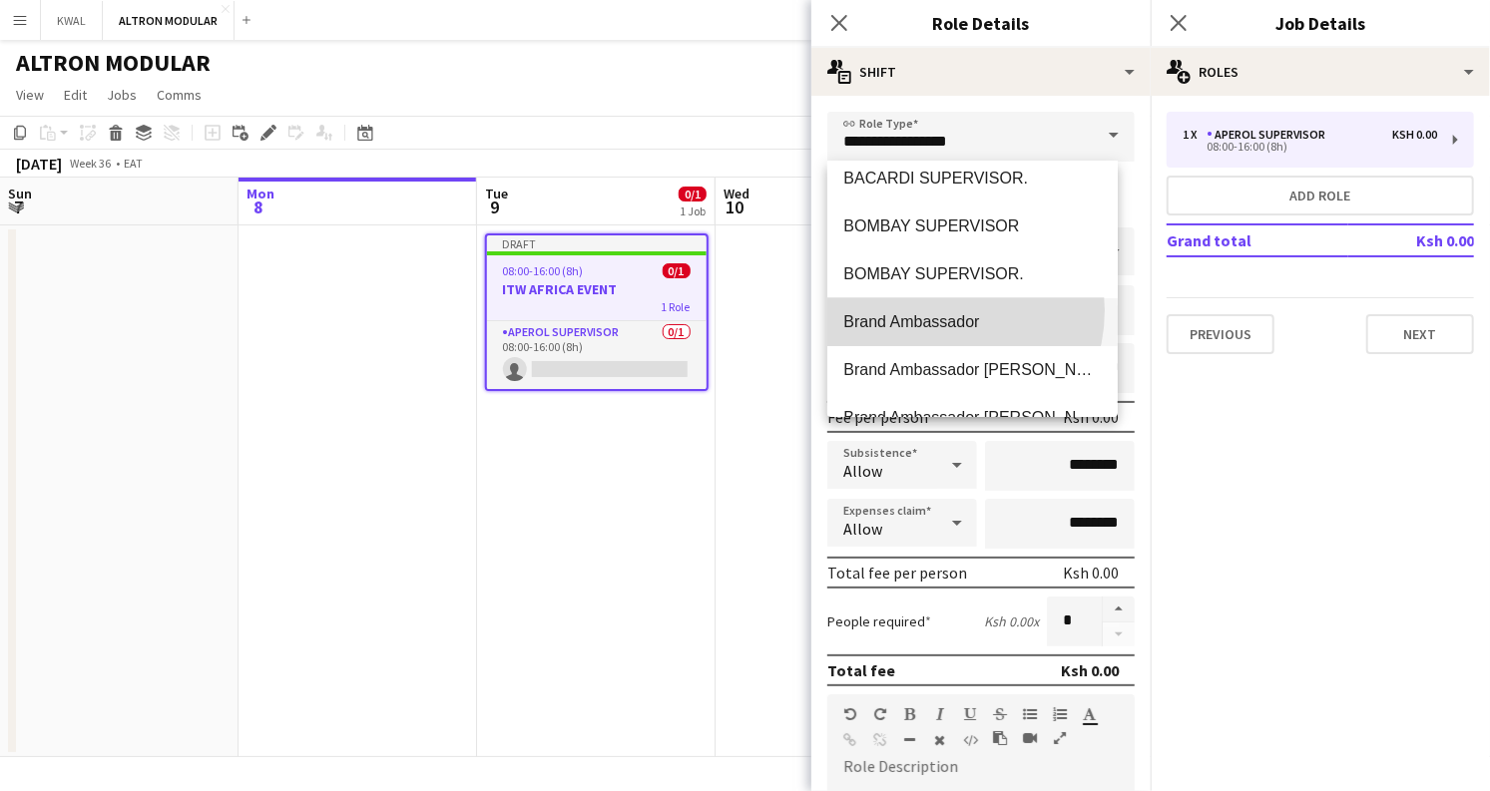
click at [936, 310] on mat-option "Brand Ambassador" at bounding box center [972, 322] width 290 height 48
type input "**********"
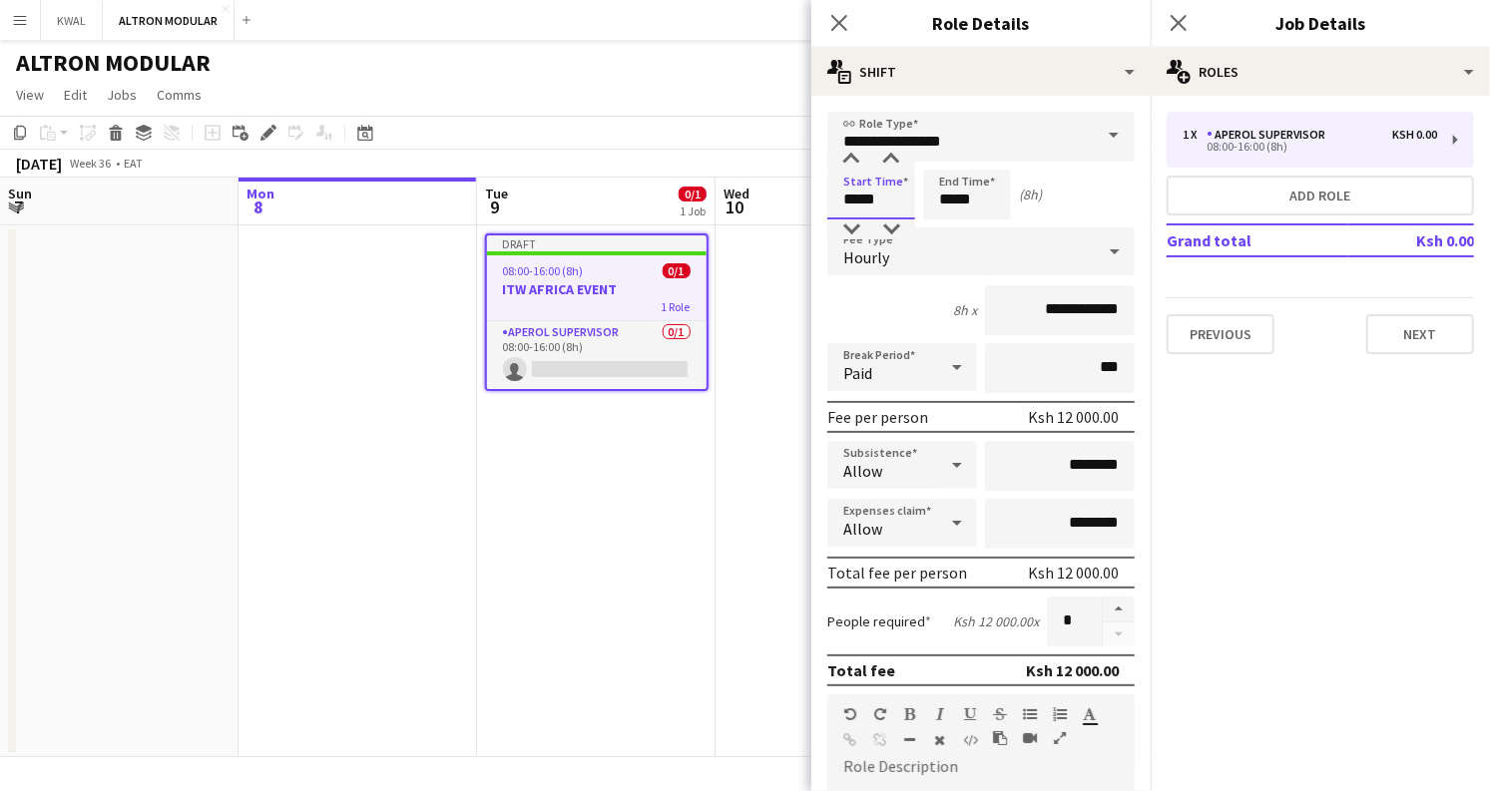
drag, startPoint x: 857, startPoint y: 204, endPoint x: 839, endPoint y: 207, distance: 18.2
click at [839, 207] on input "*****" at bounding box center [871, 195] width 88 height 50
click at [874, 202] on input "*****" at bounding box center [871, 195] width 88 height 50
type input "*****"
click at [952, 203] on input "*****" at bounding box center [967, 195] width 88 height 50
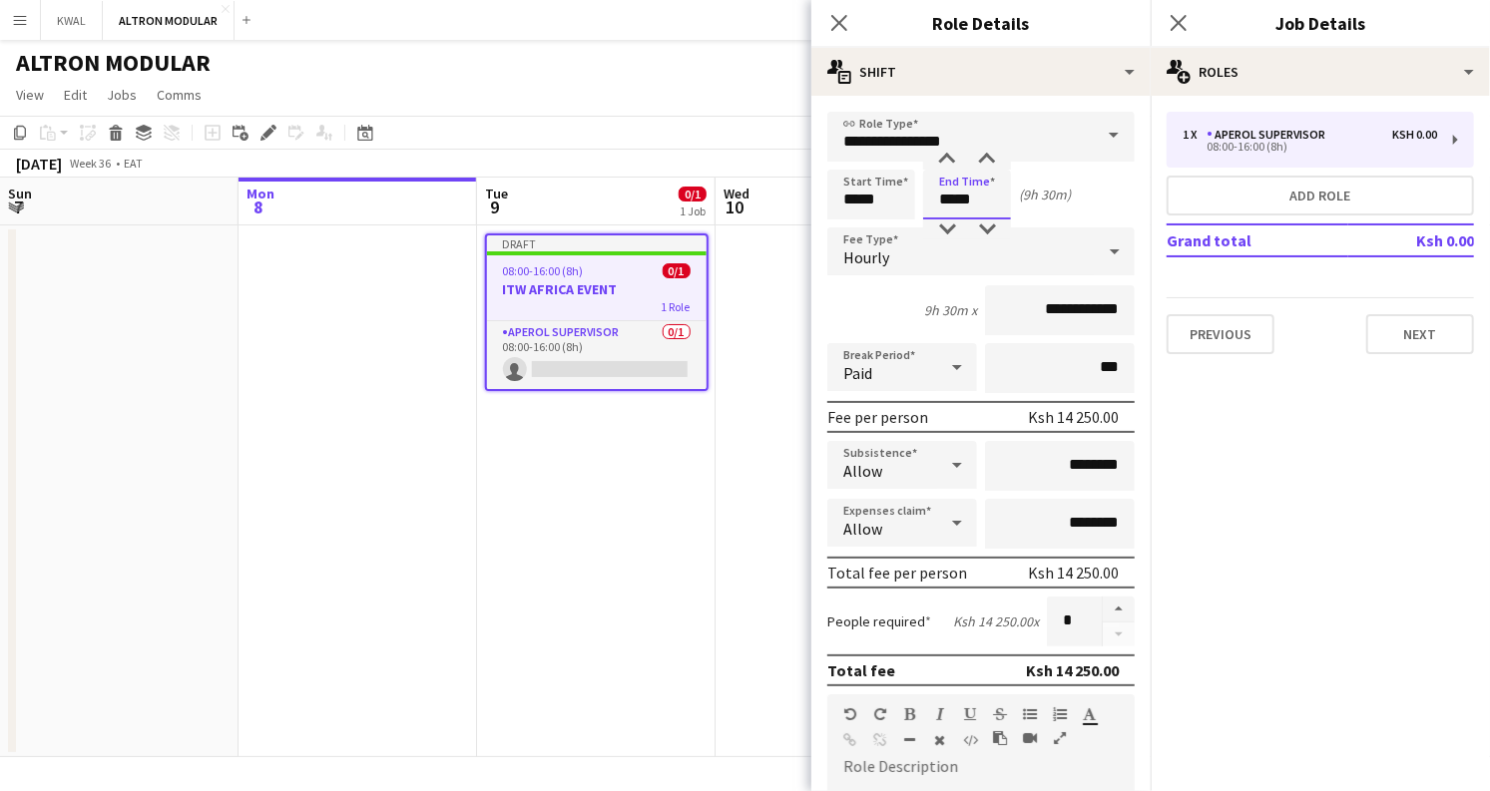
type input "*****"
click at [890, 263] on div "Hourly" at bounding box center [960, 251] width 267 height 48
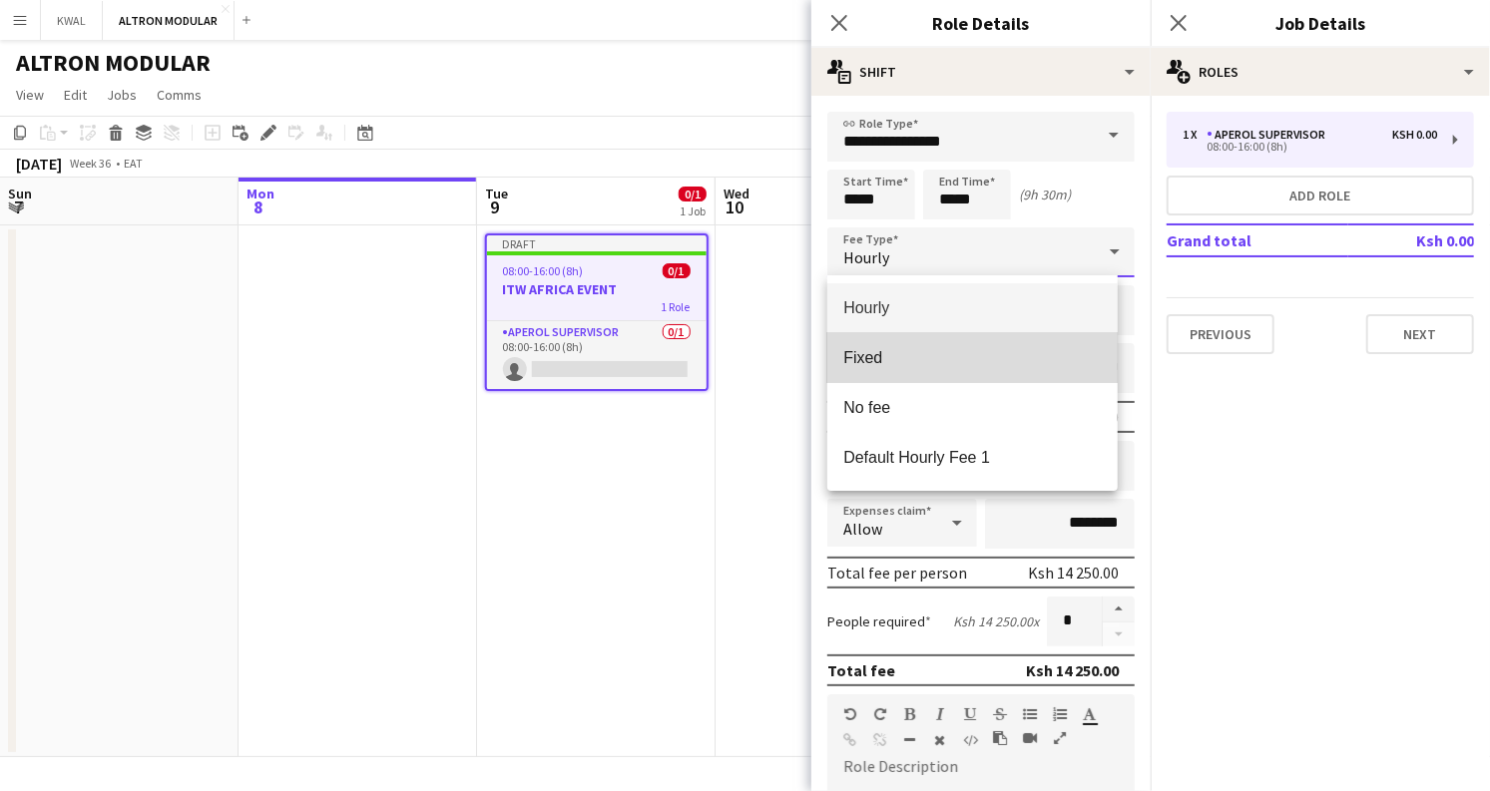
click at [895, 368] on mat-option "Fixed" at bounding box center [972, 358] width 290 height 50
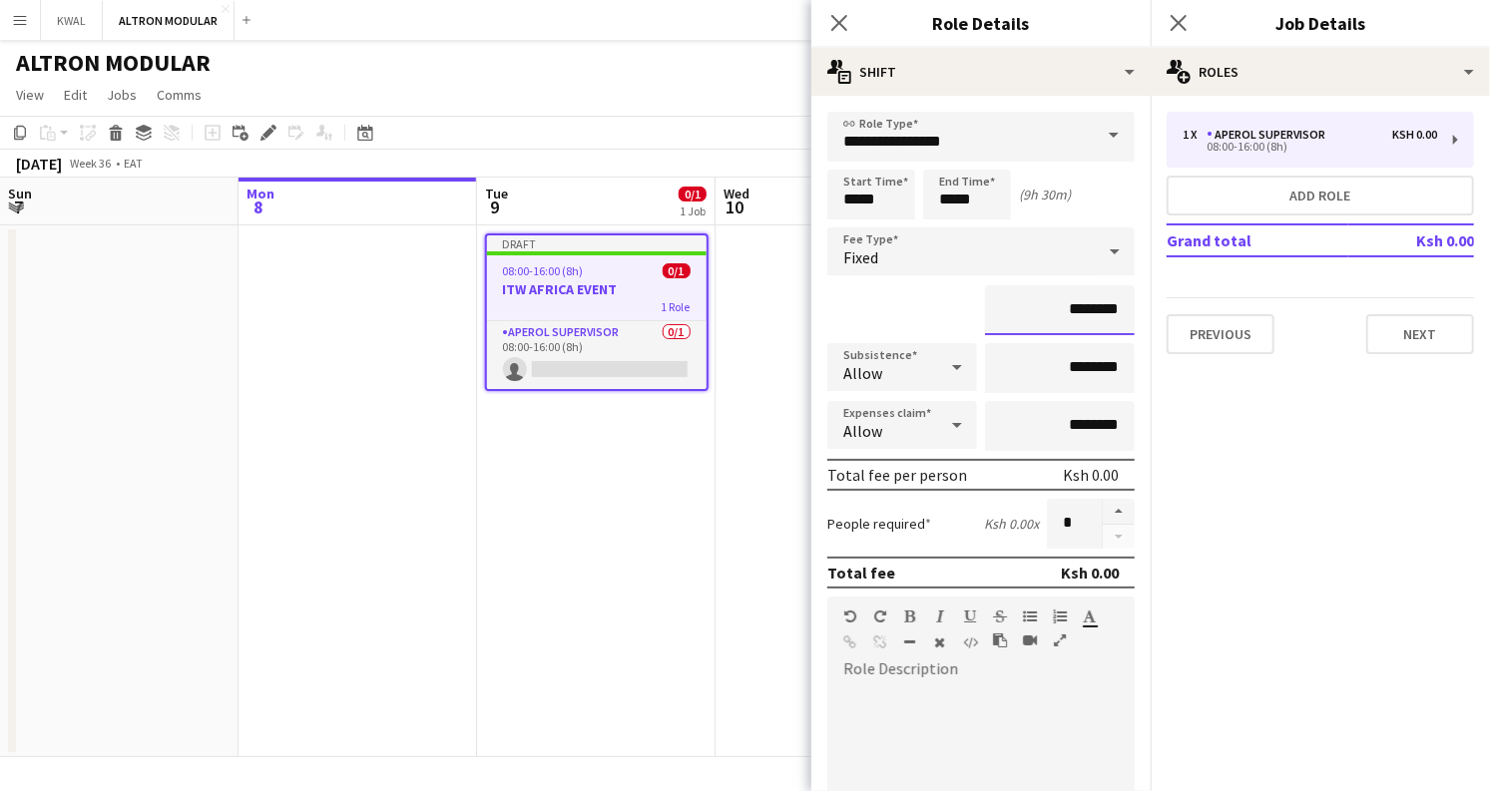
click at [1076, 310] on input "********" at bounding box center [1060, 310] width 150 height 50
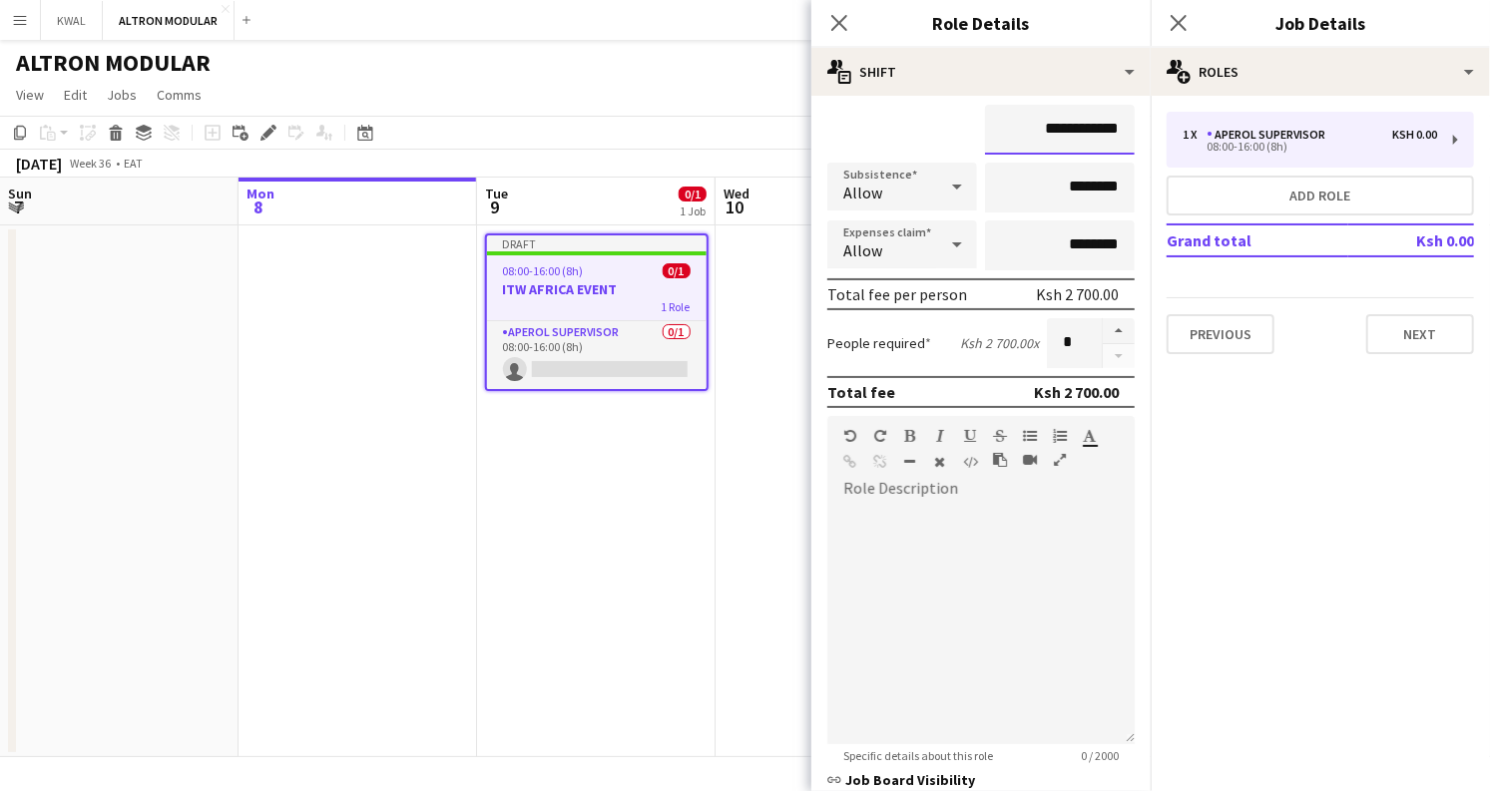
scroll to position [221, 0]
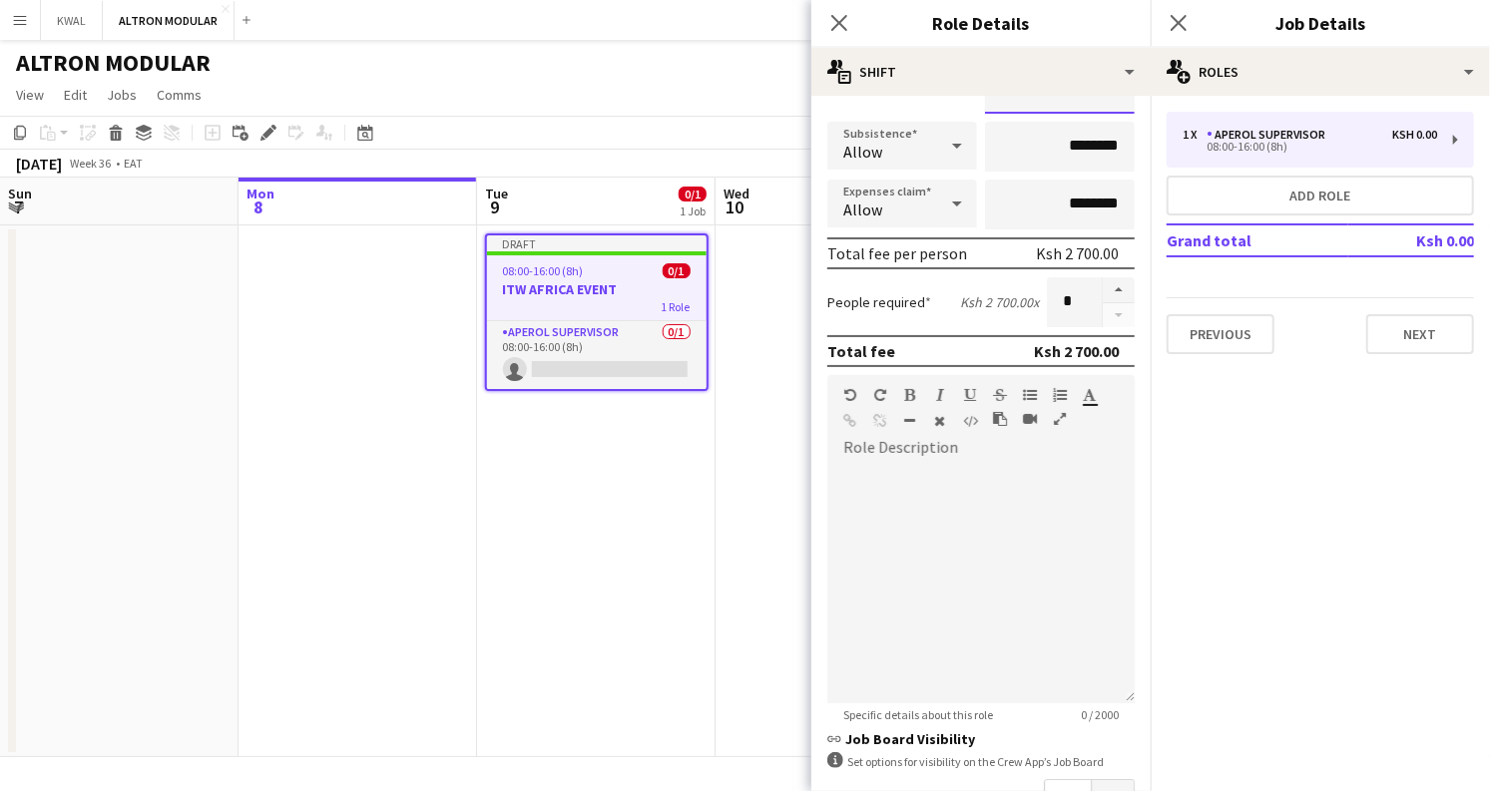
type input "**********"
click at [917, 466] on div at bounding box center [980, 583] width 307 height 239
click at [846, 470] on div "**********" at bounding box center [972, 583] width 290 height 239
click at [842, 472] on div "**********" at bounding box center [972, 583] width 290 height 239
click at [909, 498] on div "**********" at bounding box center [972, 583] width 290 height 239
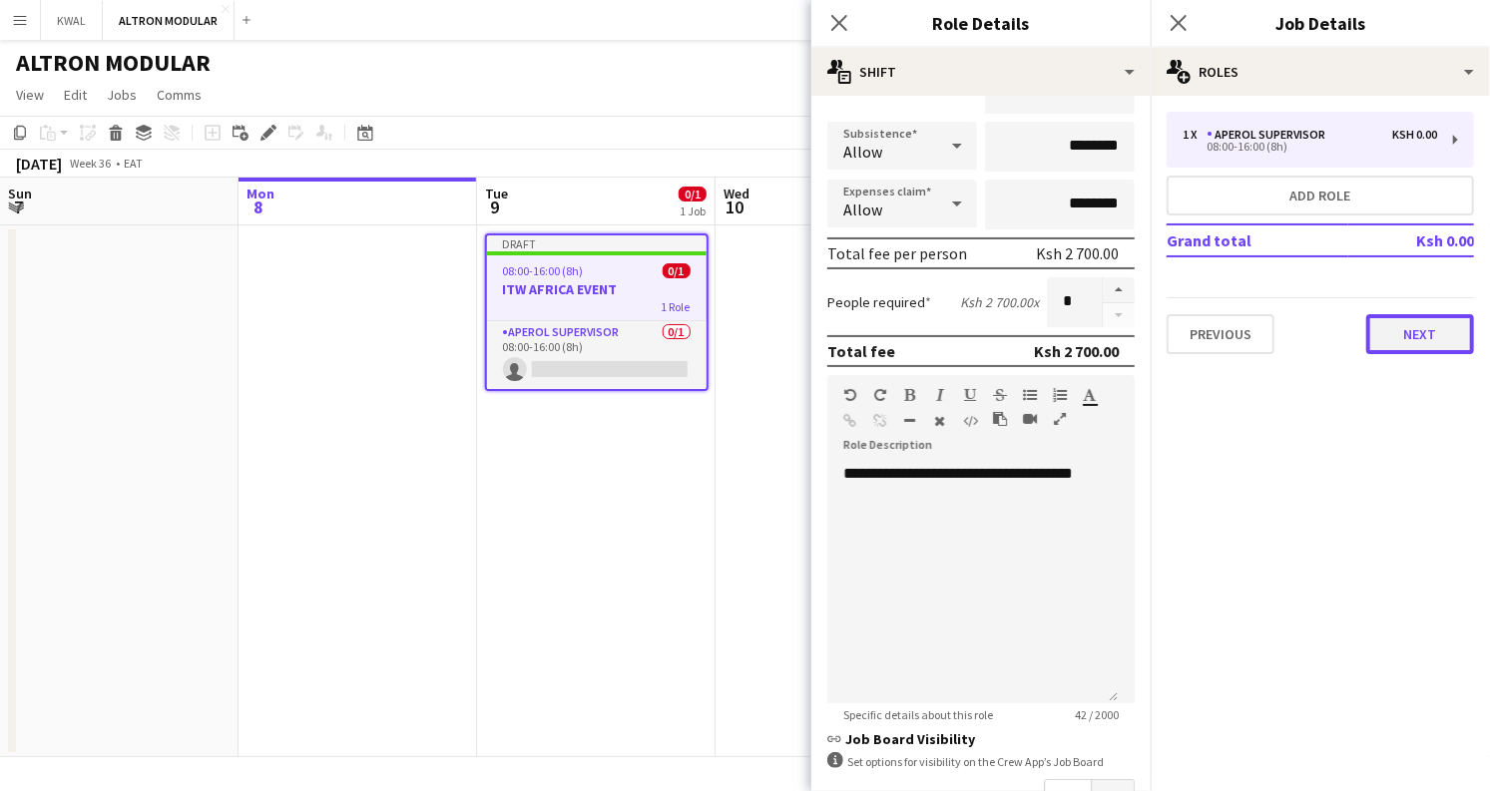
click at [1419, 326] on button "Next" at bounding box center [1420, 334] width 108 height 40
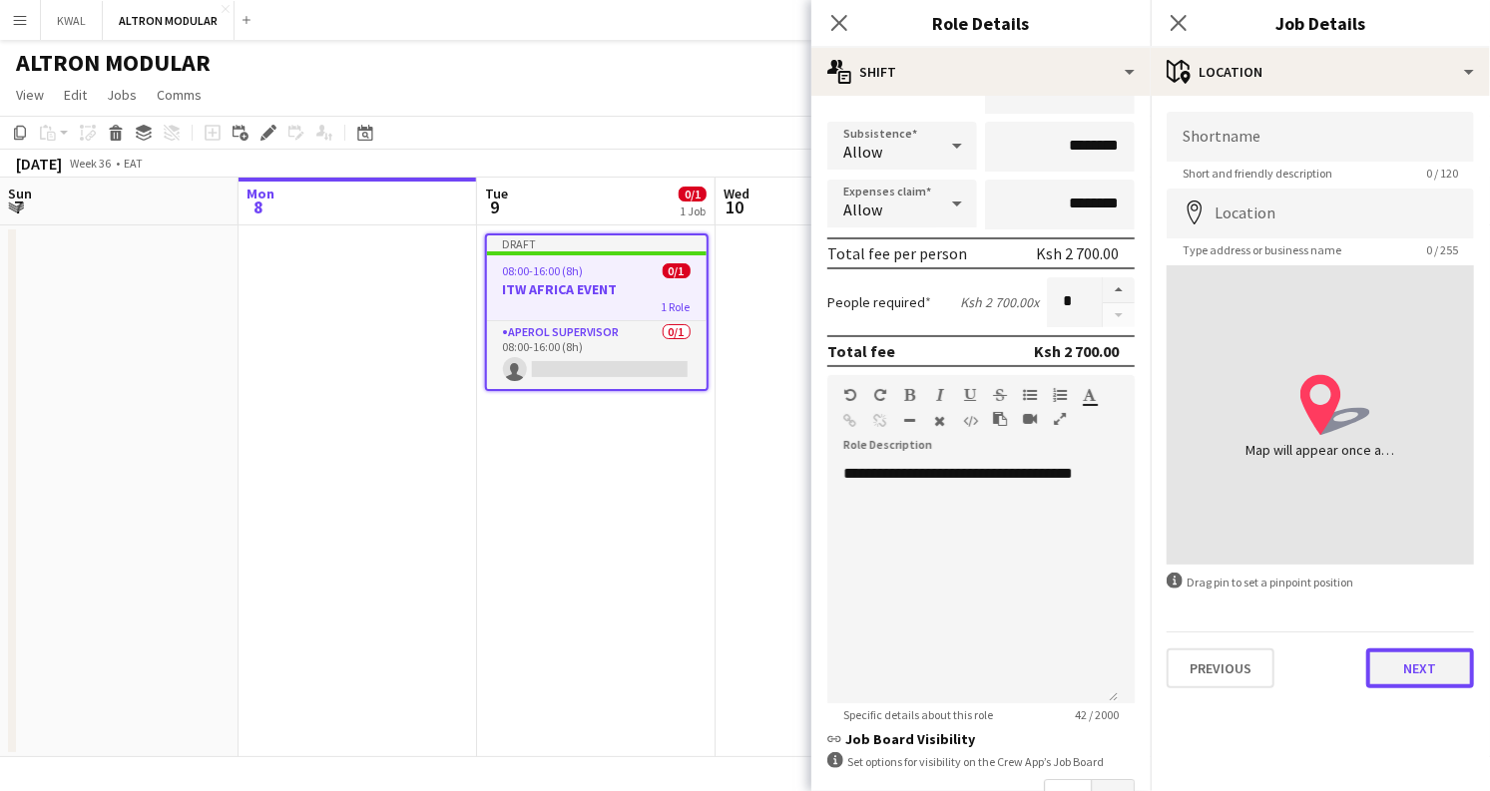
click at [1411, 667] on button "Next" at bounding box center [1420, 669] width 108 height 40
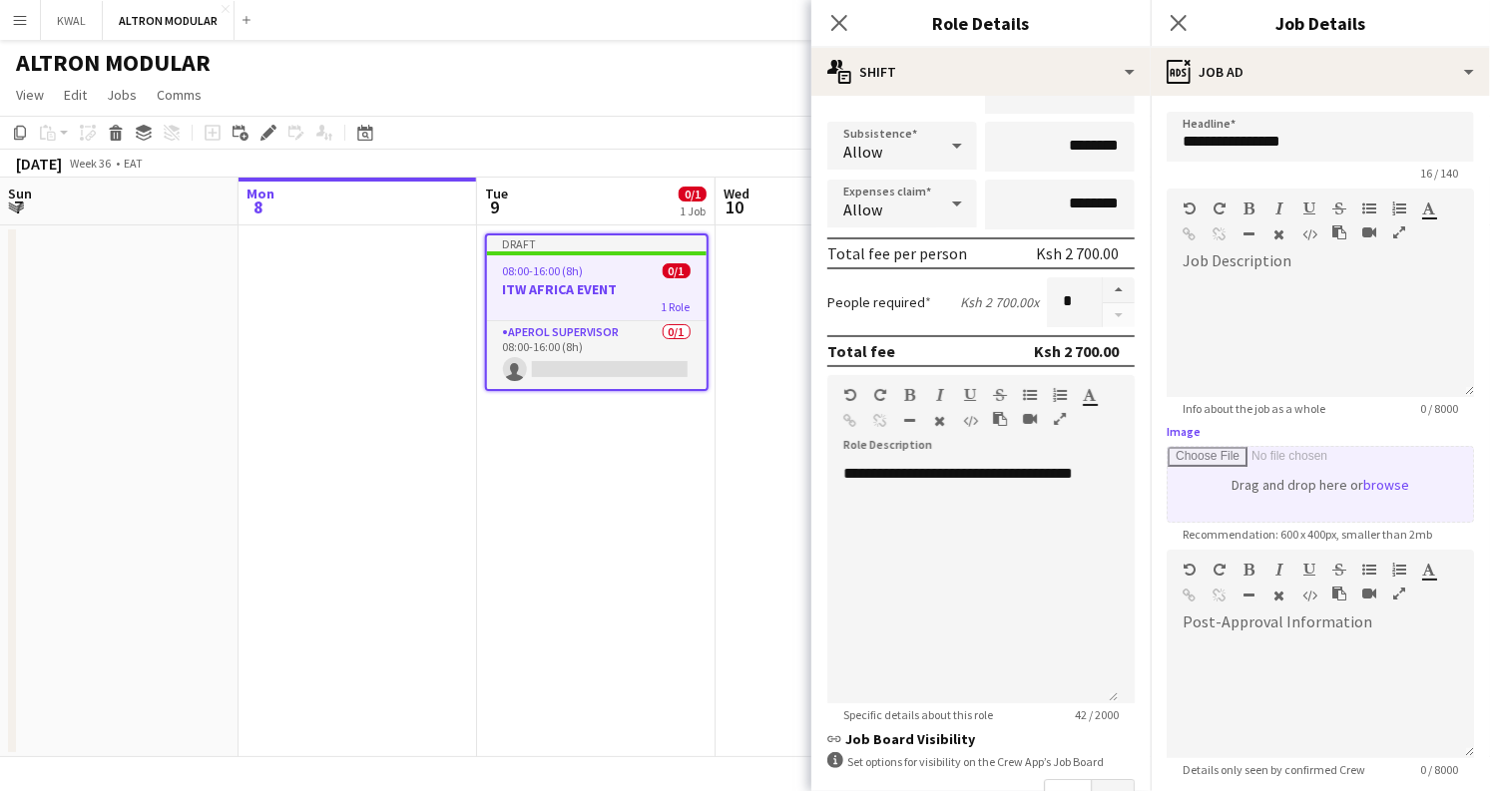
click at [1377, 485] on input "Image" at bounding box center [1319, 484] width 305 height 75
type input "**********"
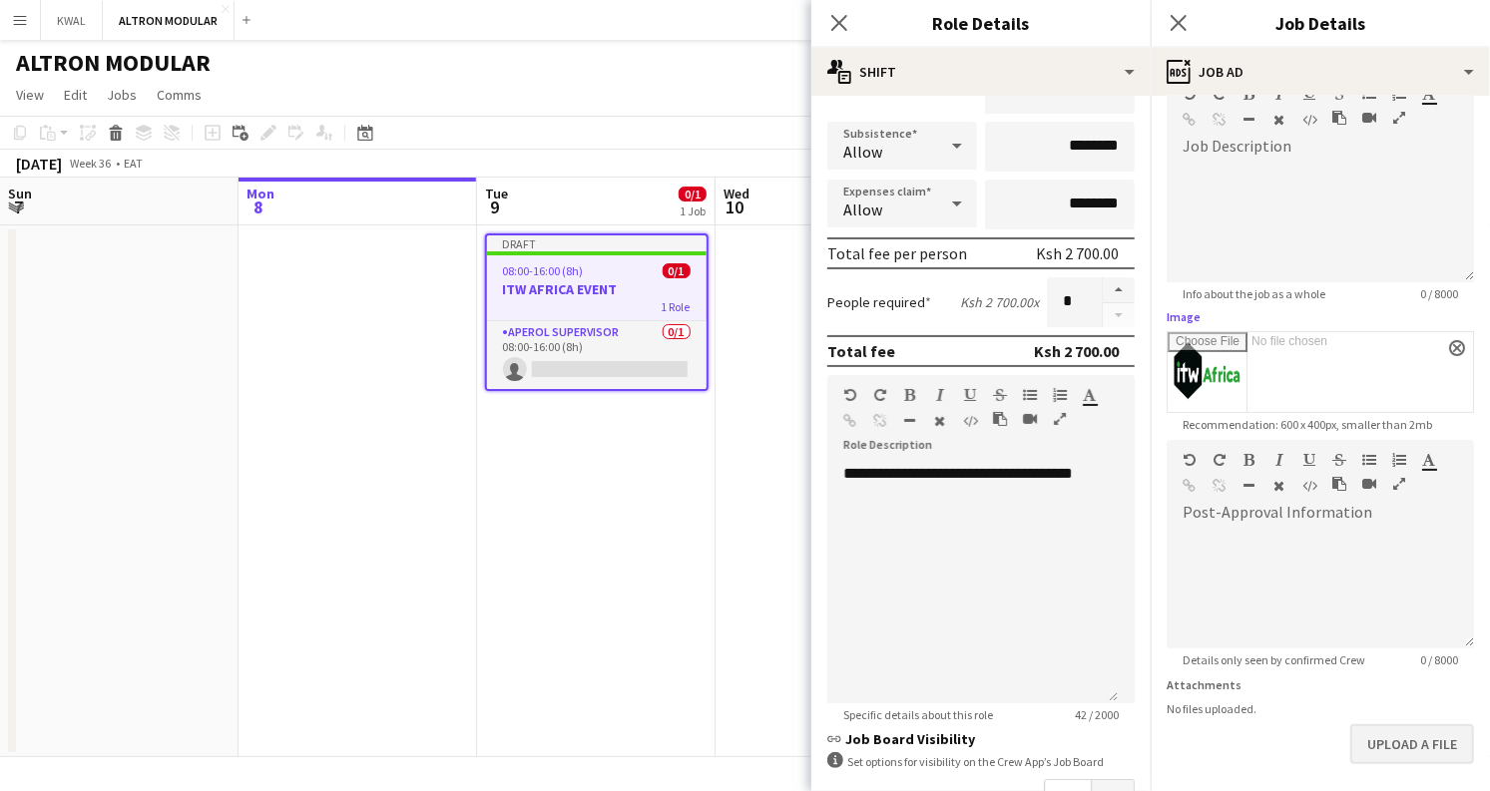
scroll to position [200, 0]
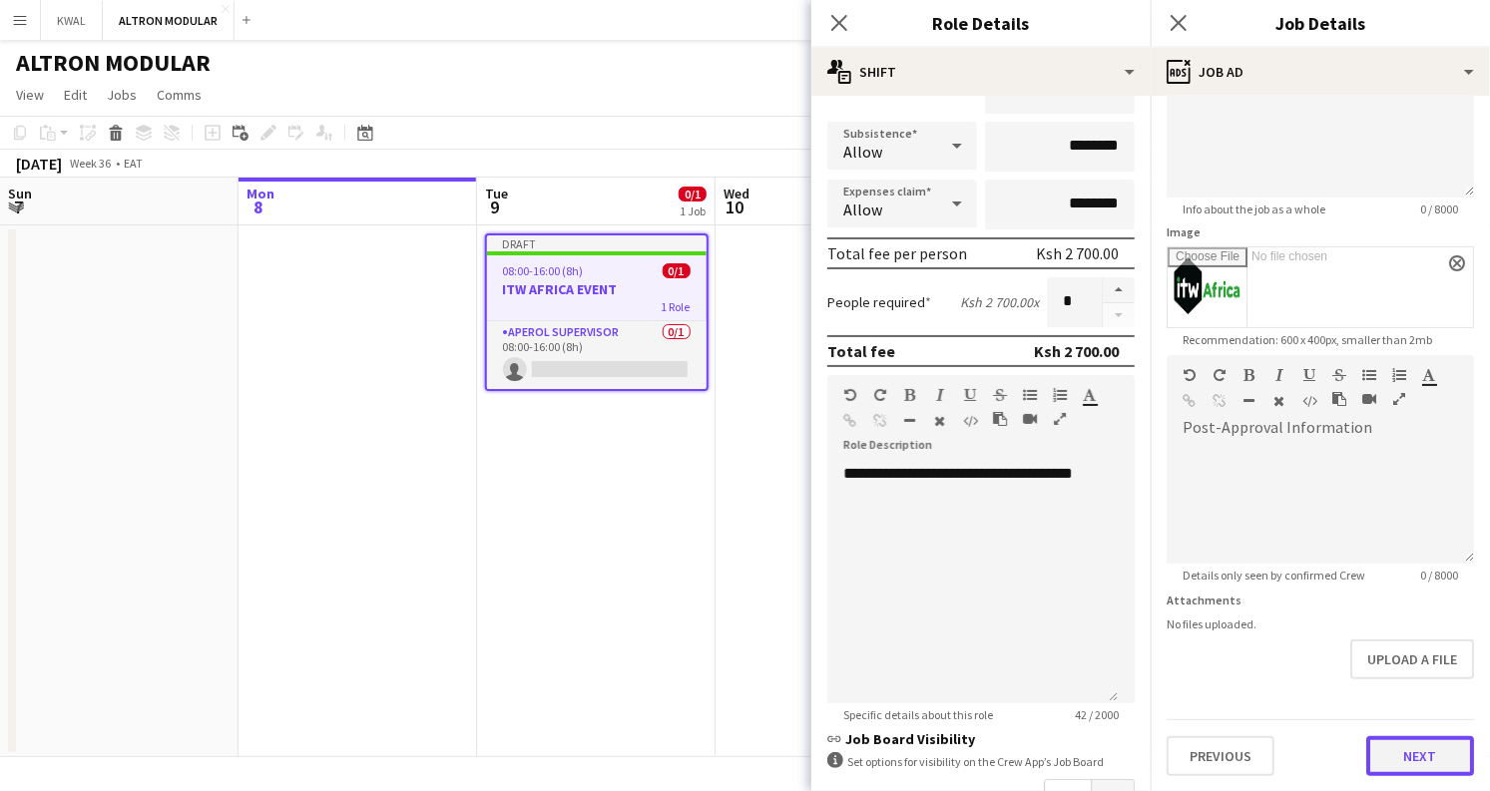
click at [1404, 761] on button "Next" at bounding box center [1420, 756] width 108 height 40
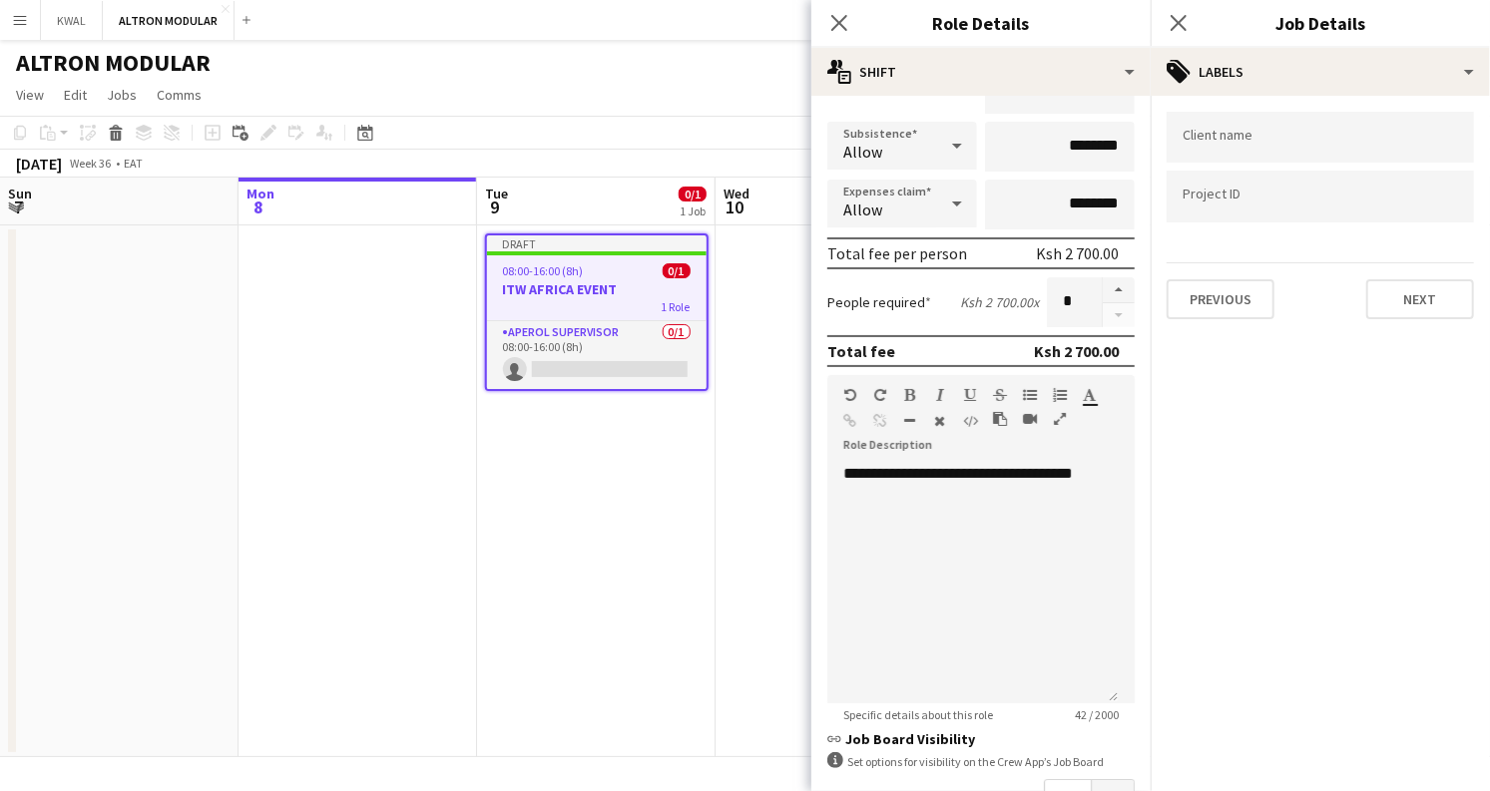
click at [1206, 140] on input "Type to search client labels..." at bounding box center [1319, 138] width 275 height 18
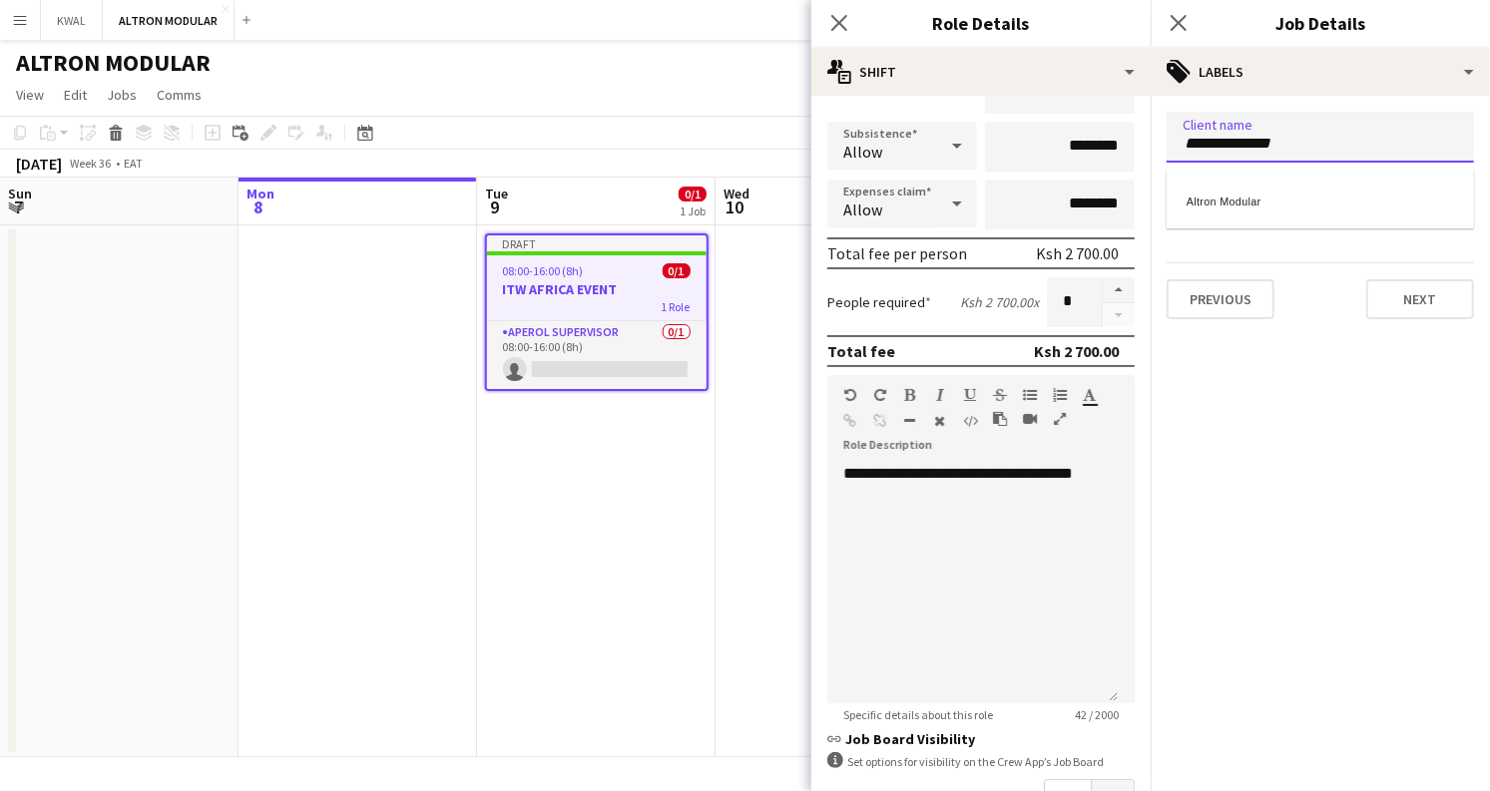
type input "**********"
drag, startPoint x: 1223, startPoint y: 202, endPoint x: 1197, endPoint y: 208, distance: 26.6
click at [1221, 203] on div "Altron Modular" at bounding box center [1319, 199] width 307 height 48
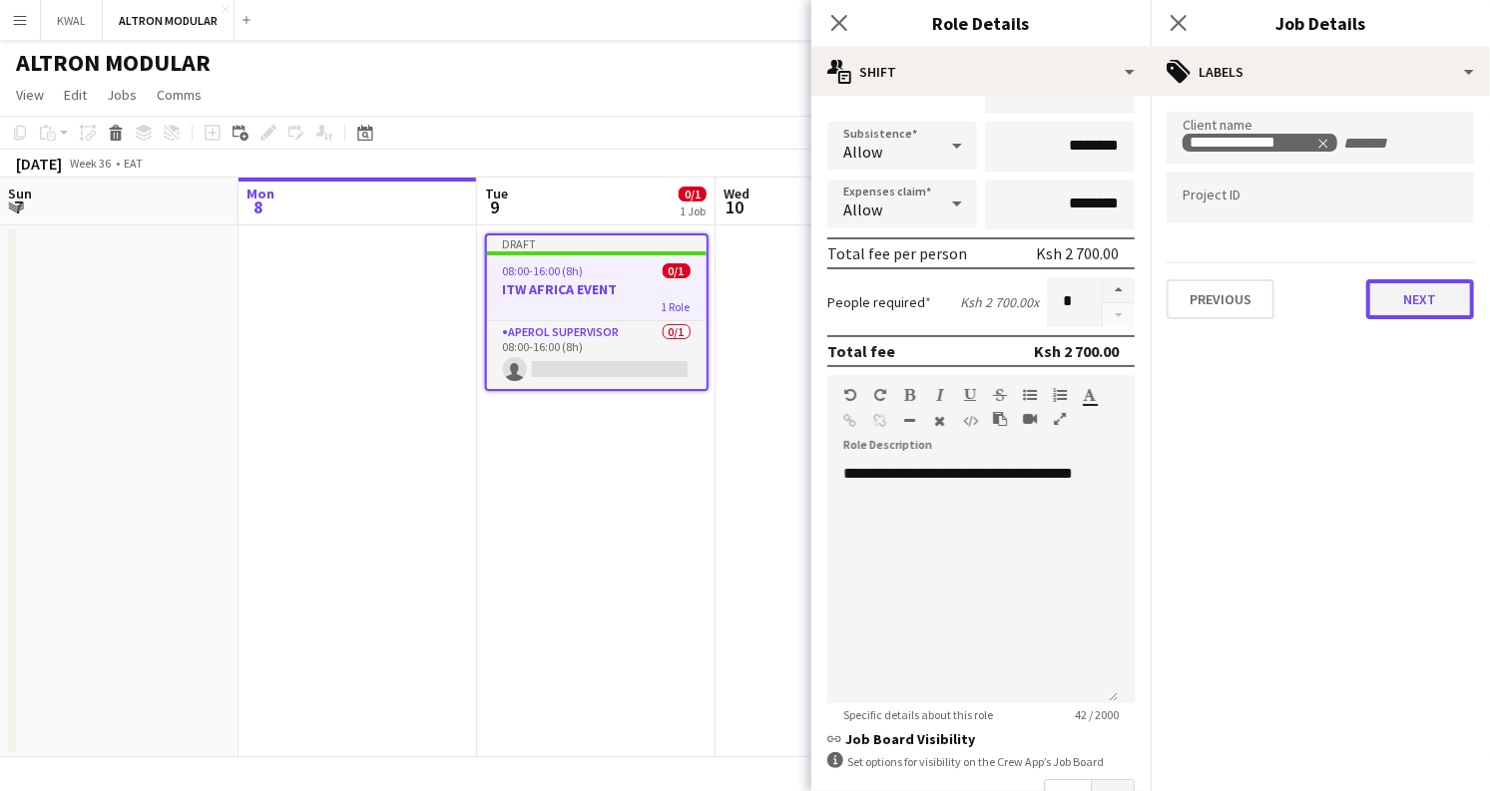
click at [1424, 297] on button "Next" at bounding box center [1420, 299] width 108 height 40
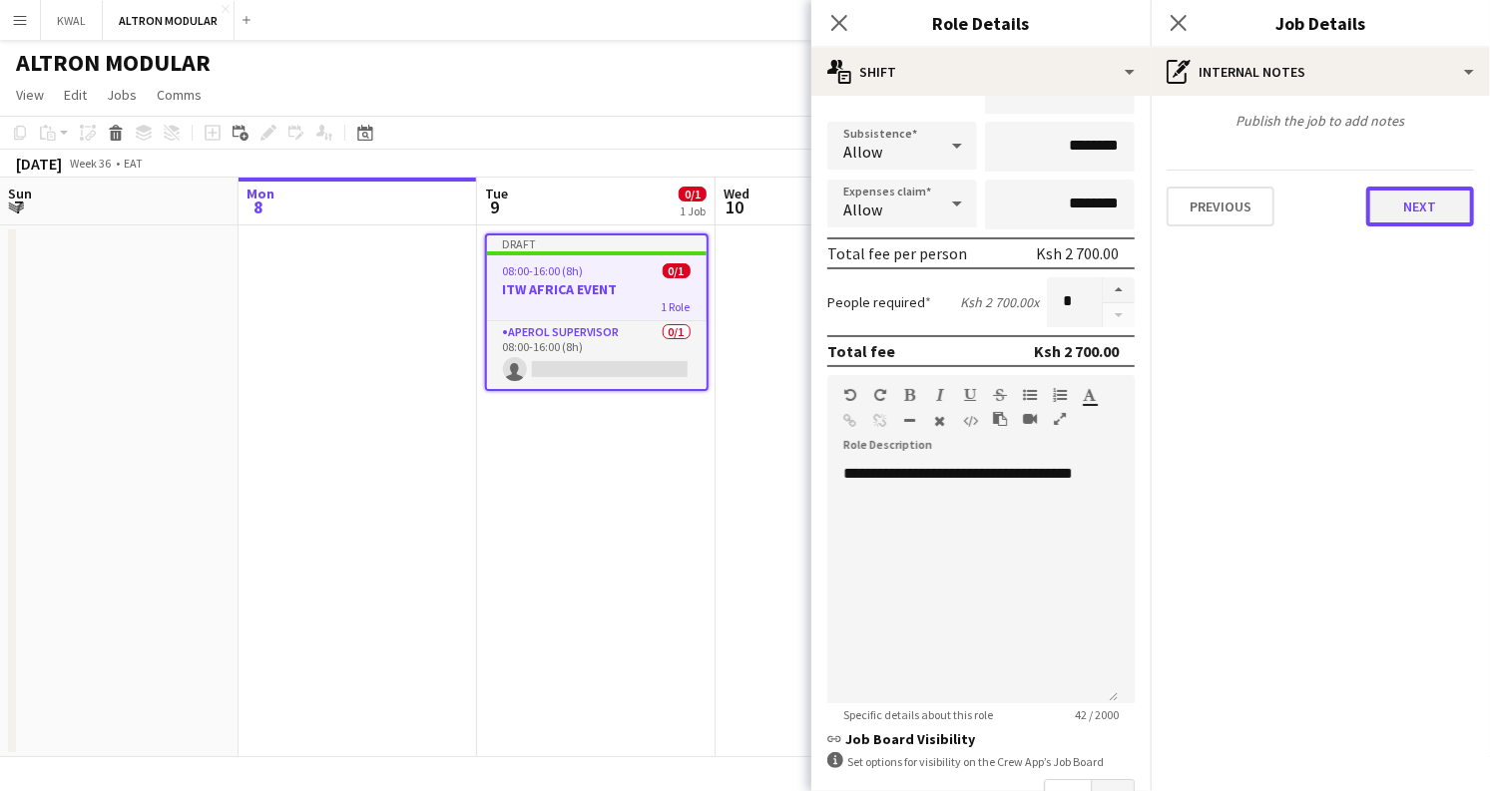
click at [1416, 213] on button "Next" at bounding box center [1420, 207] width 108 height 40
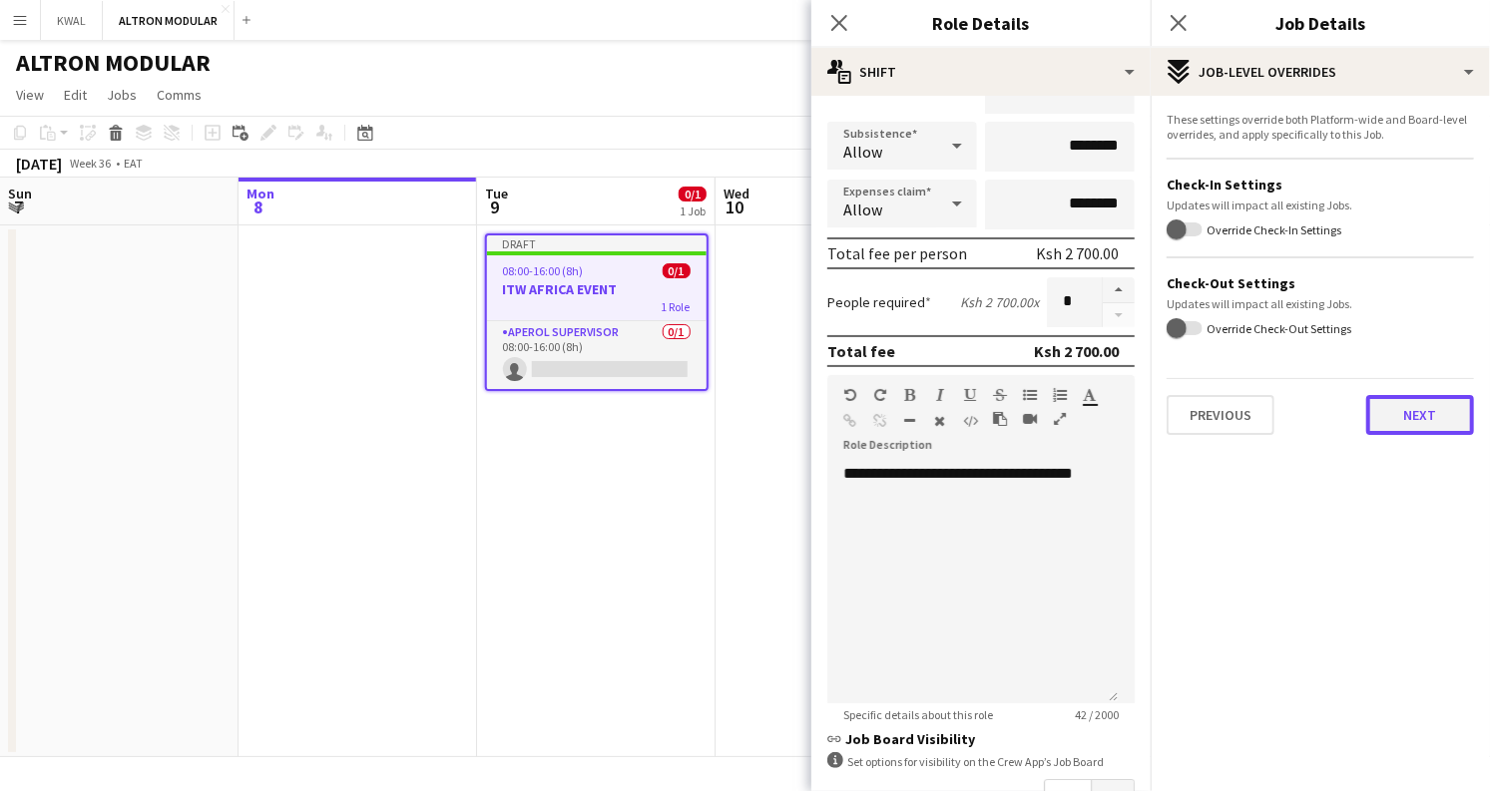
click at [1415, 425] on button "Next" at bounding box center [1420, 415] width 108 height 40
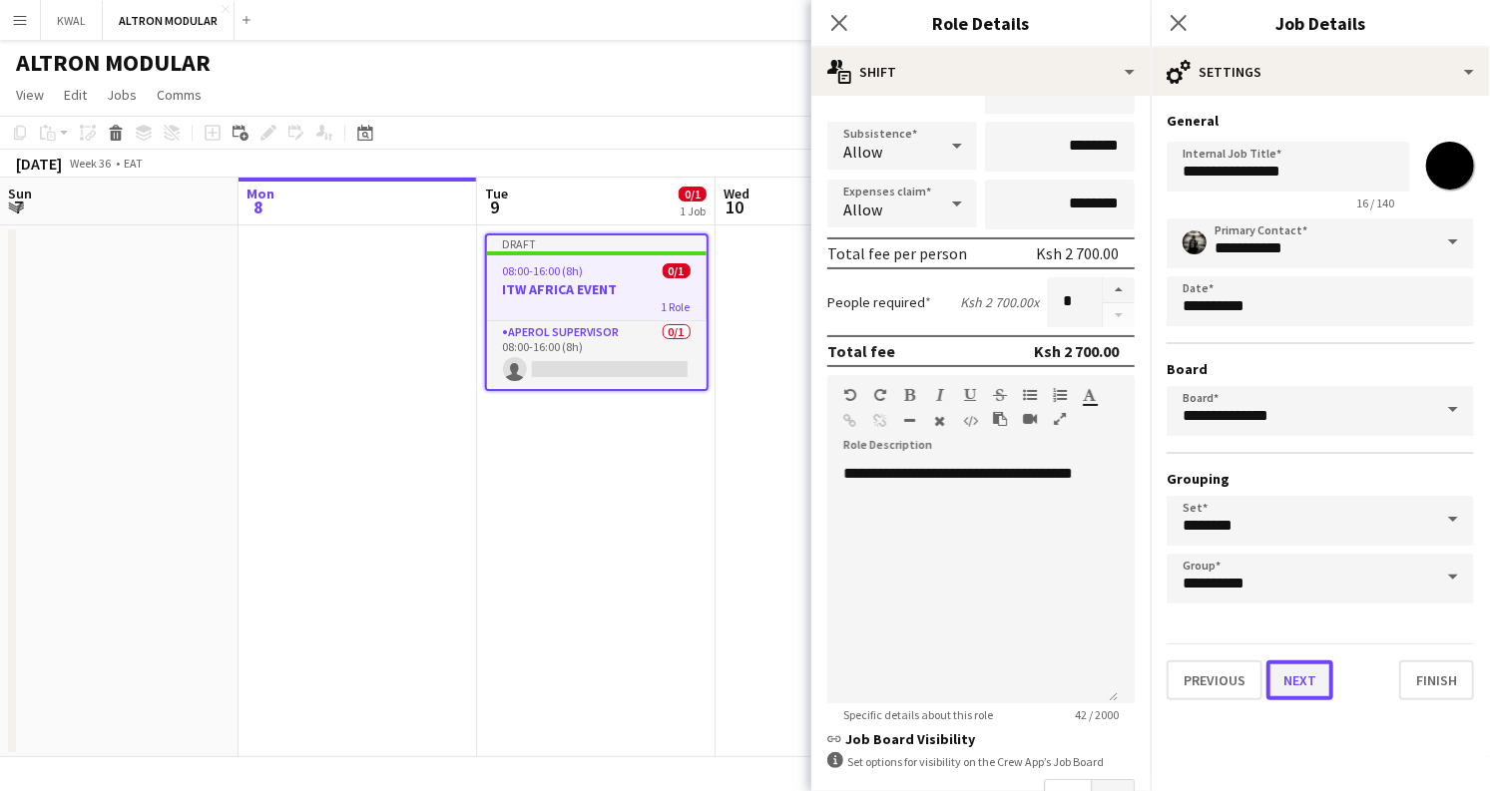
click at [1298, 664] on button "Next" at bounding box center [1299, 680] width 67 height 40
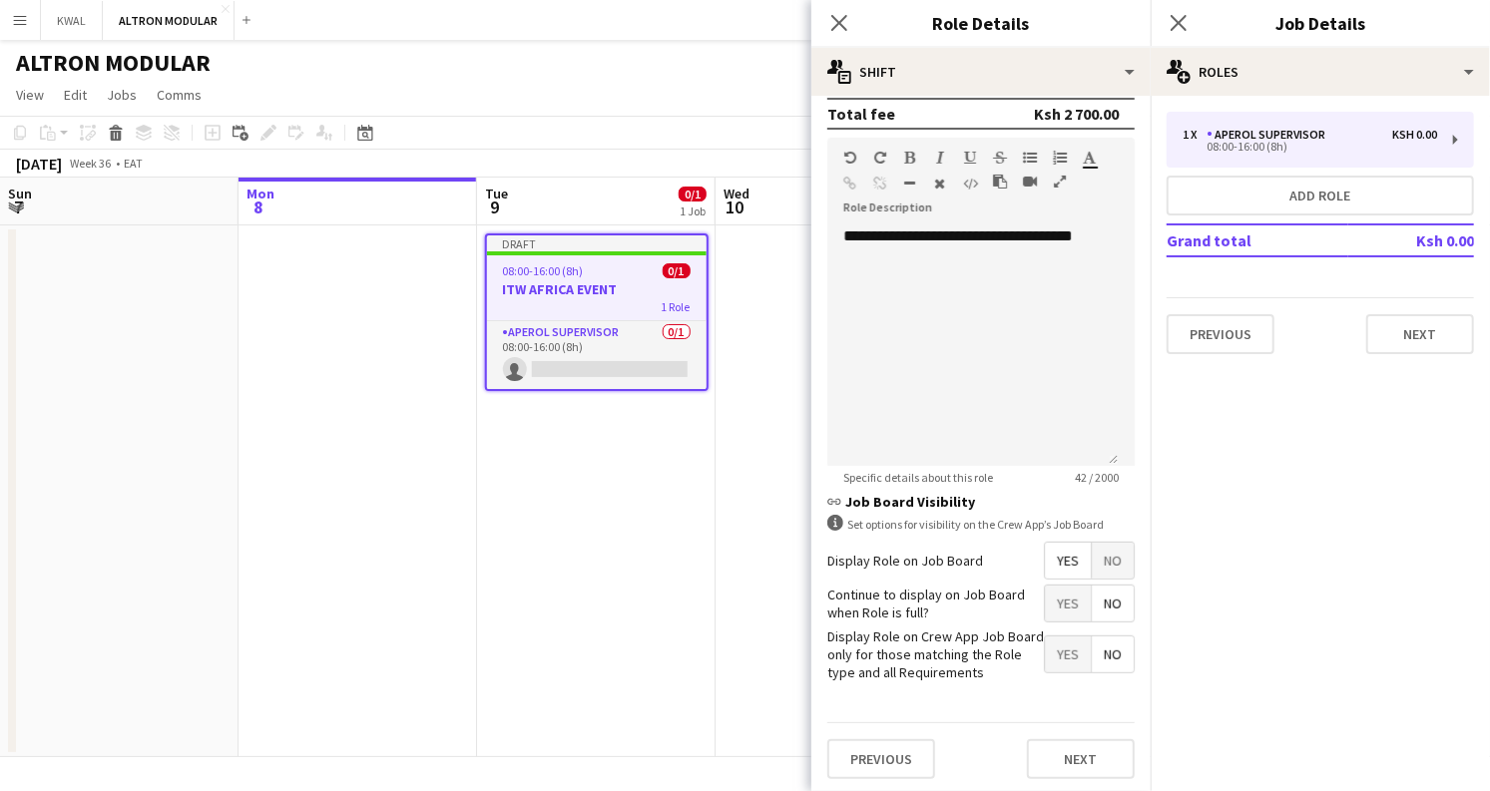
scroll to position [461, 0]
drag, startPoint x: 1046, startPoint y: 561, endPoint x: 1053, endPoint y: 590, distance: 29.8
click at [1050, 564] on span "Yes" at bounding box center [1068, 559] width 46 height 36
drag, startPoint x: 1054, startPoint y: 596, endPoint x: 1066, endPoint y: 708, distance: 113.4
click at [1054, 597] on span "Yes" at bounding box center [1068, 602] width 46 height 36
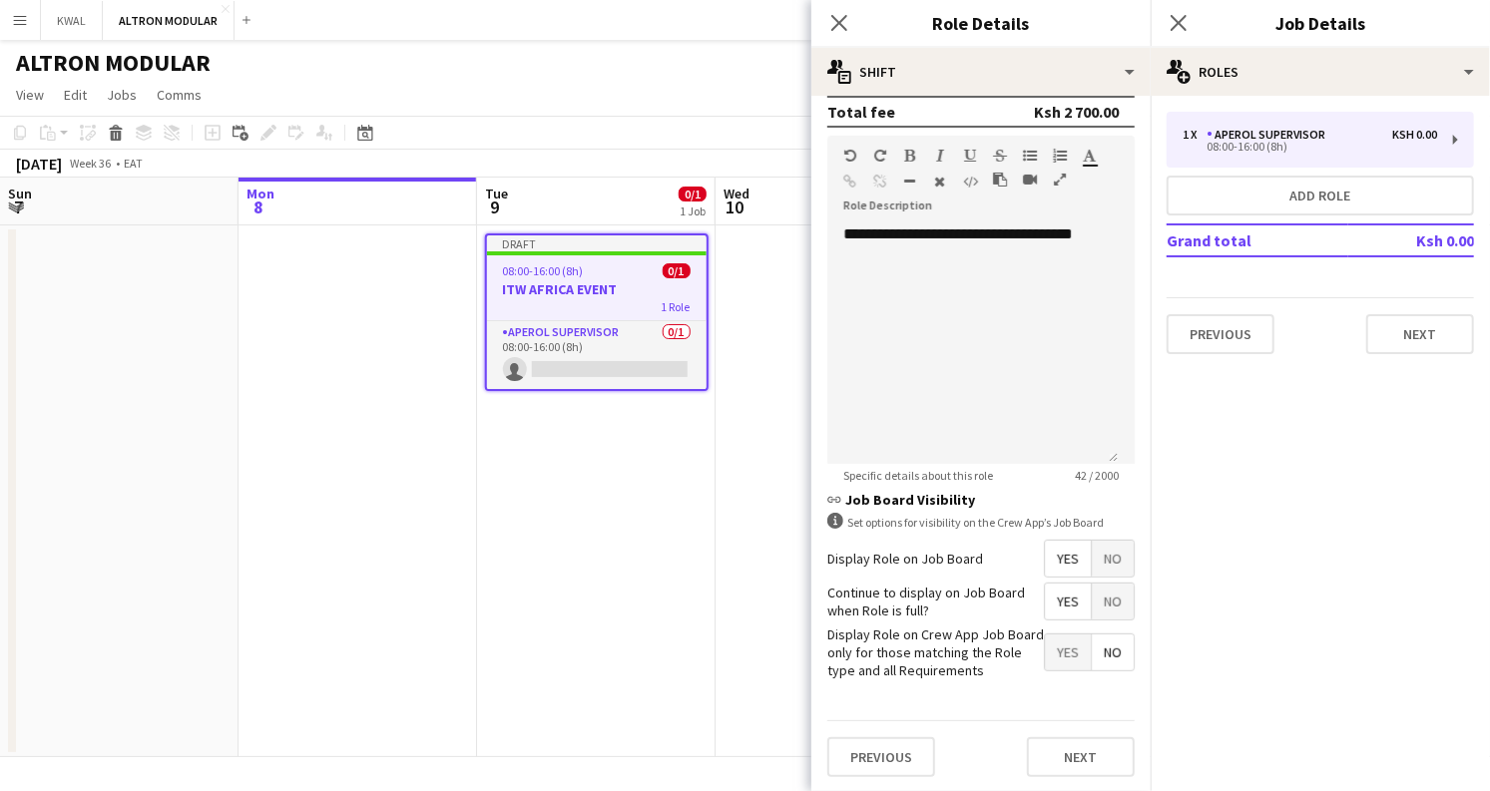
click at [1058, 650] on span "Yes" at bounding box center [1068, 653] width 46 height 36
click at [1054, 744] on button "Next" at bounding box center [1081, 757] width 108 height 40
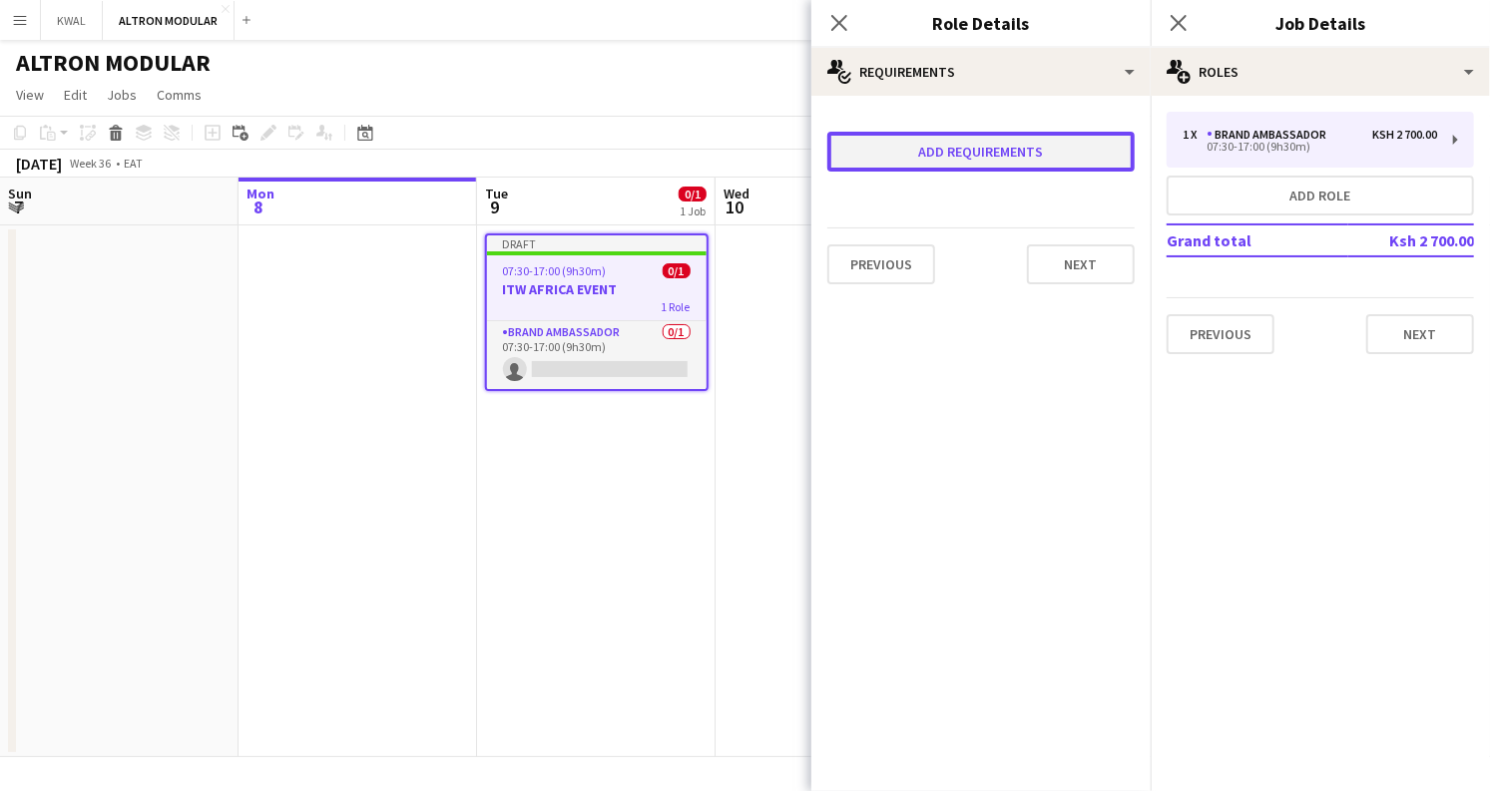
click at [999, 155] on button "Add requirements" at bounding box center [980, 152] width 307 height 40
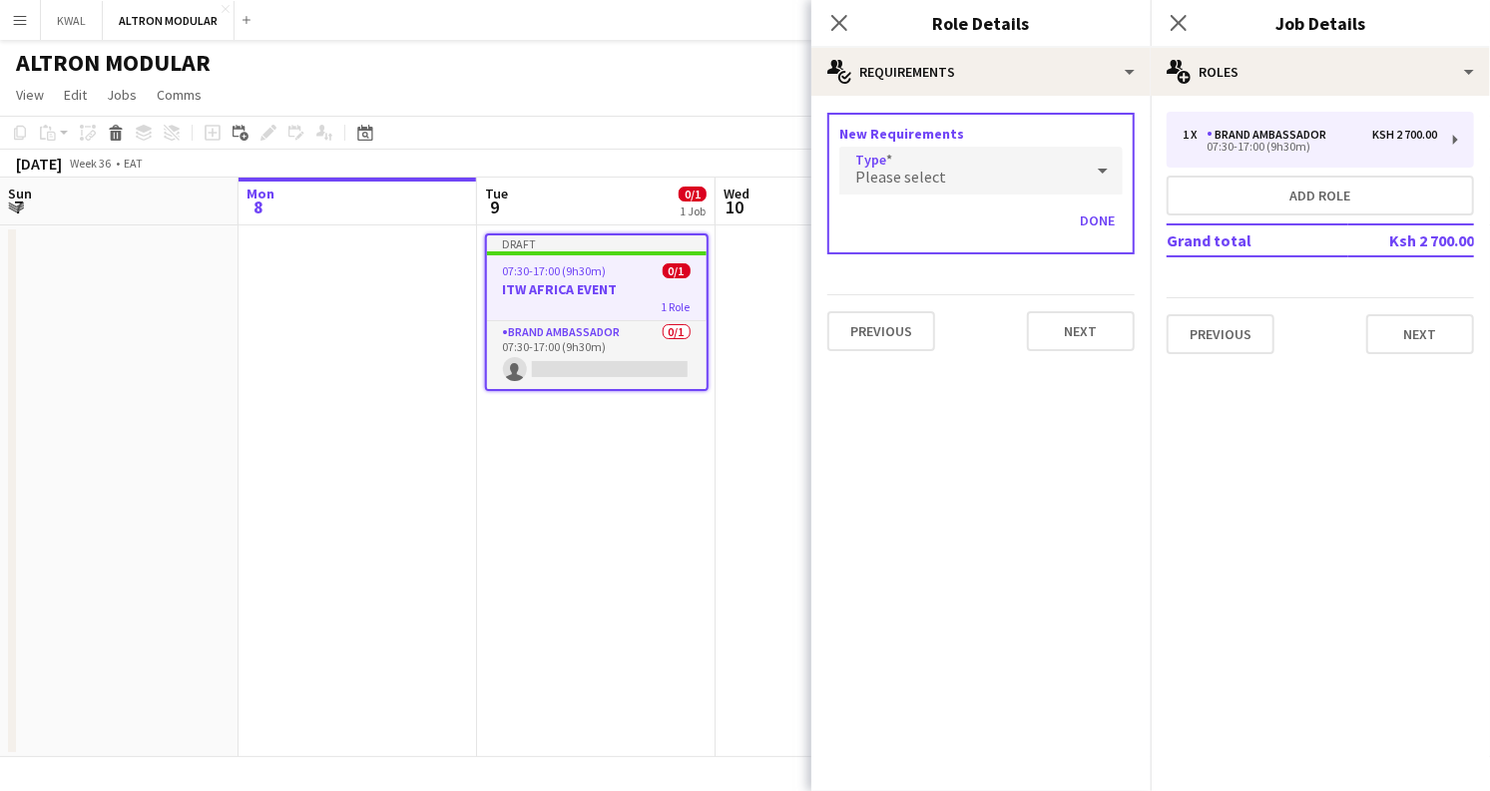
click at [934, 175] on span "Please select" at bounding box center [900, 177] width 91 height 20
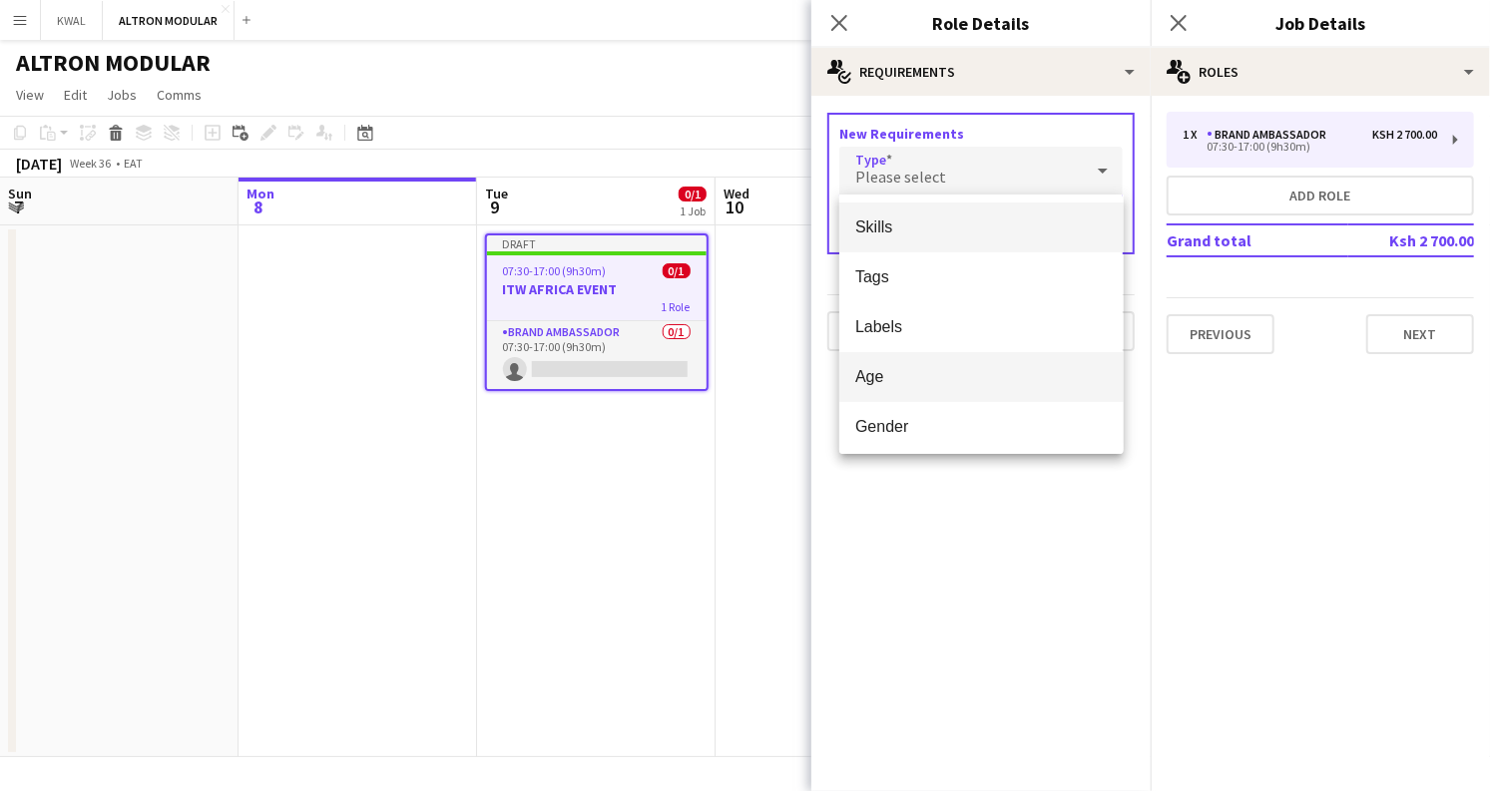
scroll to position [56, 0]
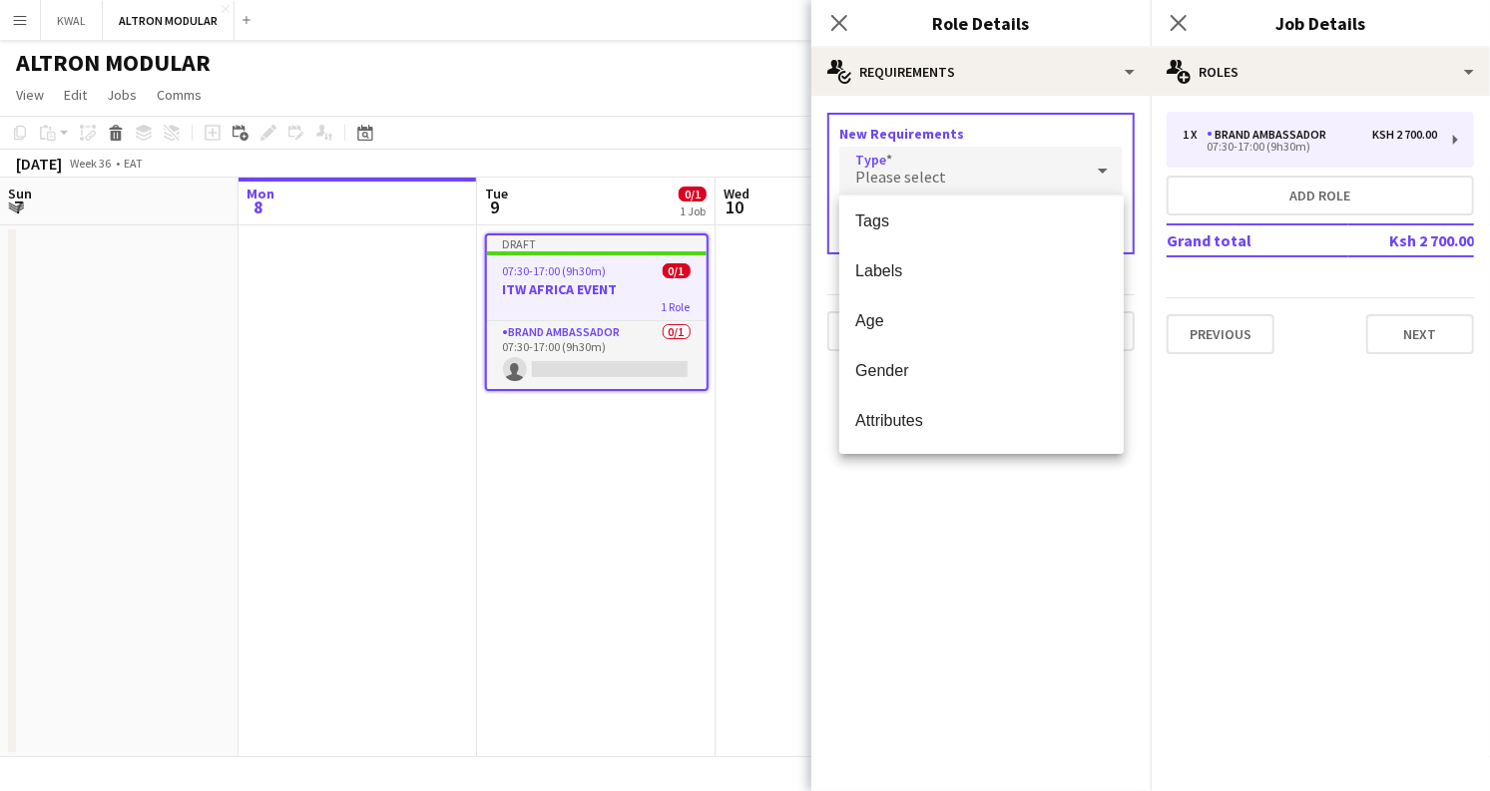
click at [1103, 570] on div at bounding box center [745, 395] width 1490 height 791
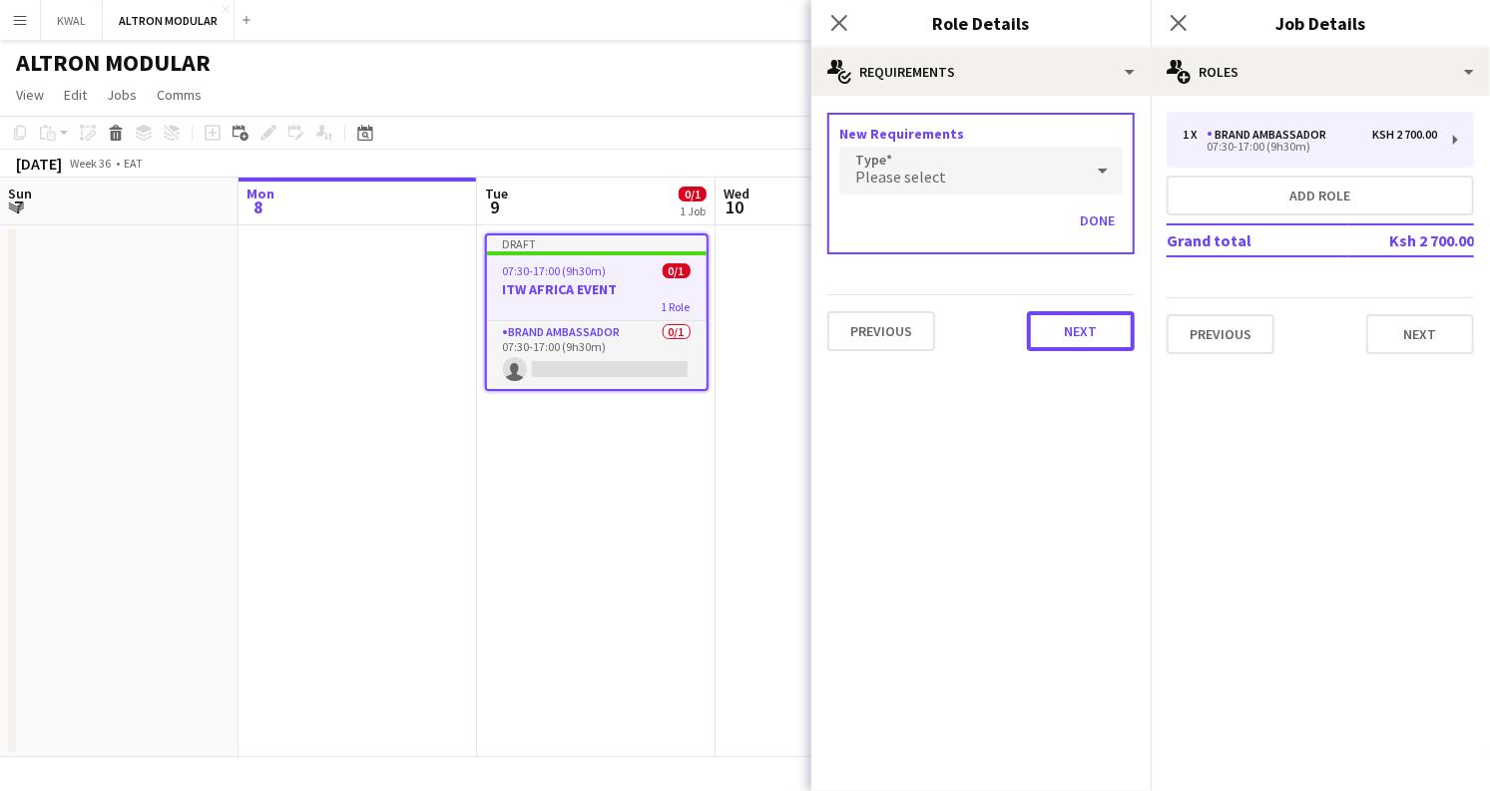
click at [1058, 326] on button "Next" at bounding box center [1081, 331] width 108 height 40
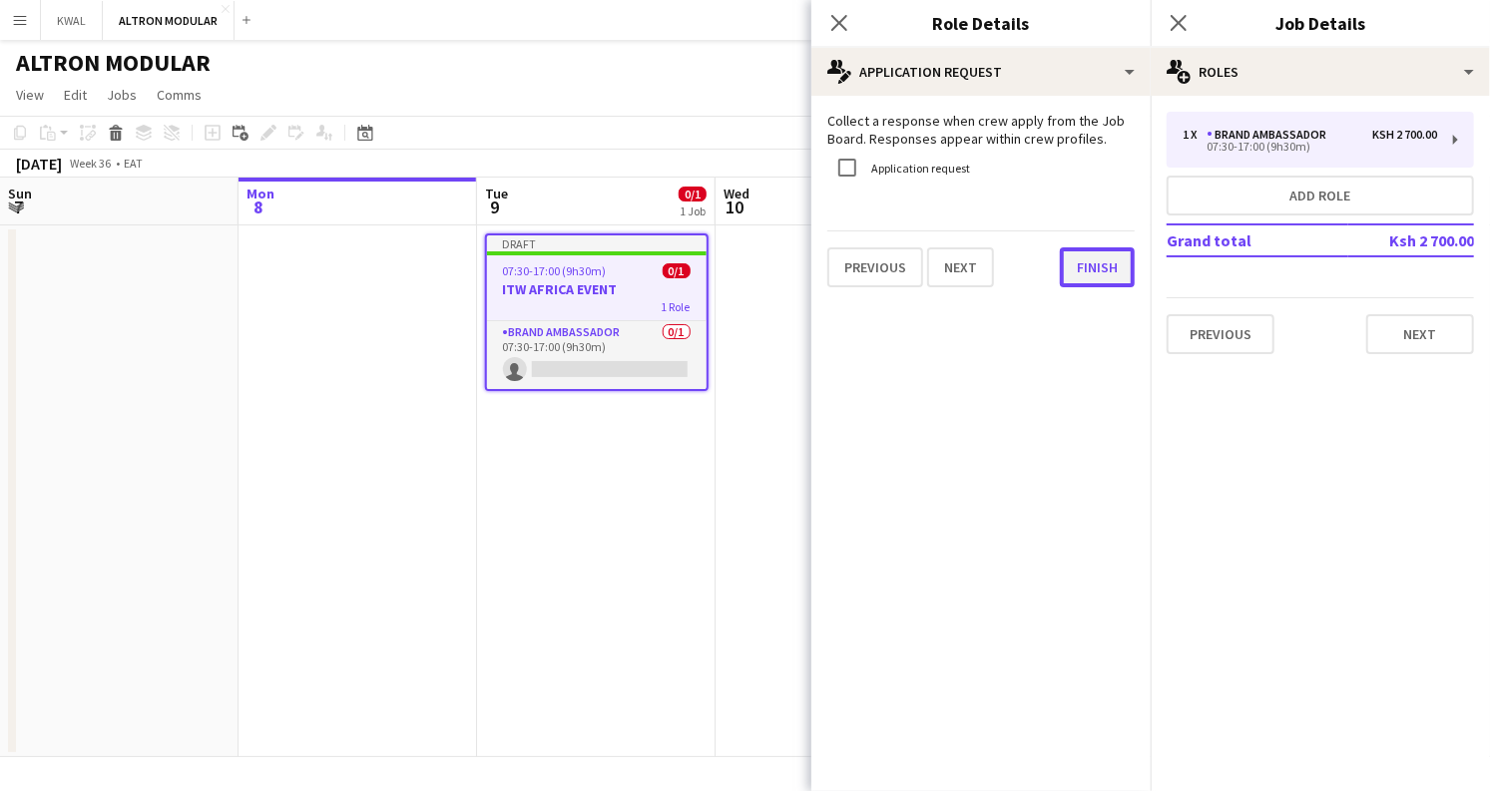
click at [1078, 268] on button "Finish" at bounding box center [1097, 267] width 75 height 40
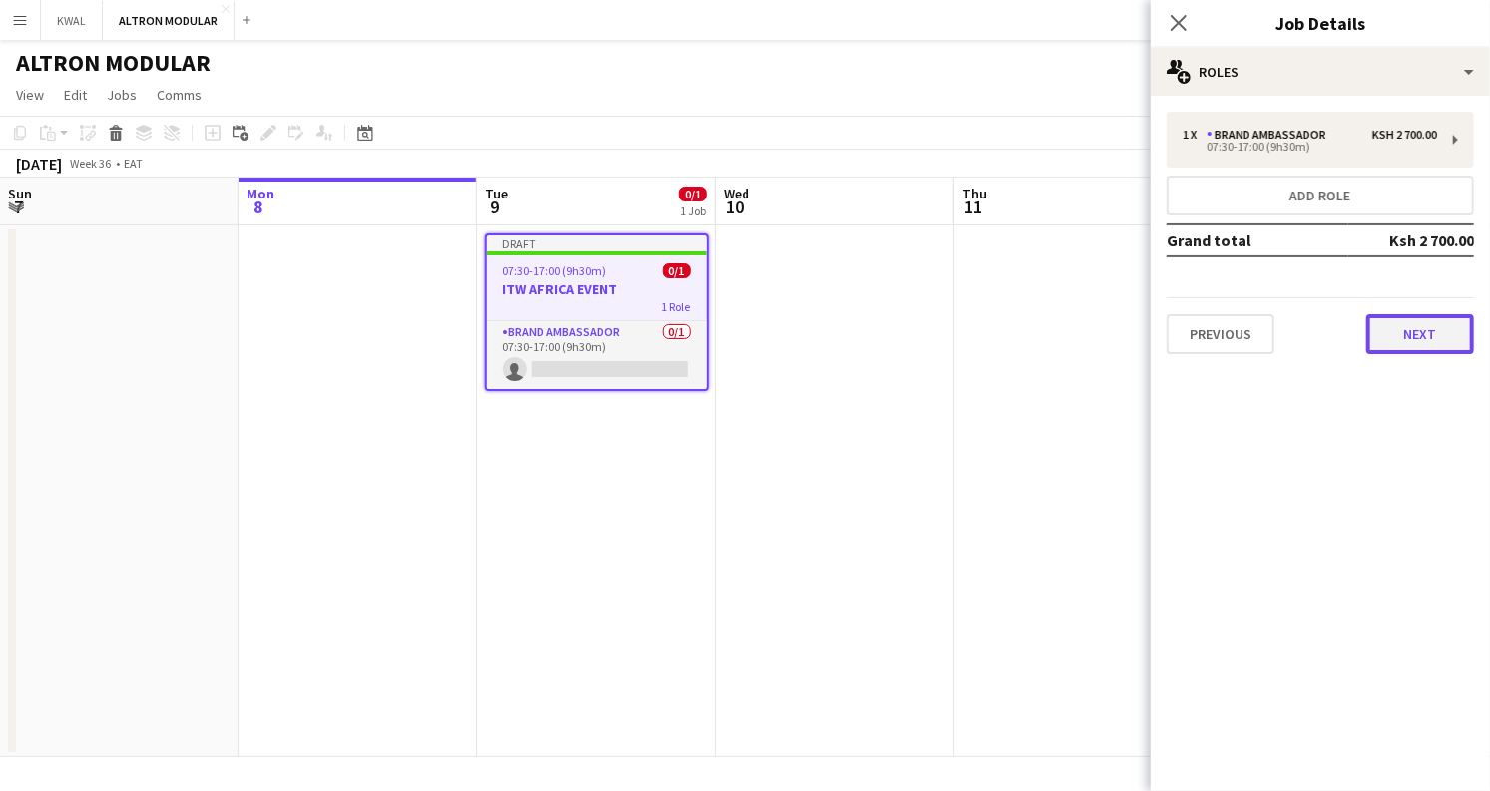
click at [1402, 349] on button "Next" at bounding box center [1420, 334] width 108 height 40
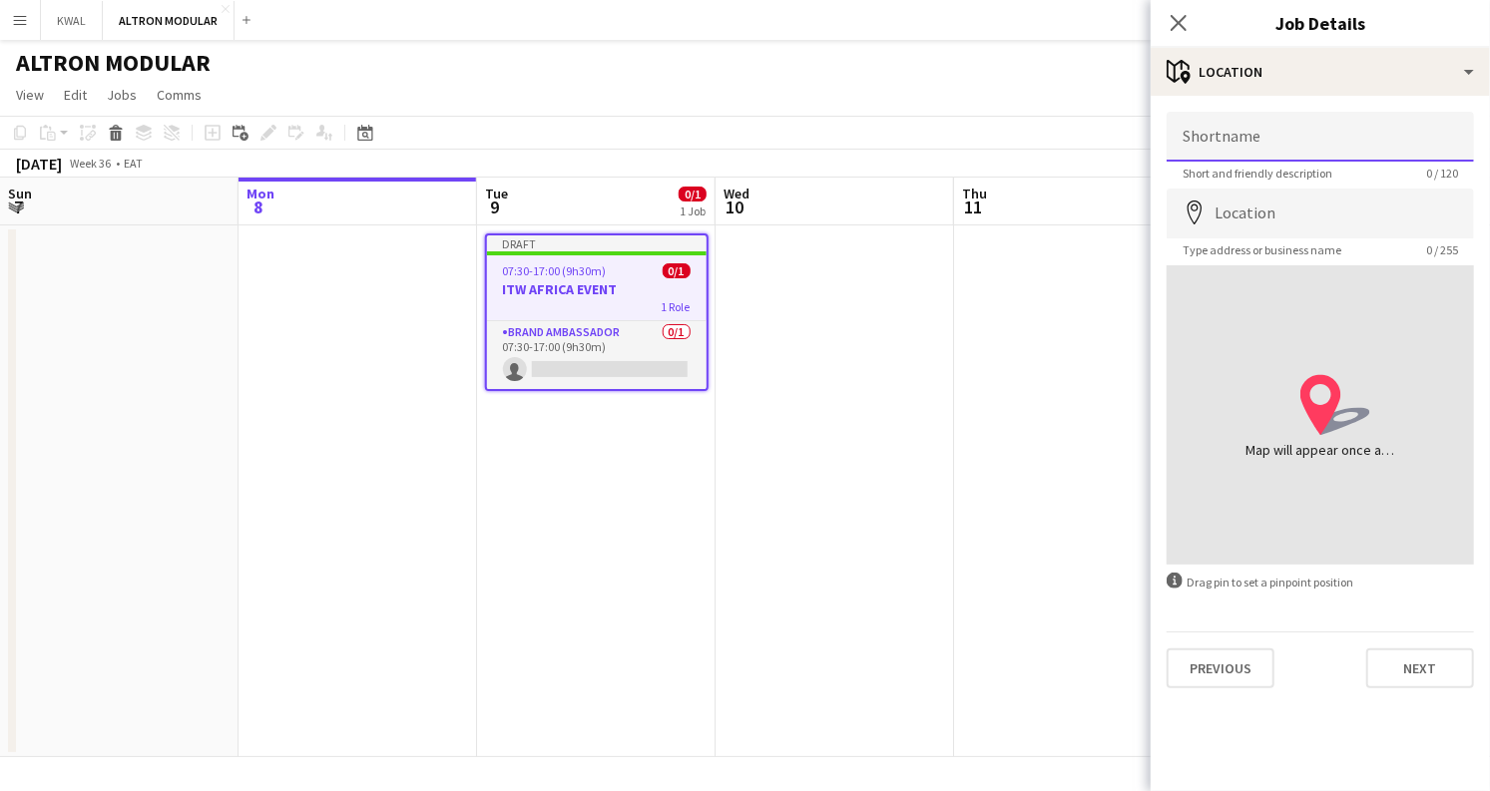
click at [1243, 138] on input "Shortname" at bounding box center [1319, 137] width 307 height 50
drag, startPoint x: 1274, startPoint y: 138, endPoint x: 1177, endPoint y: 141, distance: 96.8
click at [1153, 142] on form "**********" at bounding box center [1319, 400] width 339 height 577
paste input
type input "**********"
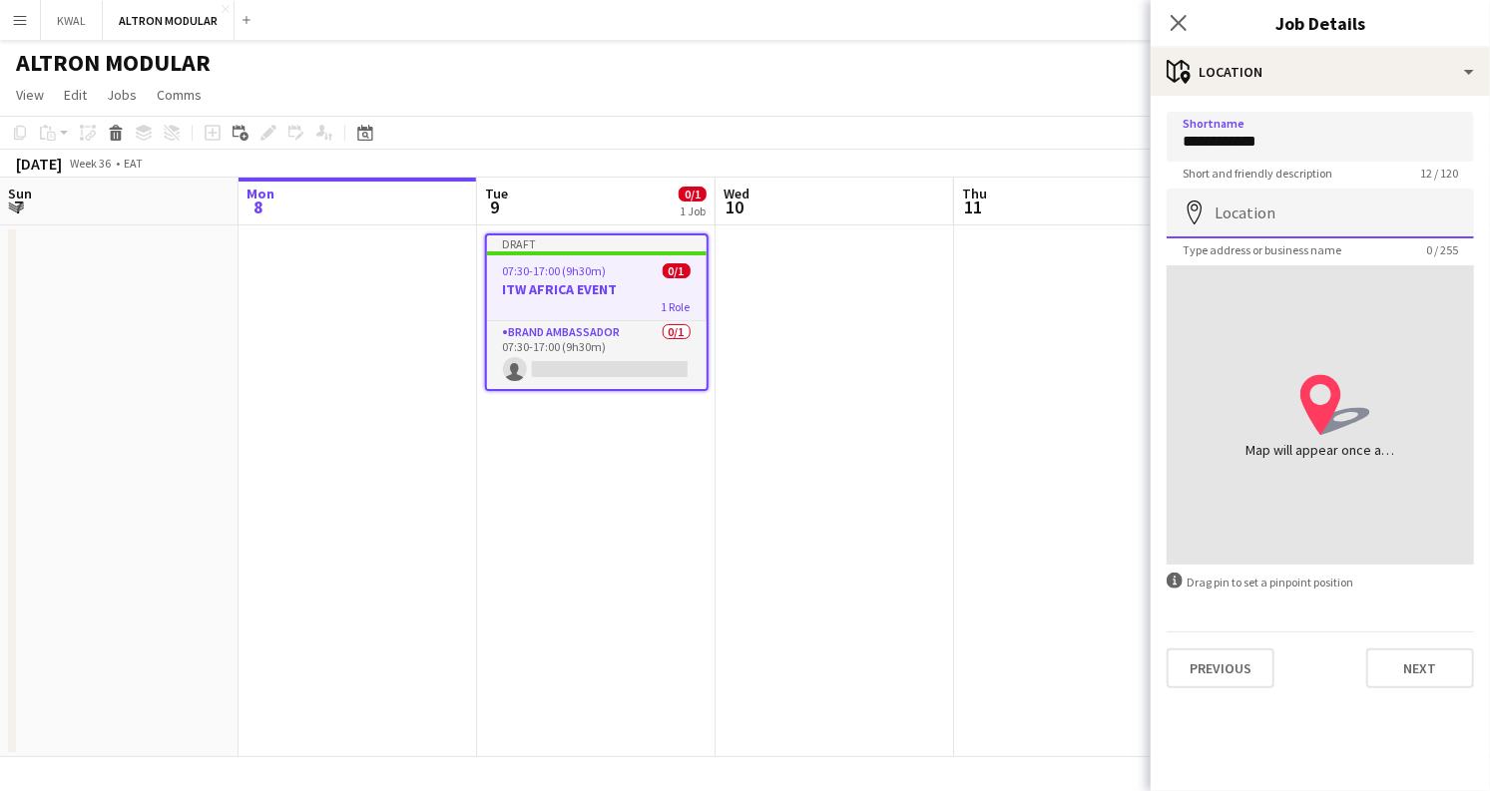
click at [1288, 219] on input "Location" at bounding box center [1319, 214] width 307 height 50
paste input "**********"
type input "**********"
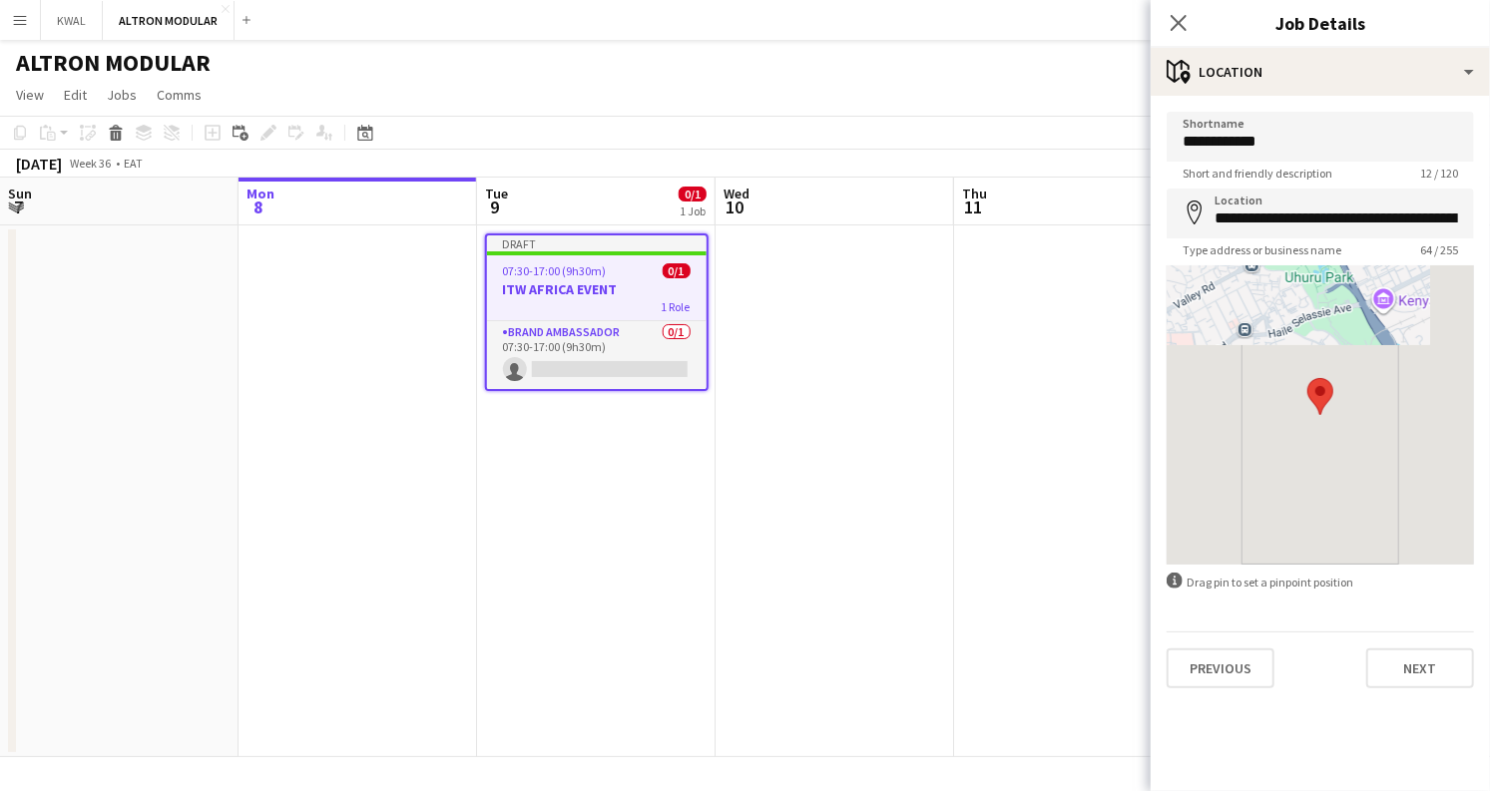
click at [872, 510] on app-date-cell at bounding box center [834, 491] width 238 height 532
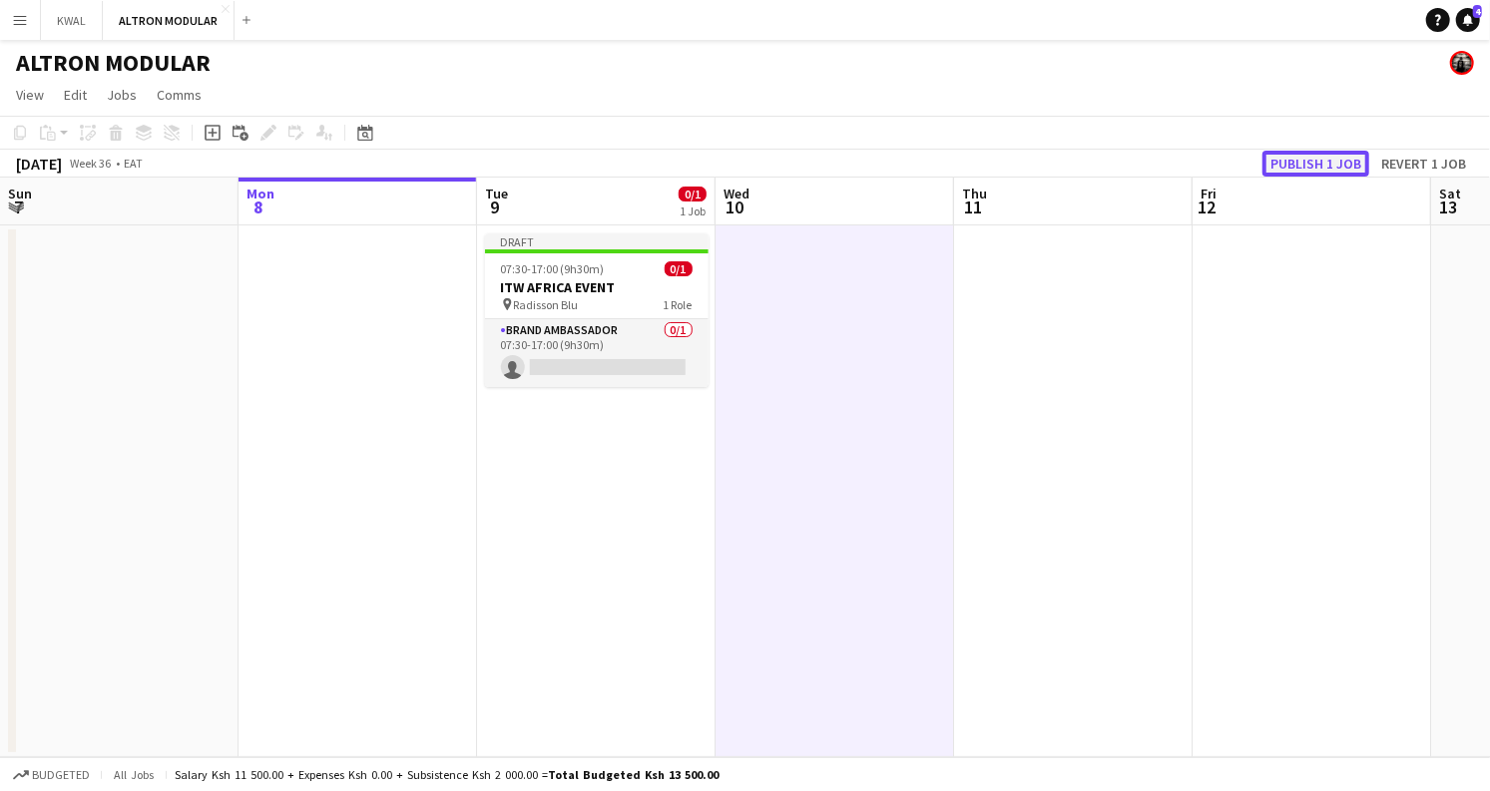
click at [1328, 168] on button "Publish 1 job" at bounding box center [1315, 164] width 107 height 26
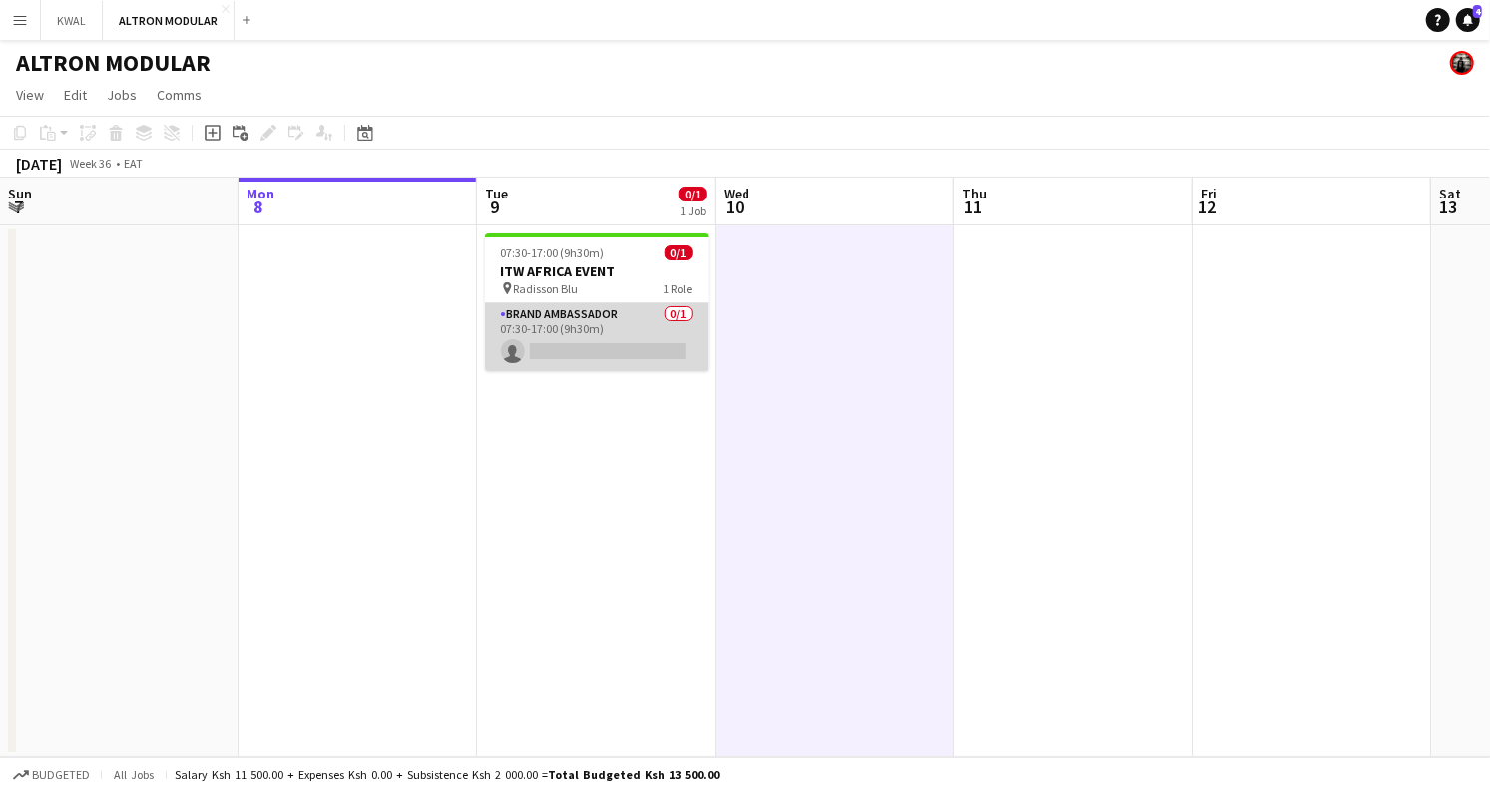
click at [603, 345] on app-card-role "Brand Ambassador 0/1 07:30-17:00 (9h30m) single-neutral-actions" at bounding box center [596, 337] width 223 height 68
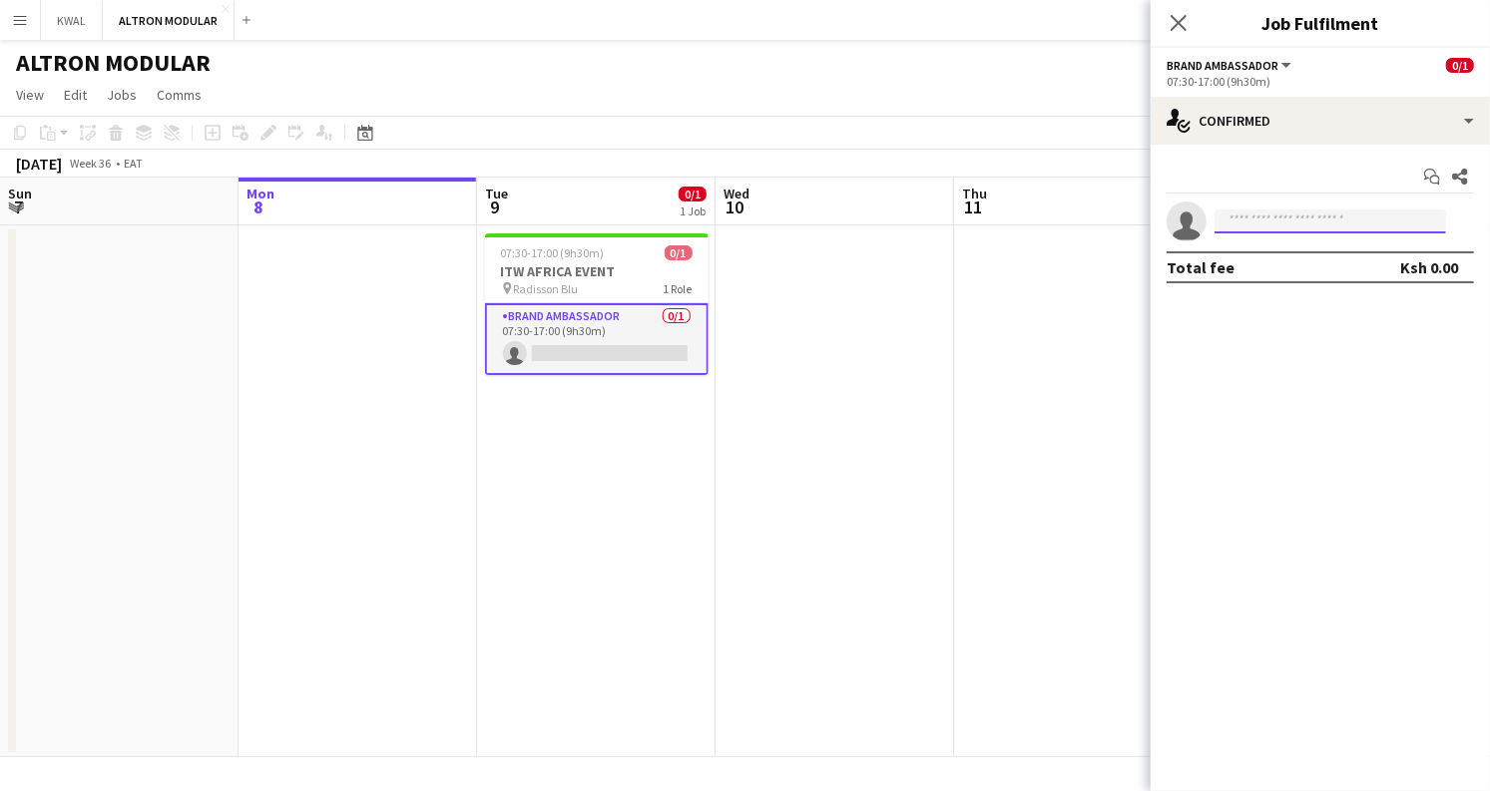
click at [1260, 218] on input at bounding box center [1329, 222] width 231 height 24
paste input "**********"
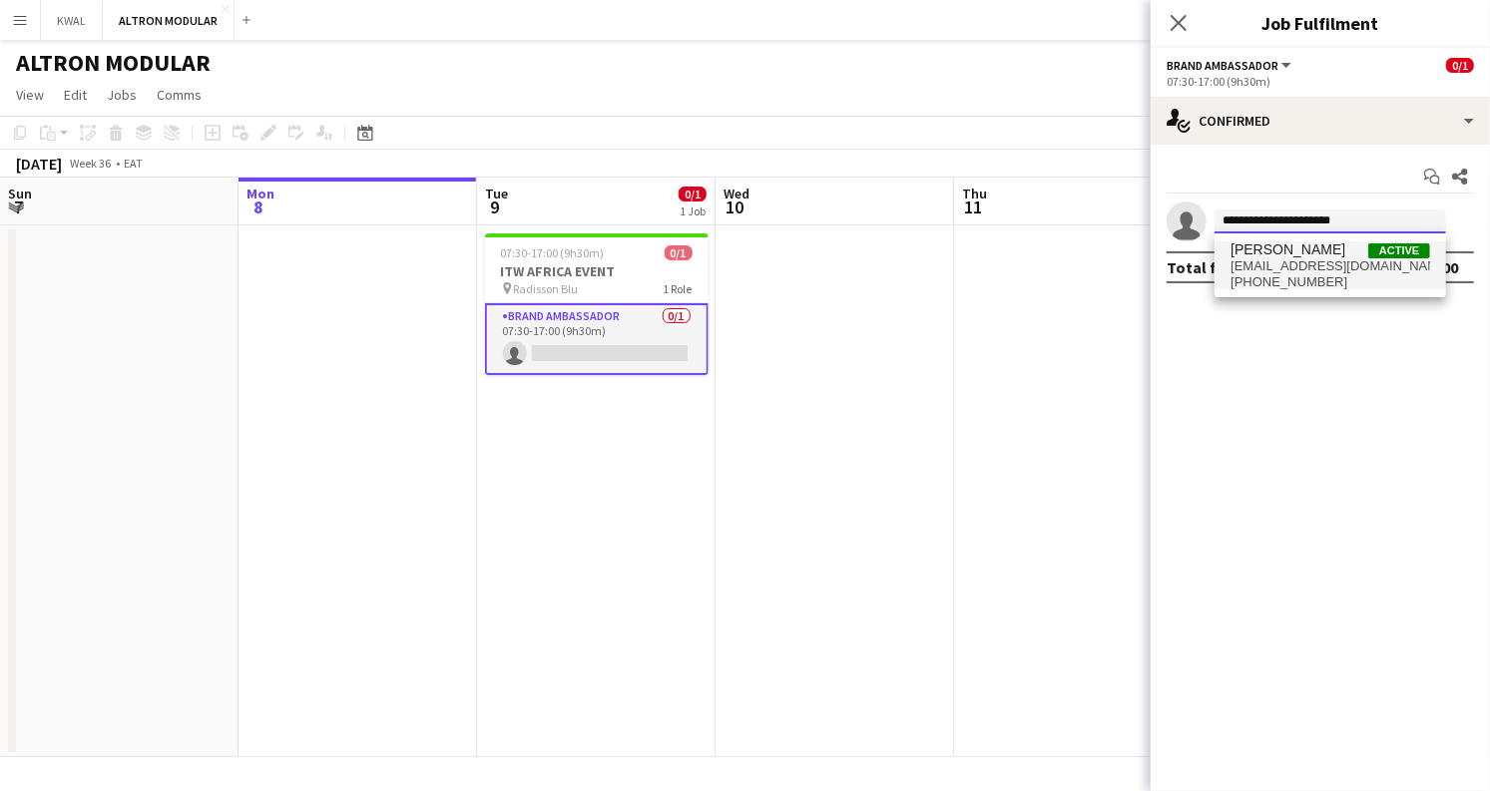
type input "**********"
click at [1292, 265] on span "masilakeziah@gmail.com" at bounding box center [1330, 266] width 200 height 16
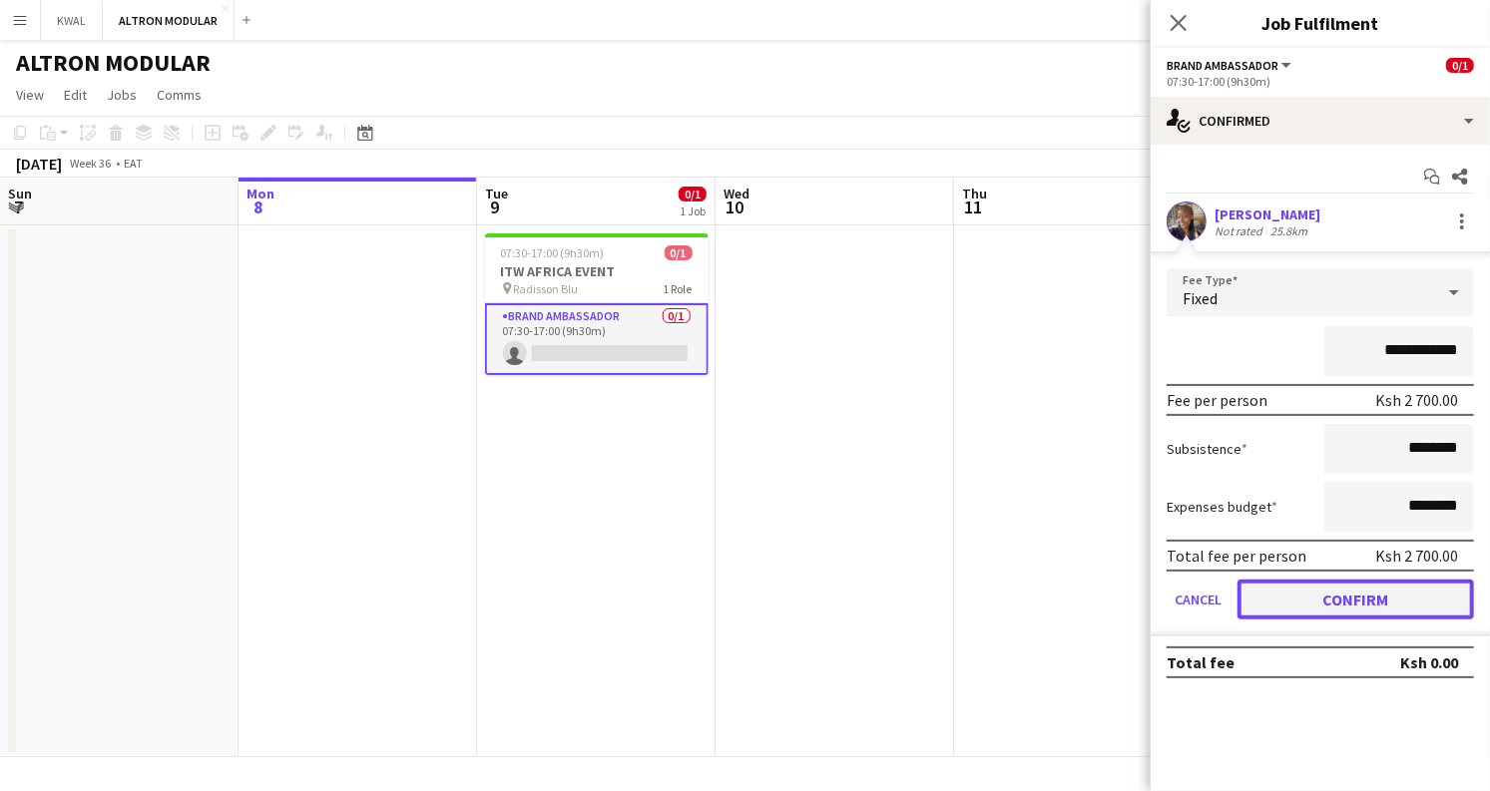
click at [1349, 601] on button "Confirm" at bounding box center [1355, 600] width 236 height 40
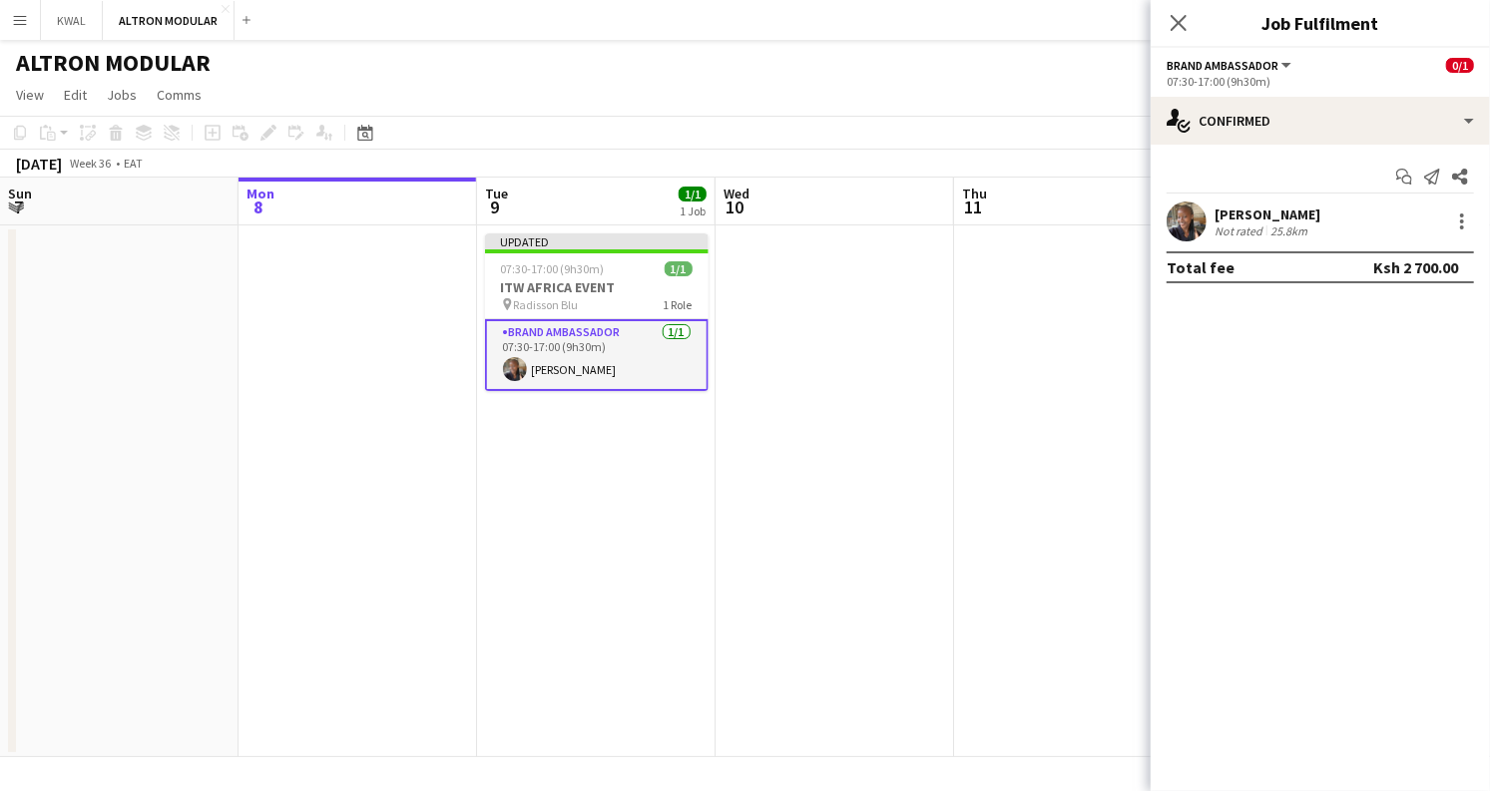
click at [1184, 228] on app-user-avatar at bounding box center [1186, 222] width 40 height 40
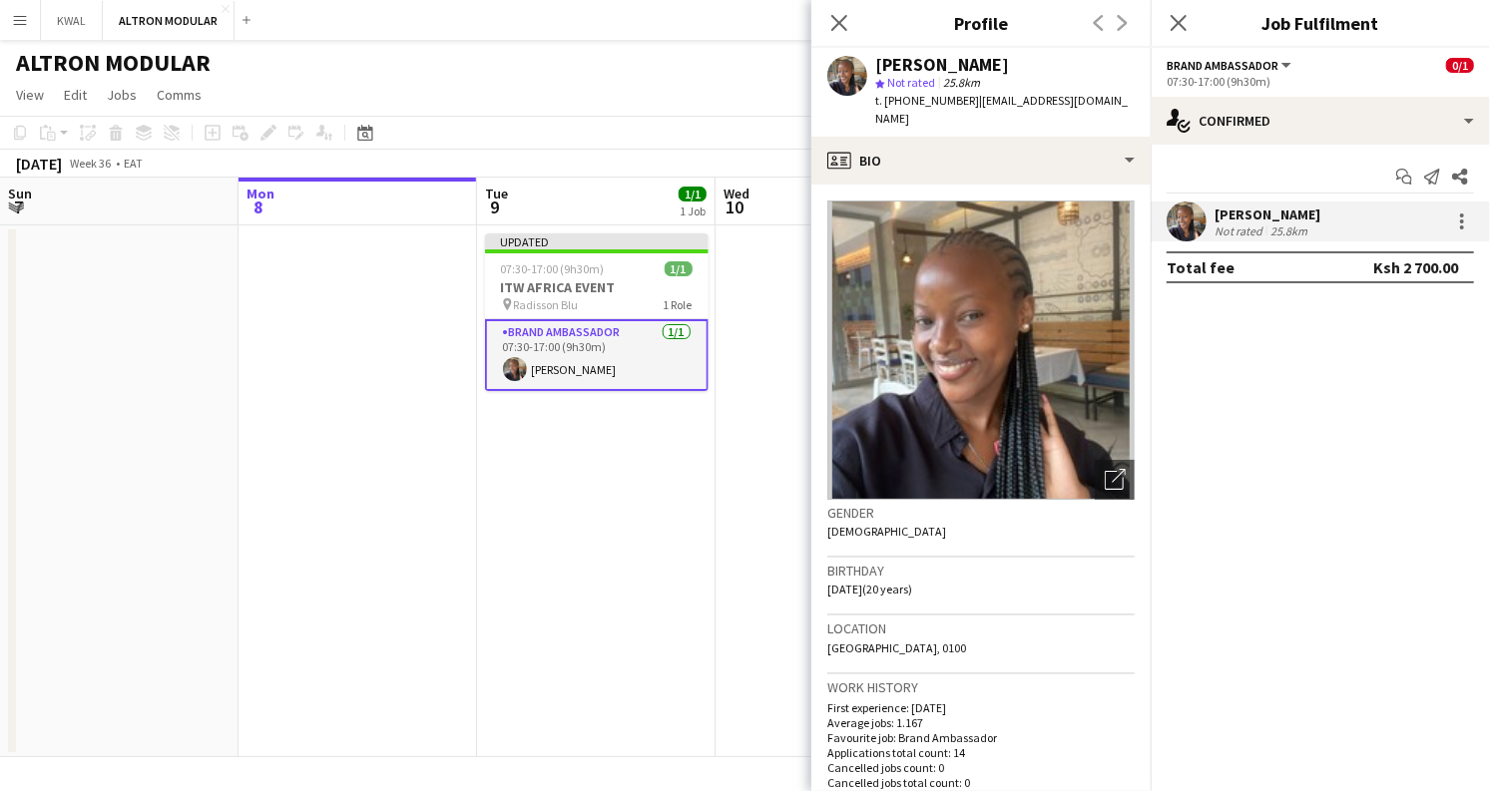
click at [746, 553] on app-date-cell at bounding box center [834, 491] width 238 height 532
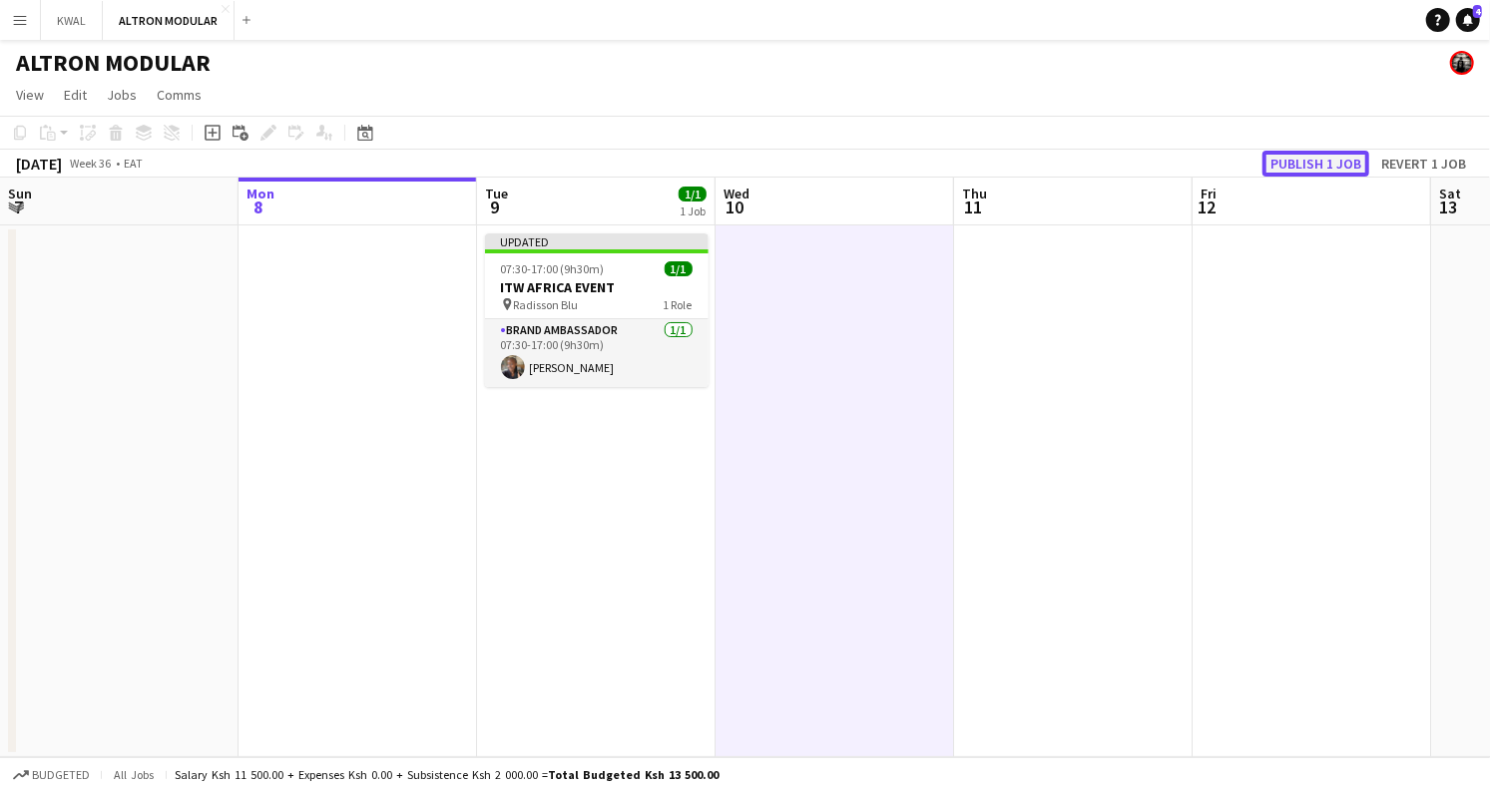
click at [1325, 162] on button "Publish 1 job" at bounding box center [1315, 164] width 107 height 26
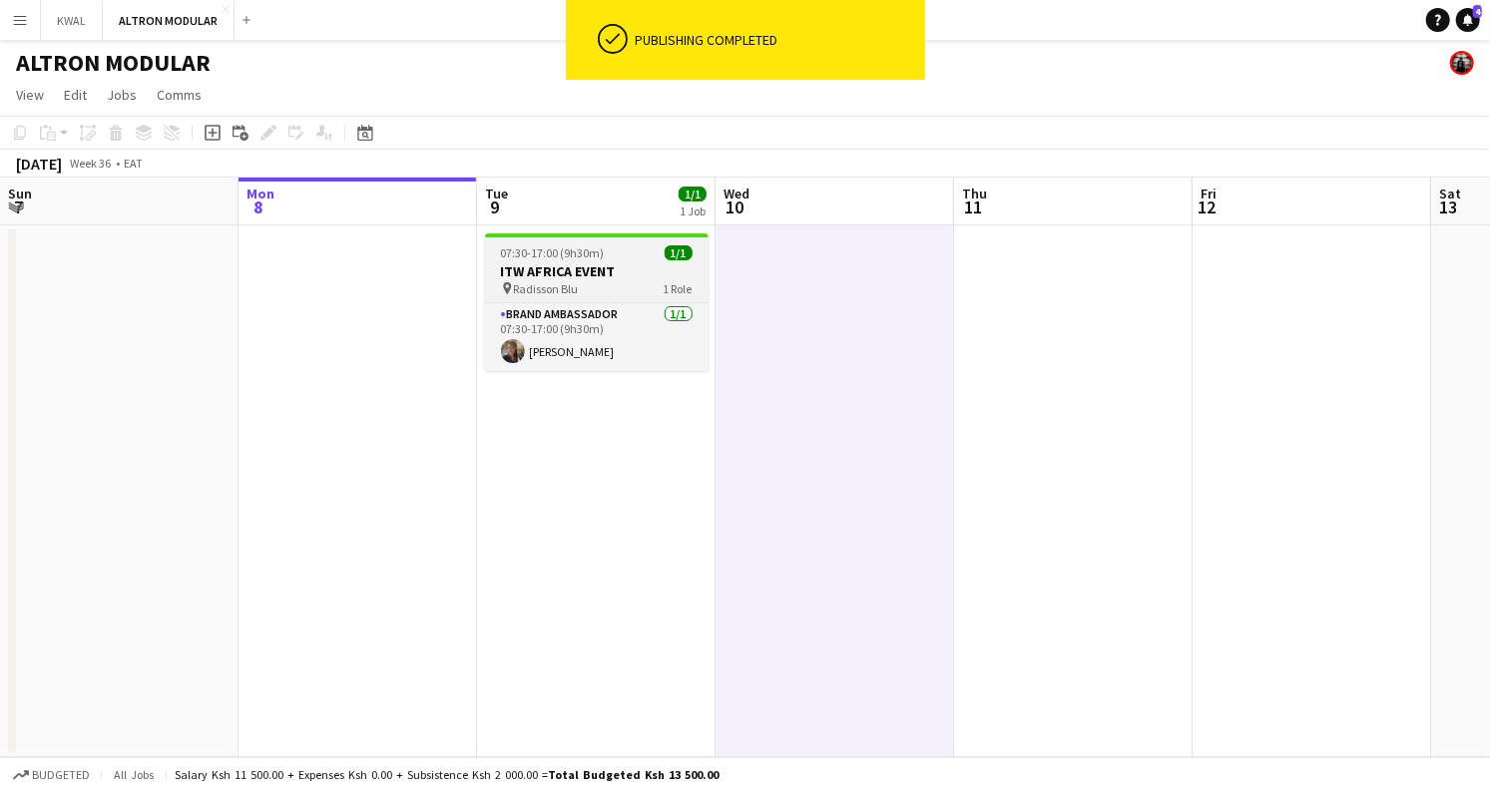
click at [578, 273] on h3 "ITW AFRICA EVENT" at bounding box center [596, 271] width 223 height 18
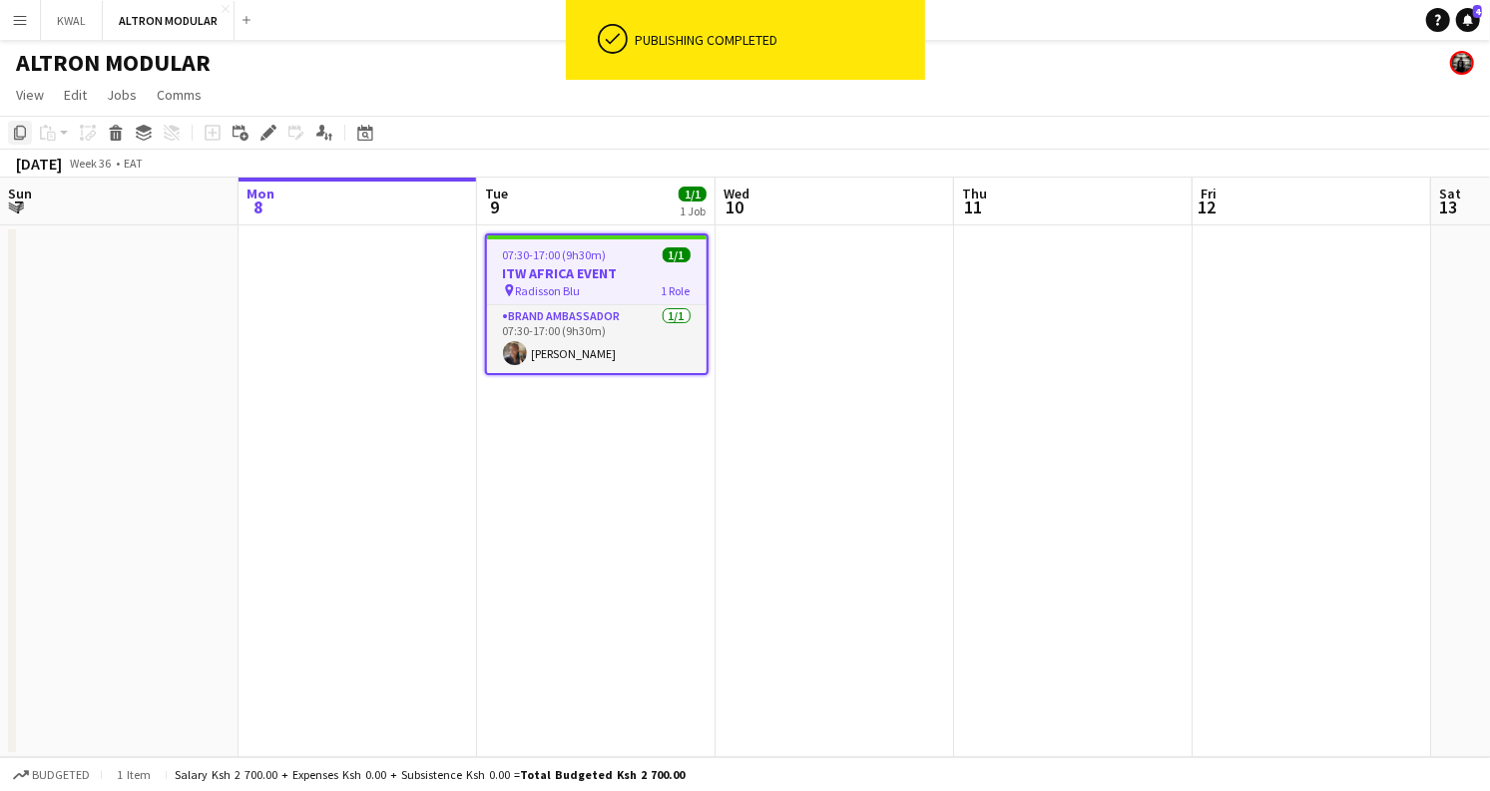
click at [22, 135] on icon "Copy" at bounding box center [20, 133] width 16 height 16
click at [817, 294] on app-date-cell at bounding box center [834, 491] width 238 height 532
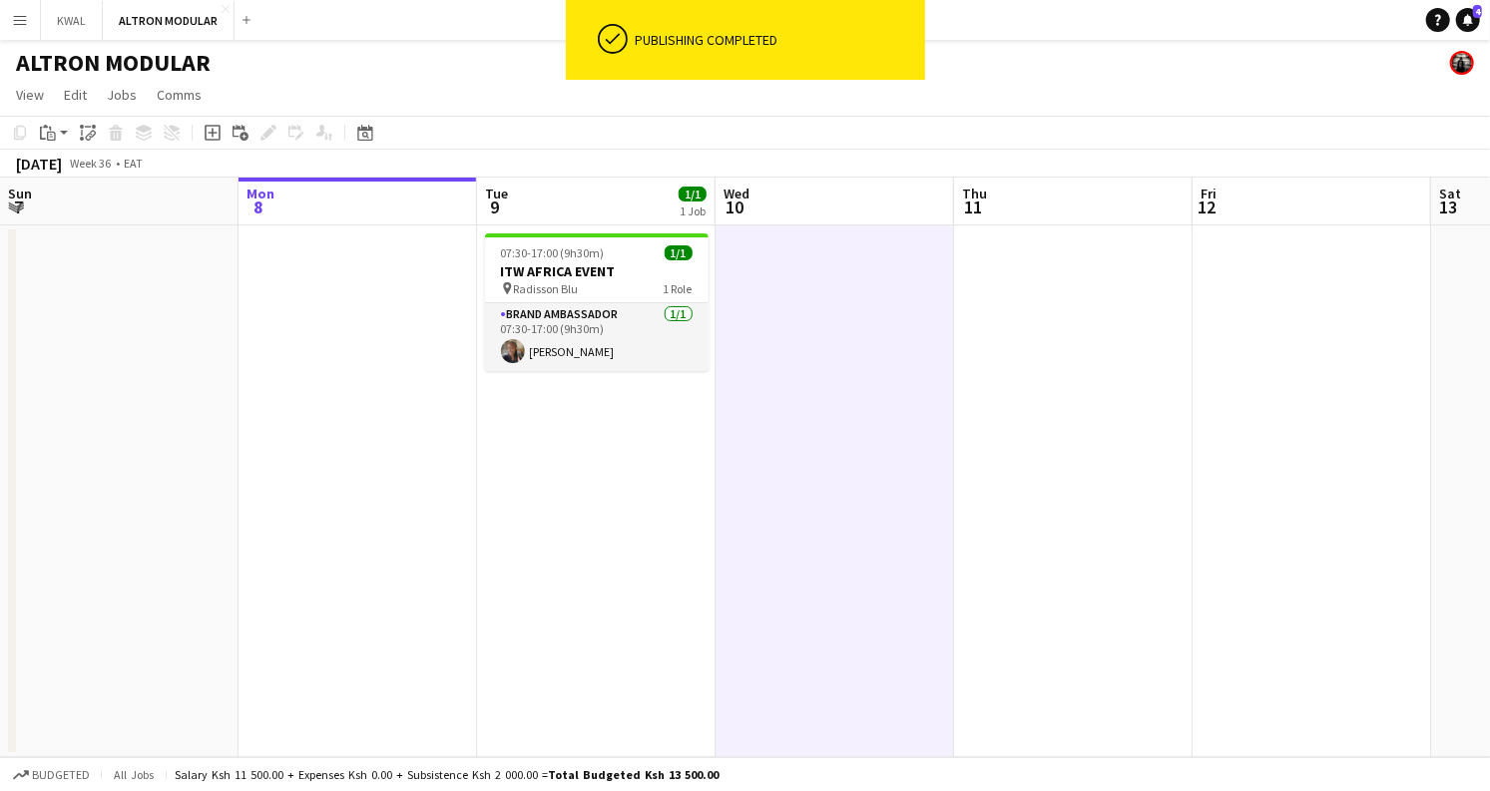
click at [1054, 277] on app-date-cell at bounding box center [1073, 491] width 238 height 532
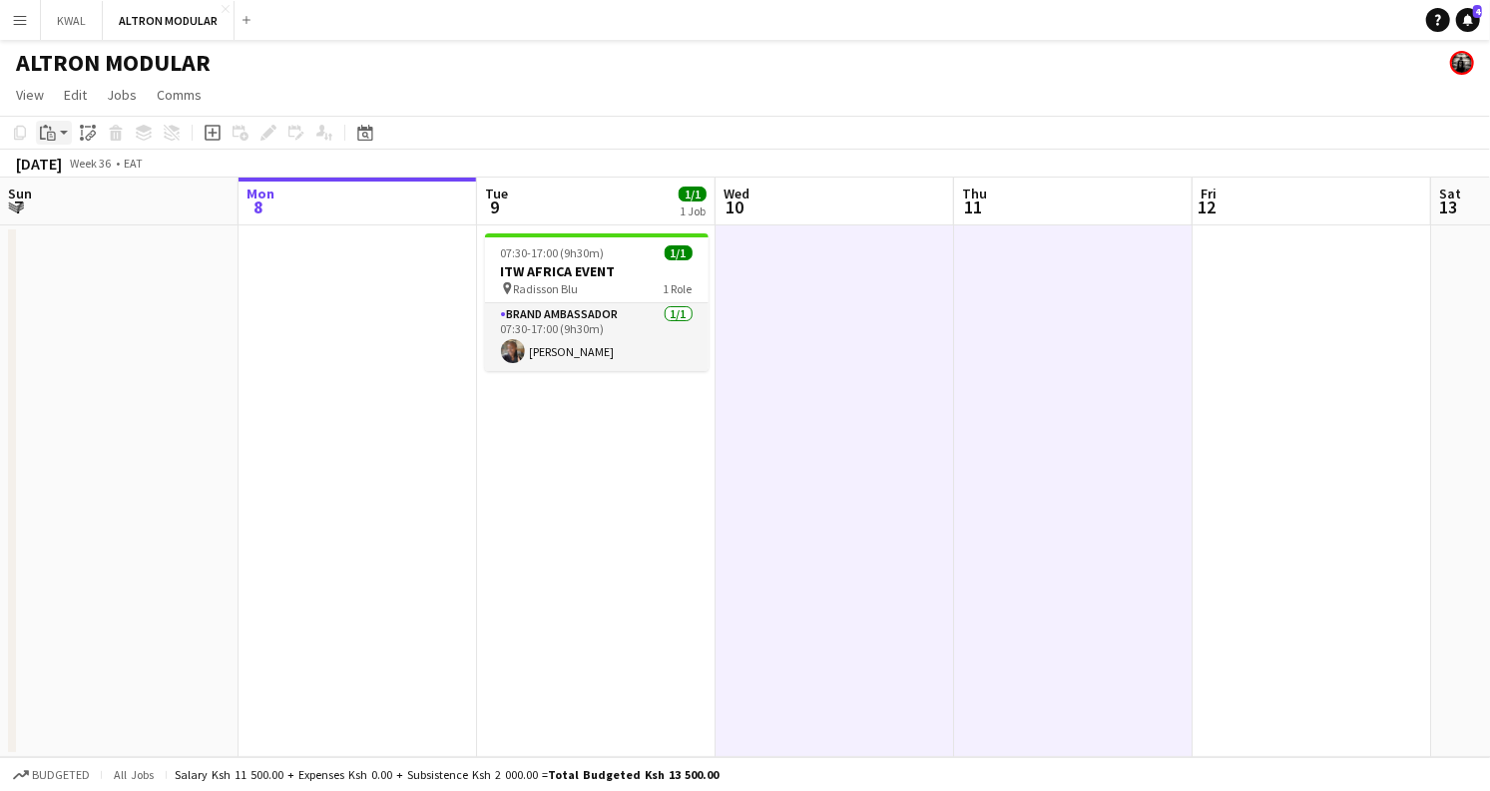
click at [62, 132] on app-action-btn "Paste" at bounding box center [54, 133] width 36 height 24
click at [74, 199] on link "Paste with crew Ctrl+Shift+V" at bounding box center [147, 205] width 188 height 18
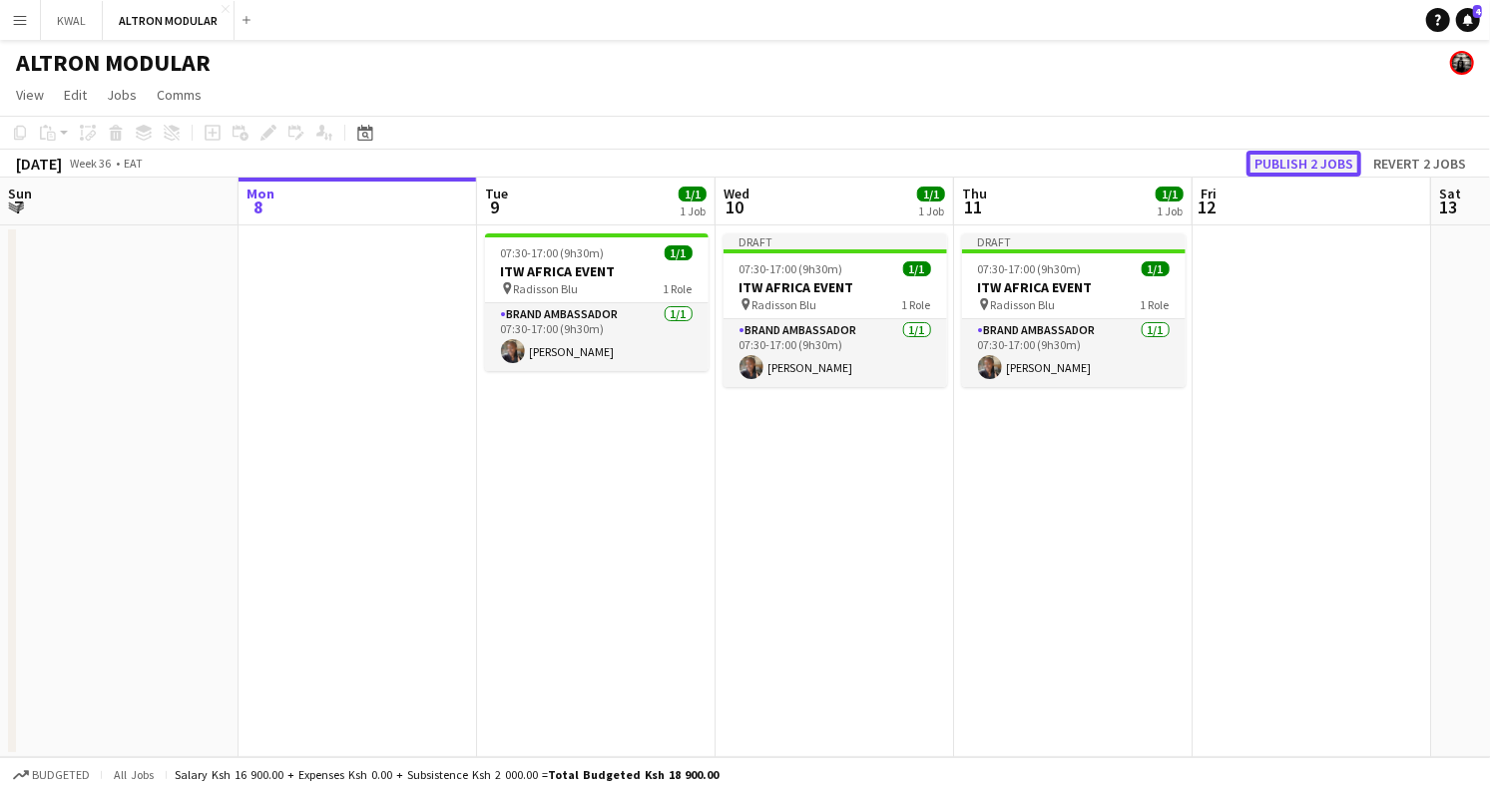
click at [1313, 168] on button "Publish 2 jobs" at bounding box center [1303, 164] width 115 height 26
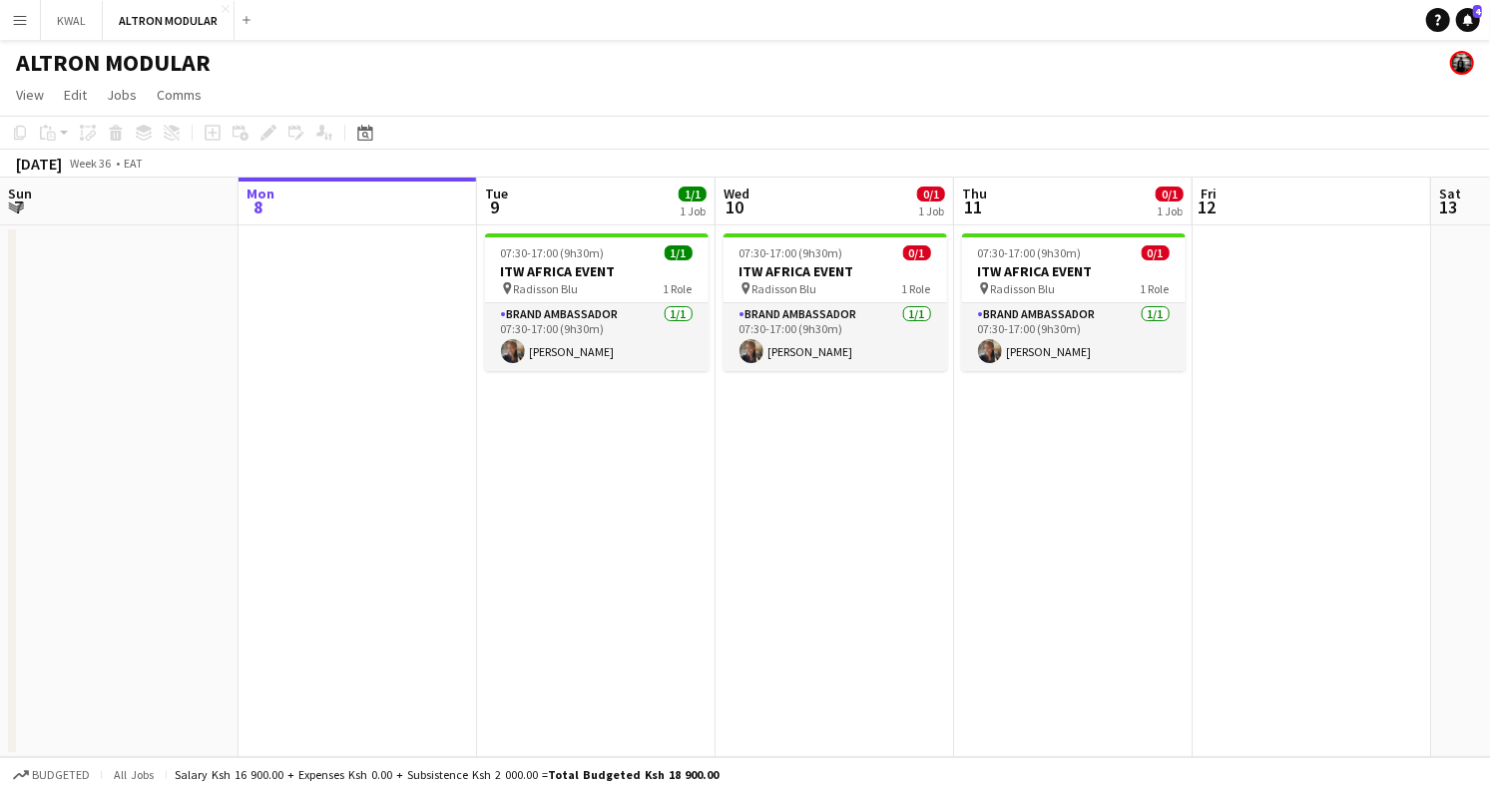
click at [1145, 472] on app-date-cell "07:30-17:00 (9h30m) 0/1 ITW AFRICA EVENT pin Radisson Blu 1 Role Brand Ambassad…" at bounding box center [1073, 491] width 238 height 532
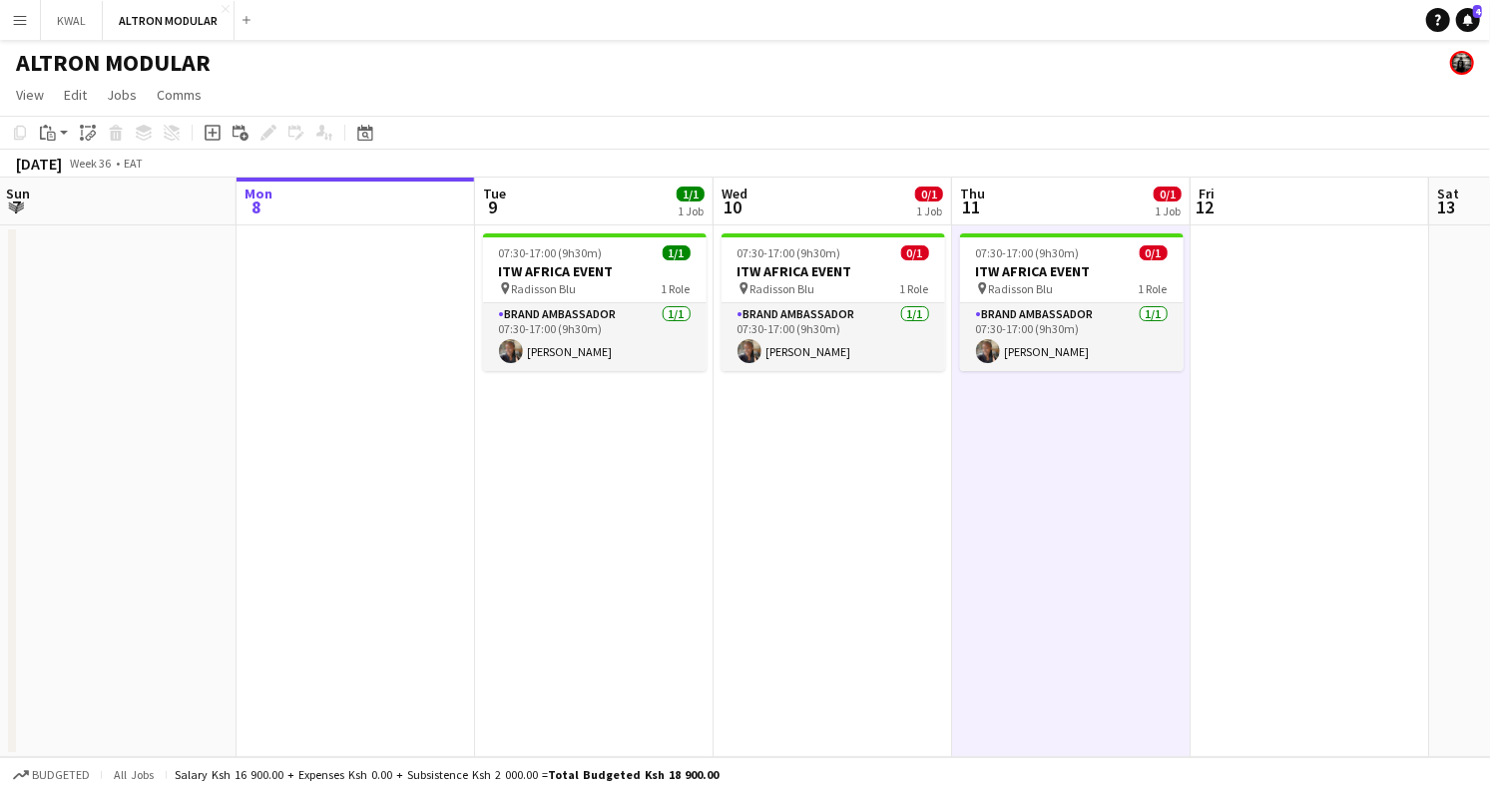
click at [835, 436] on app-date-cell "07:30-17:00 (9h30m) 0/1 ITW AFRICA EVENT pin Radisson Blu 1 Role Brand Ambassad…" at bounding box center [832, 491] width 238 height 532
